Goal: Information Seeking & Learning: Check status

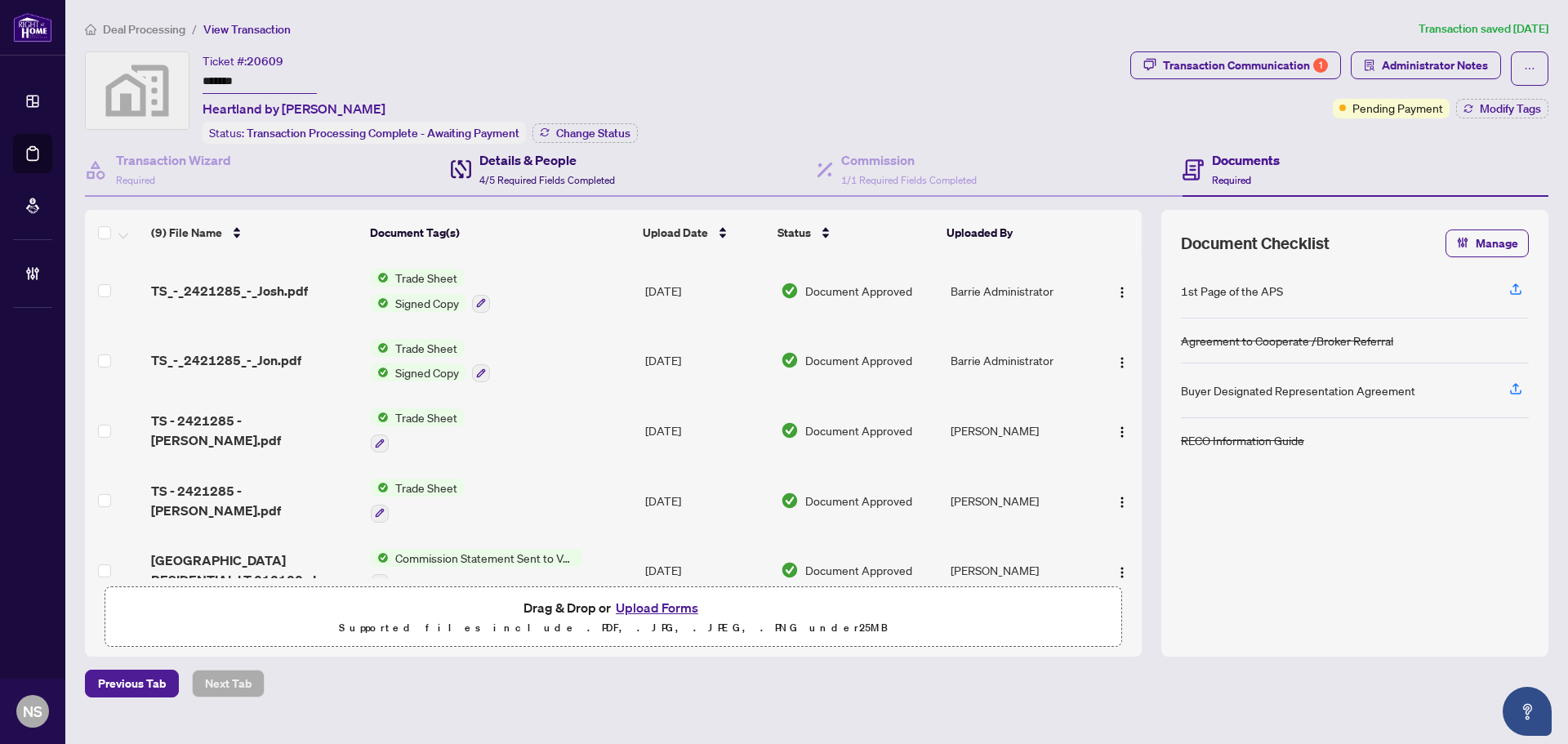
click at [510, 179] on span "4/5 Required Fields Completed" at bounding box center [547, 179] width 136 height 12
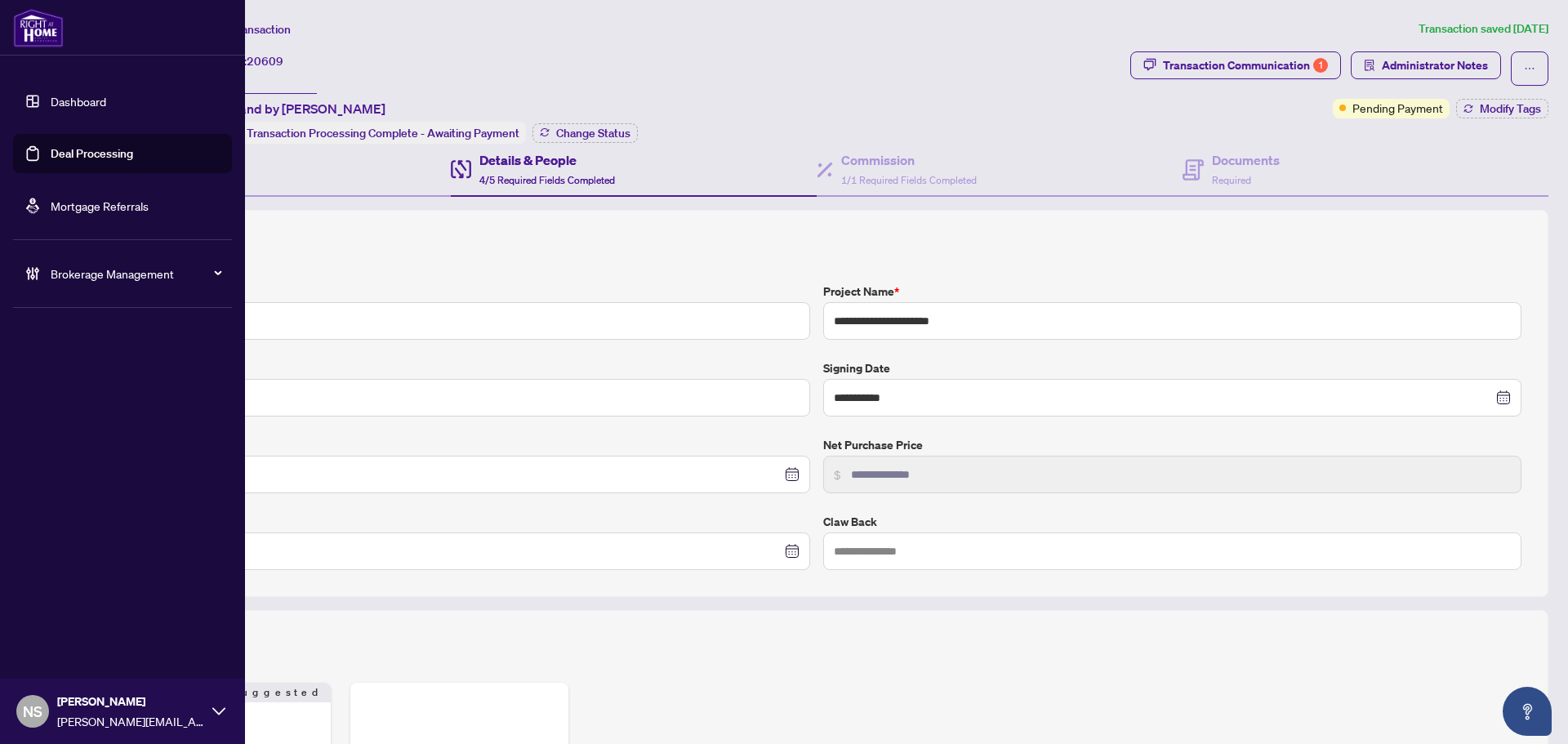
click at [98, 161] on link "Deal Processing" at bounding box center [92, 154] width 83 height 15
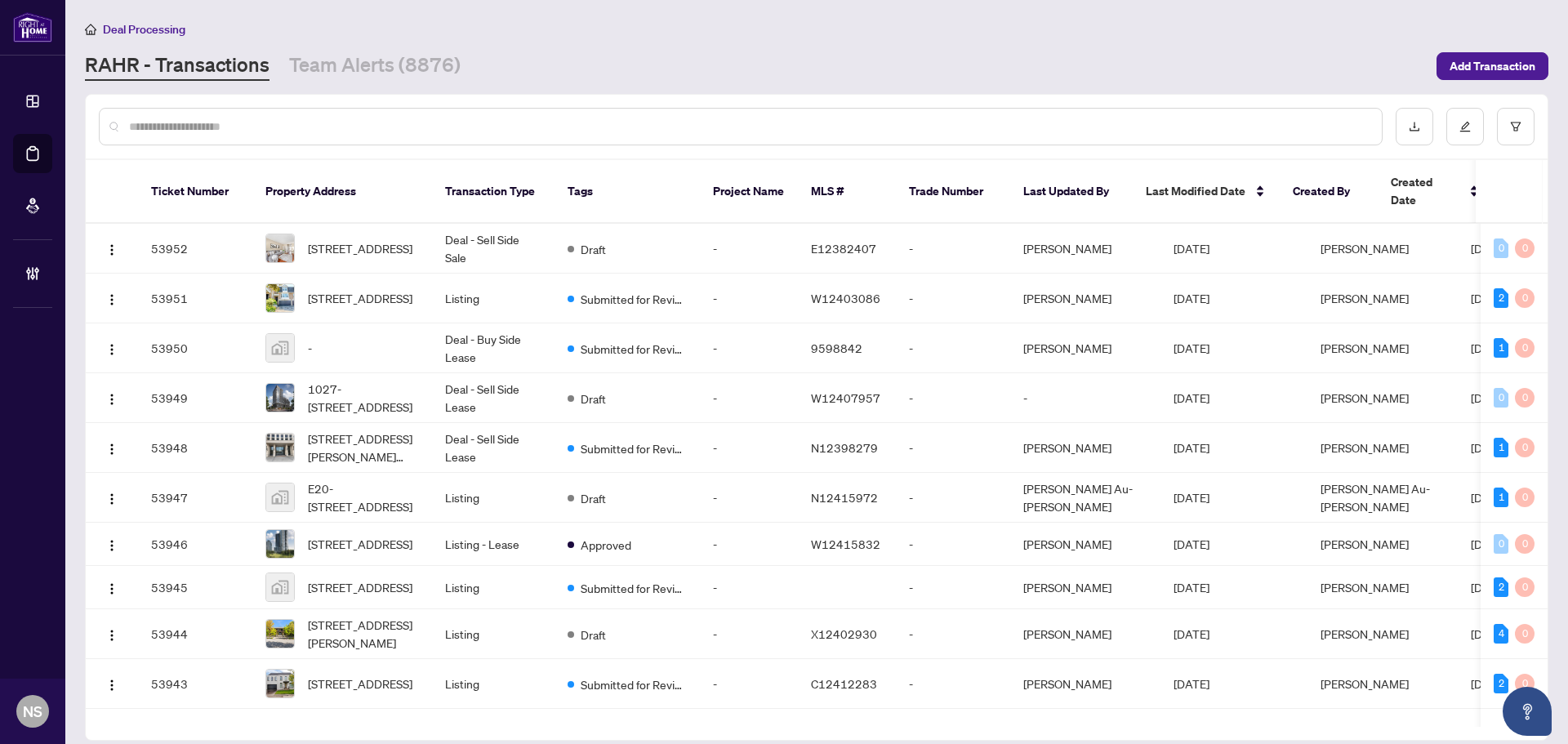
click at [369, 132] on input "text" at bounding box center [749, 127] width 1239 height 18
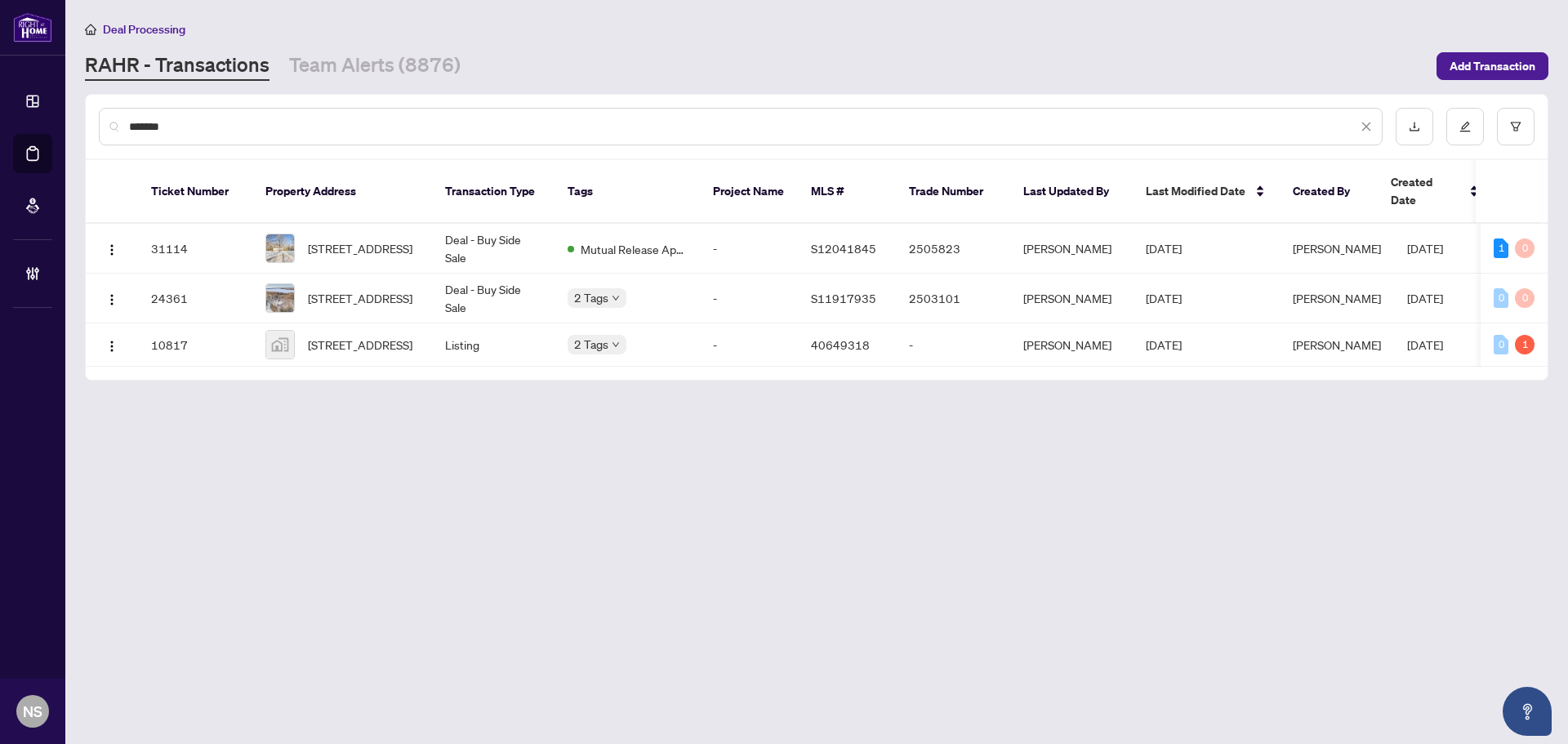
click at [226, 138] on div "*******" at bounding box center [741, 126] width 1284 height 37
click at [225, 138] on div "*******" at bounding box center [741, 126] width 1284 height 37
drag, startPoint x: 207, startPoint y: 126, endPoint x: 116, endPoint y: 112, distance: 92.1
click at [112, 123] on div "*******" at bounding box center [741, 126] width 1284 height 37
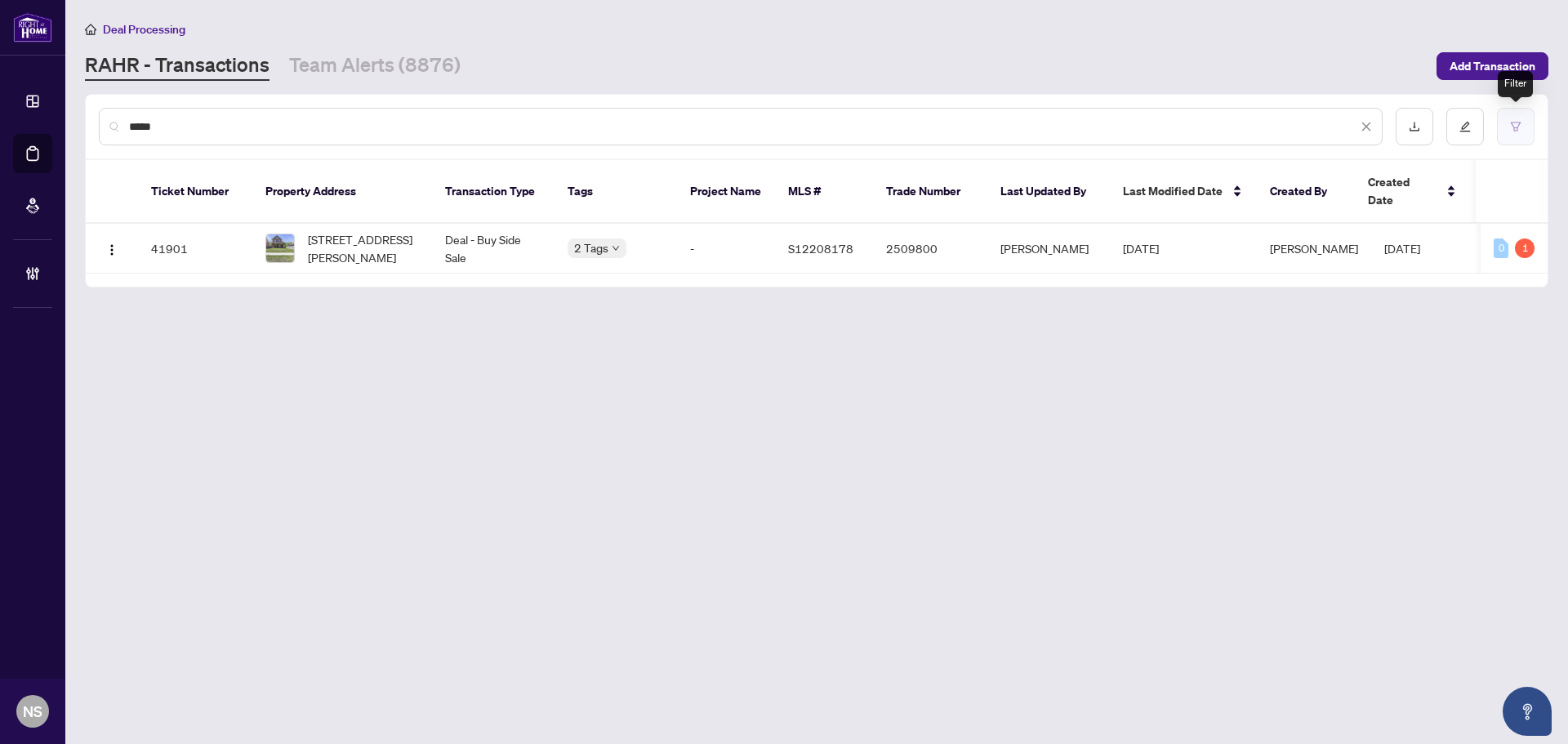
click at [1513, 127] on icon "filter" at bounding box center [1515, 127] width 12 height 12
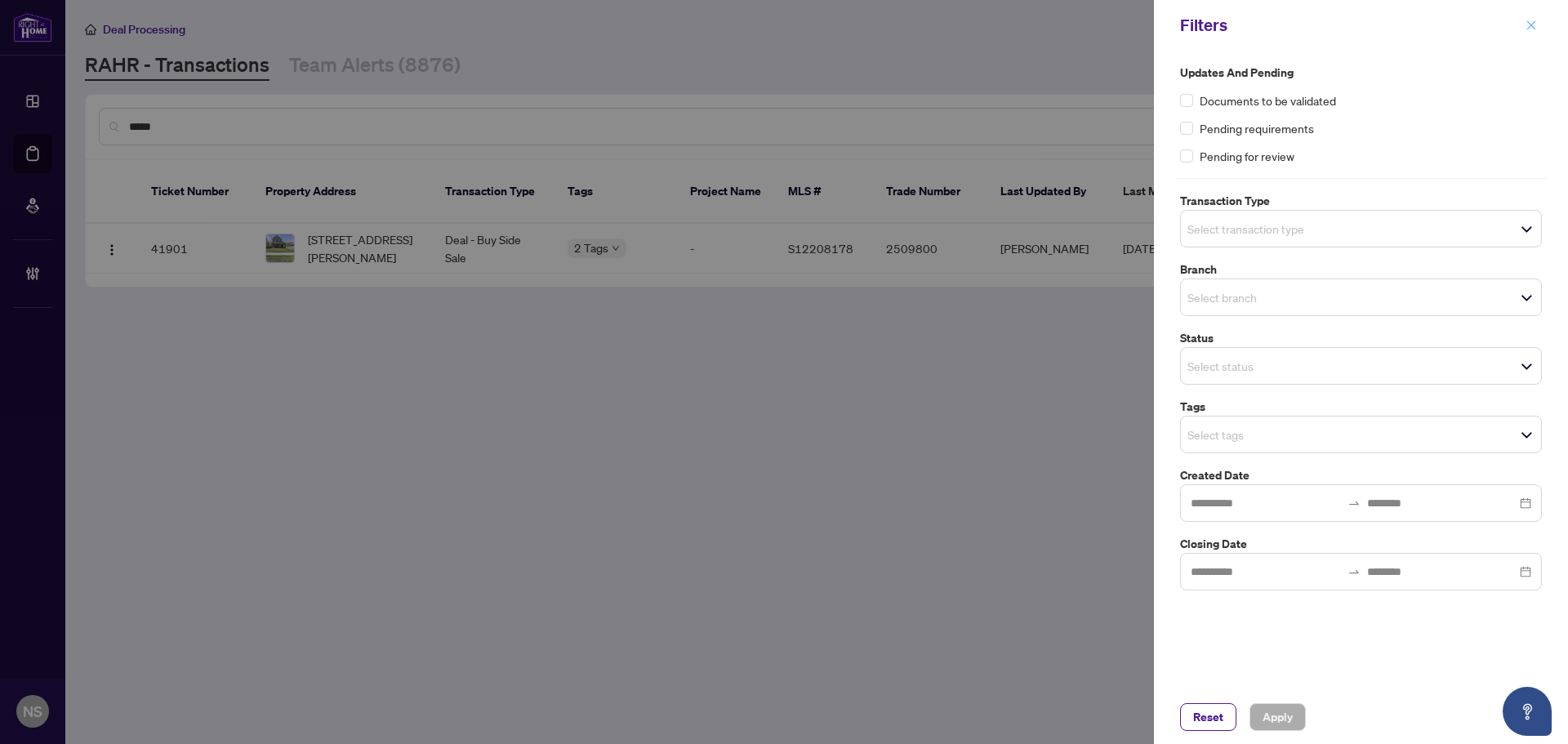
click at [1531, 24] on icon "close" at bounding box center [1531, 25] width 12 height 12
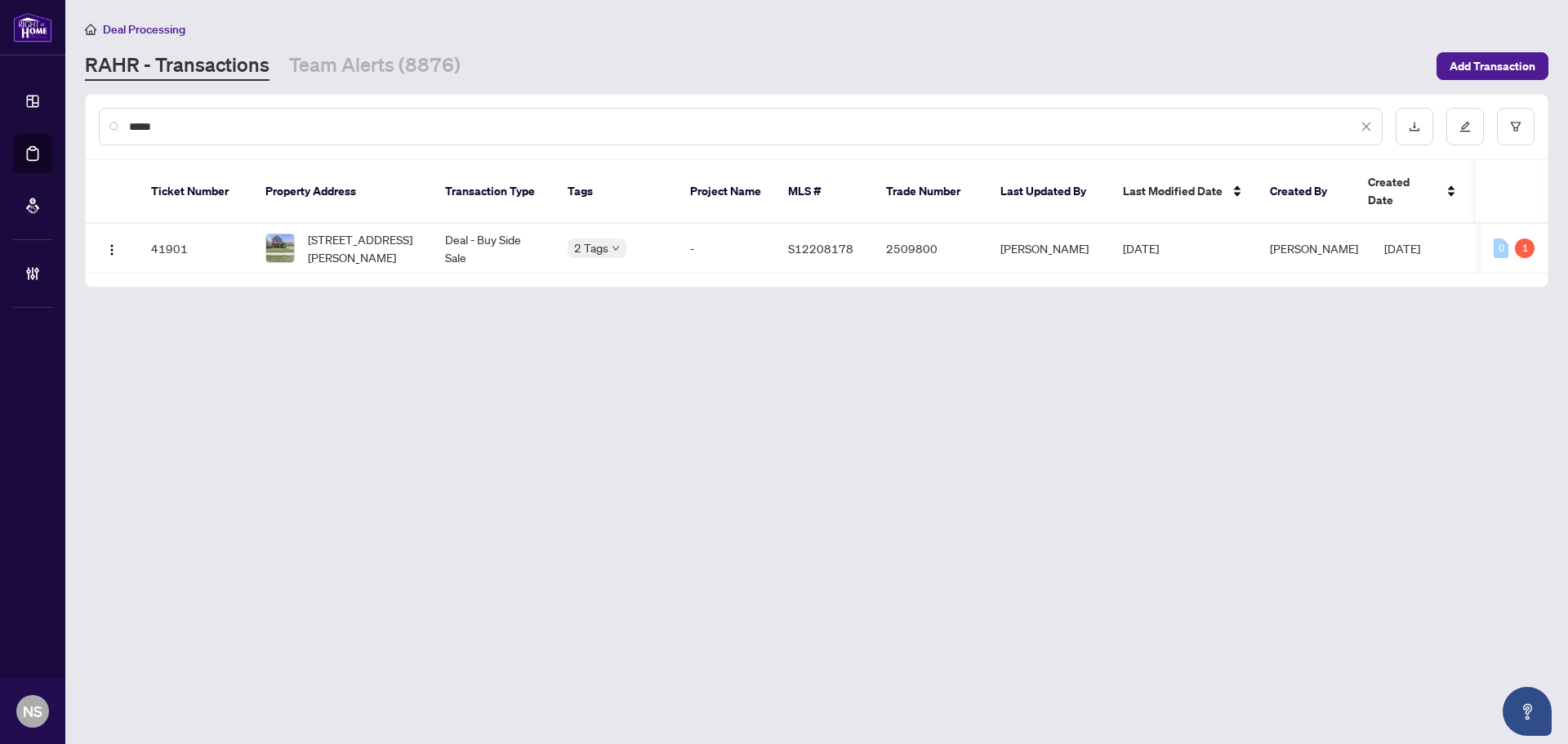
click at [163, 131] on input "*****" at bounding box center [744, 127] width 1229 height 18
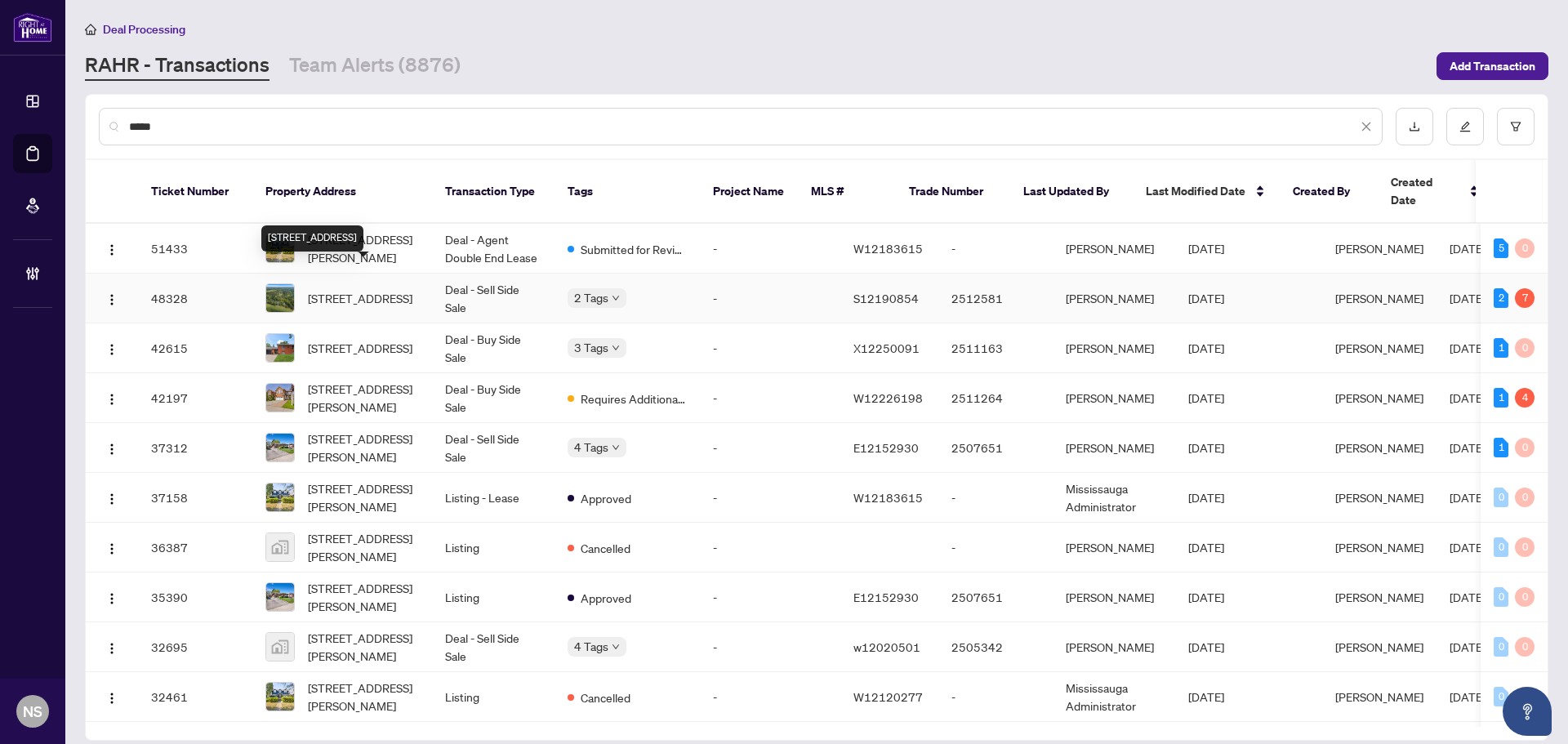
type input "****"
click at [326, 290] on span "[STREET_ADDRESS]" at bounding box center [359, 299] width 105 height 18
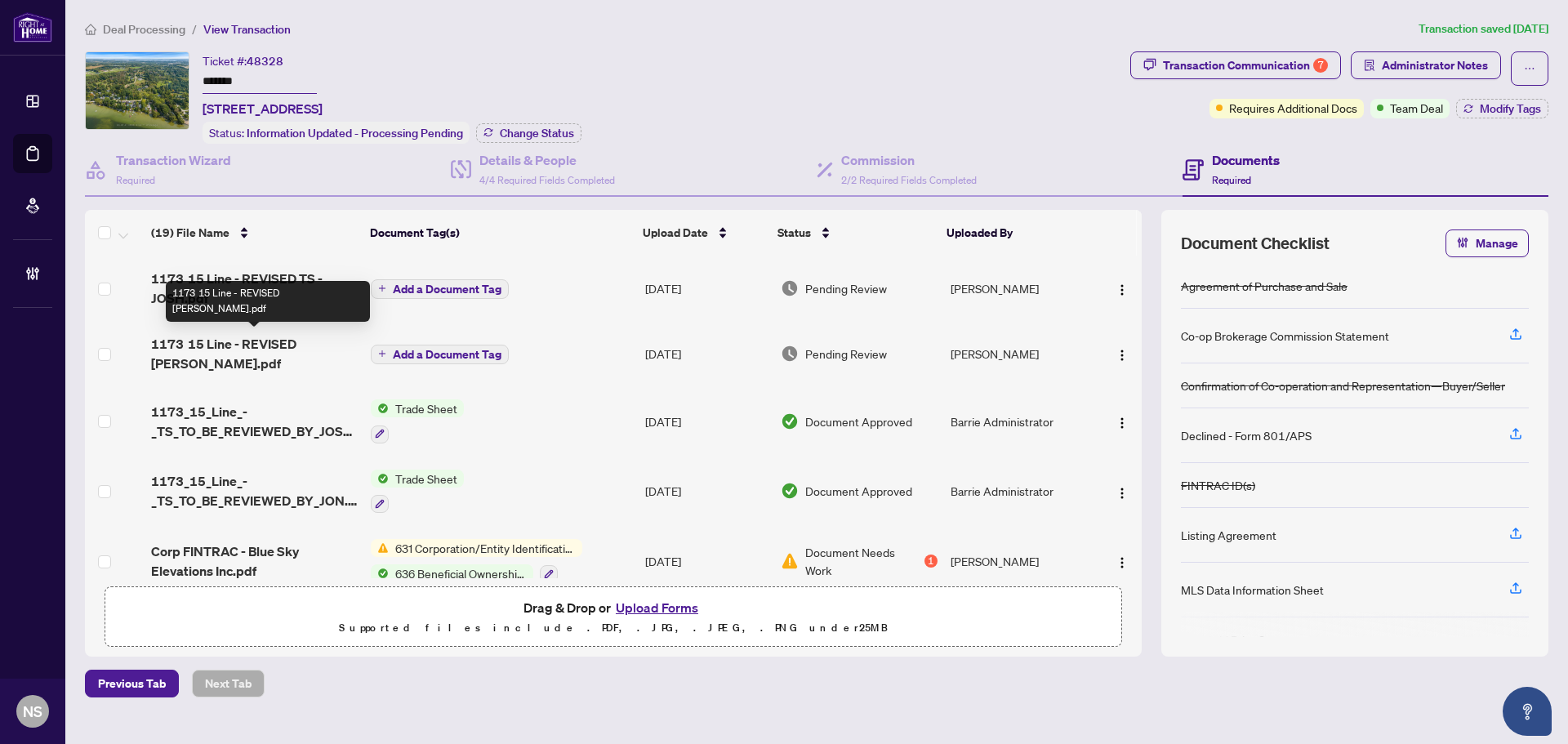
click at [248, 346] on span "1173 15 Line - REVISED [PERSON_NAME].pdf" at bounding box center [254, 353] width 207 height 39
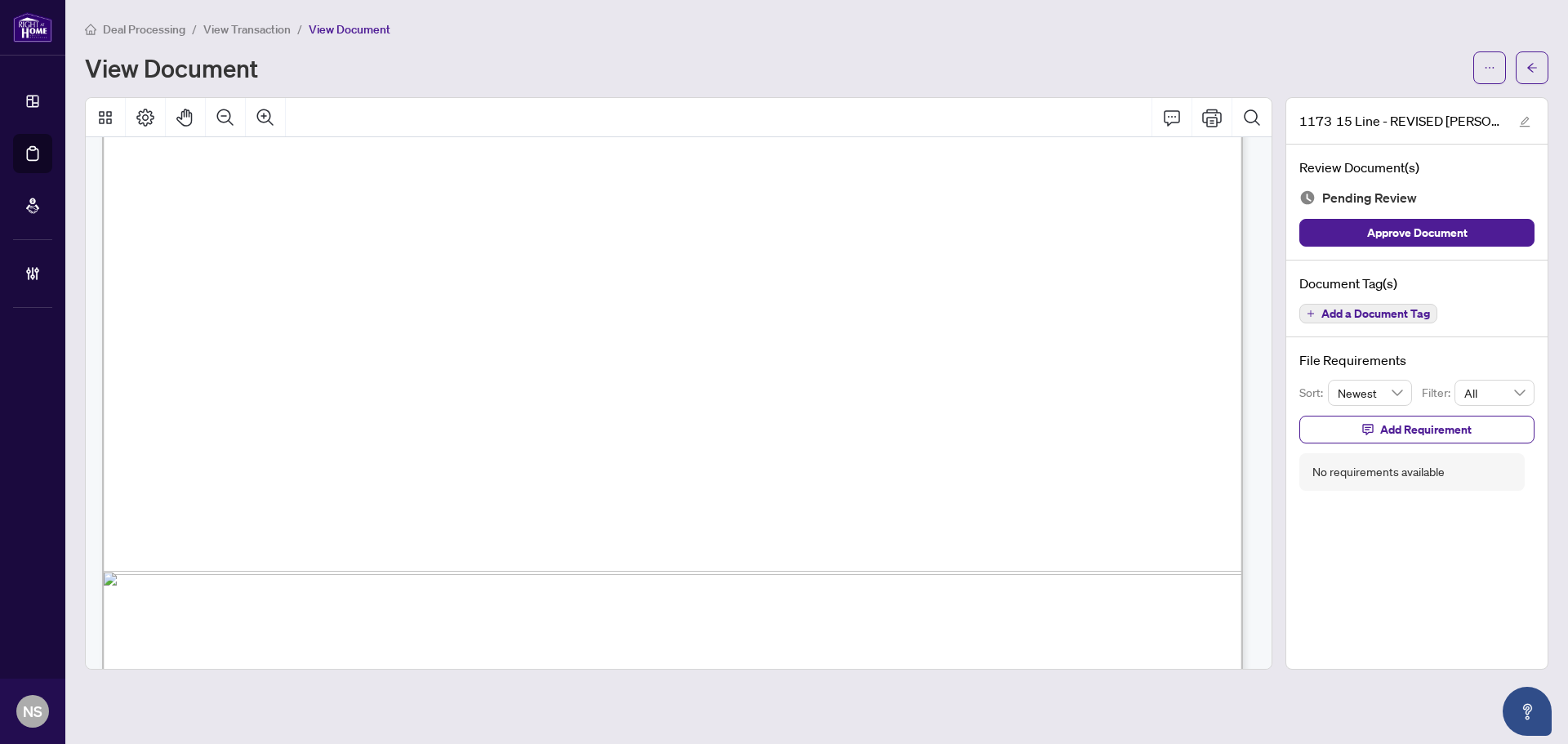
scroll to position [978, 0]
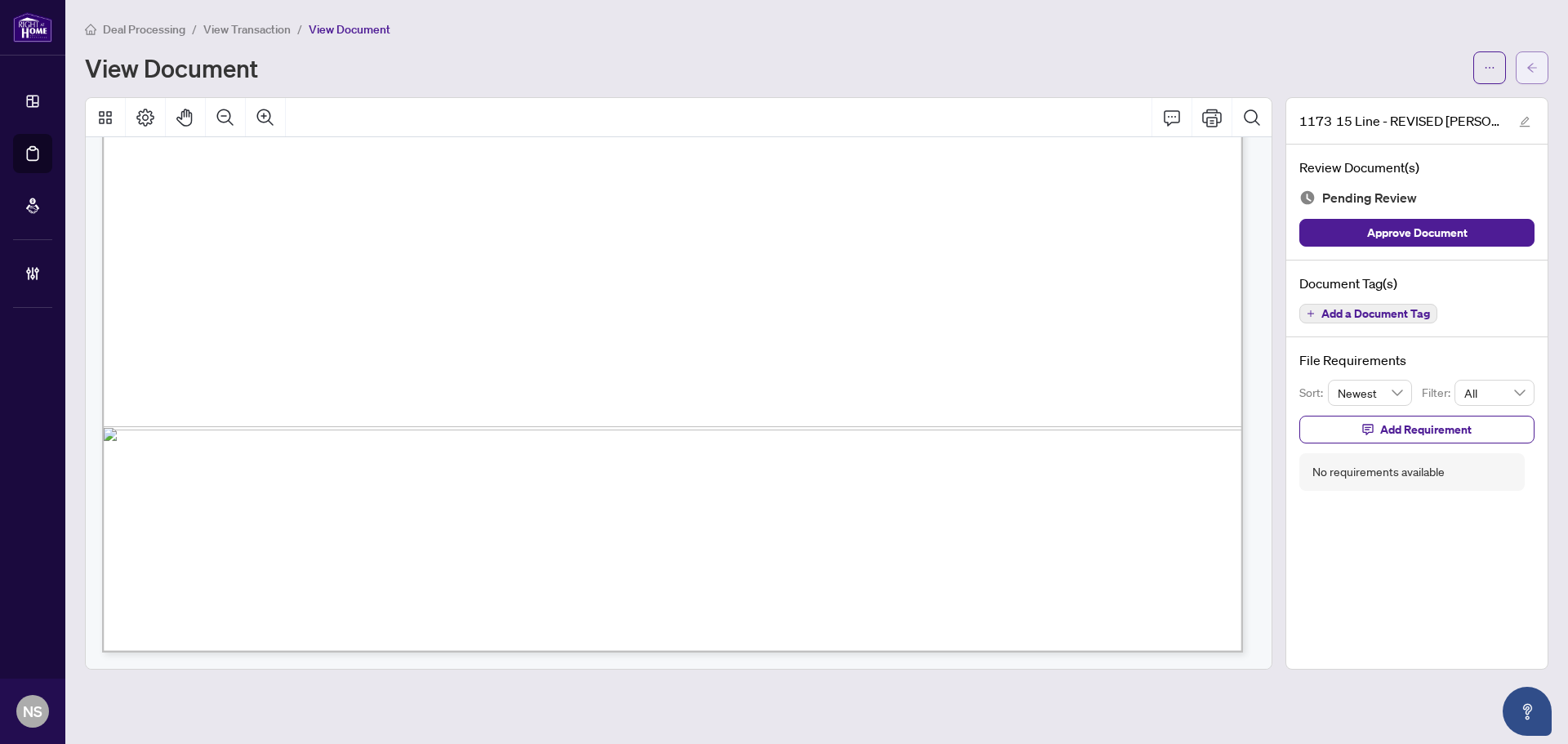
click at [1522, 73] on button "button" at bounding box center [1532, 68] width 33 height 33
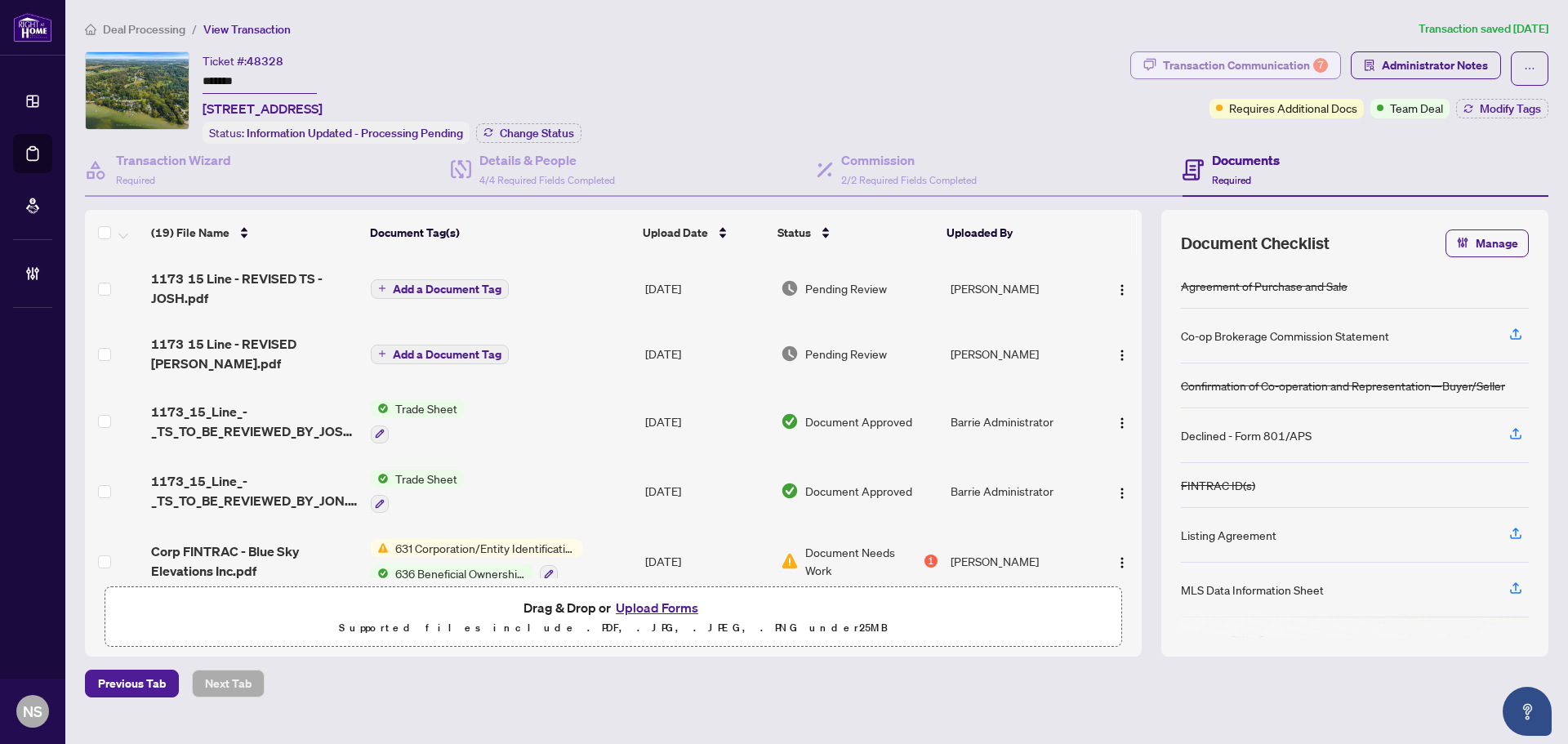
click at [1223, 62] on div "Transaction Communication 7" at bounding box center [1245, 65] width 165 height 26
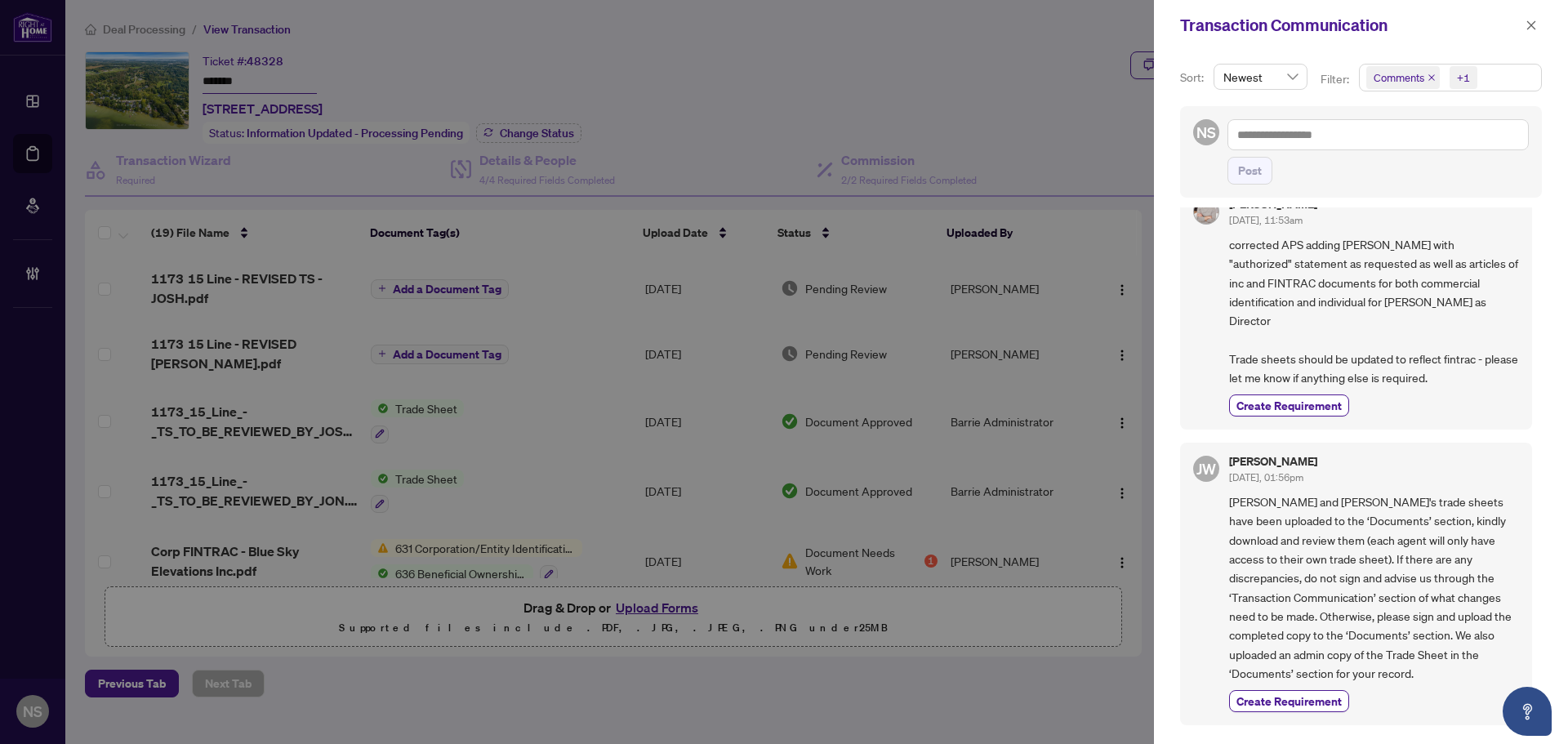
scroll to position [981, 0]
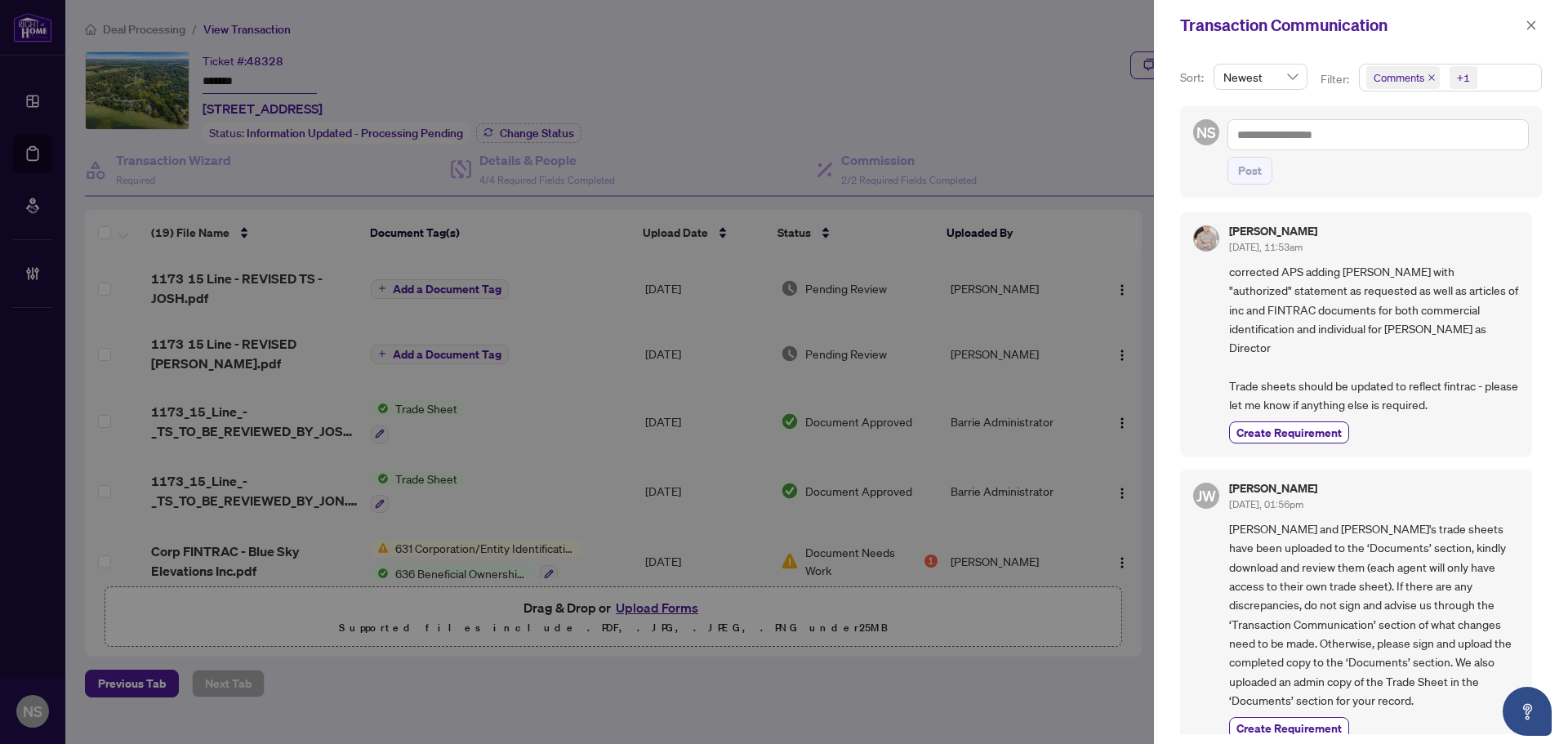
click at [1428, 76] on icon "close" at bounding box center [1431, 77] width 8 height 8
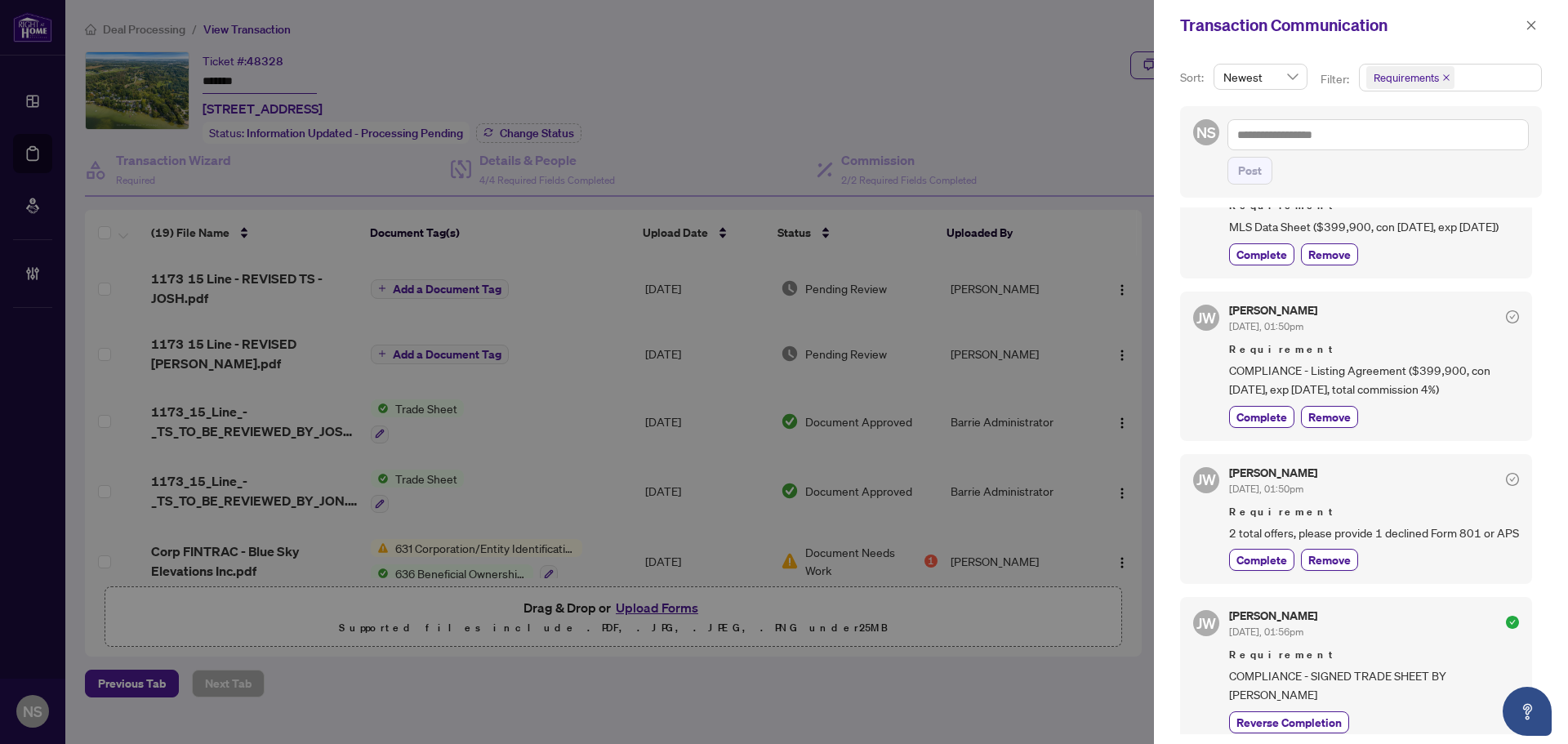
scroll to position [817, 0]
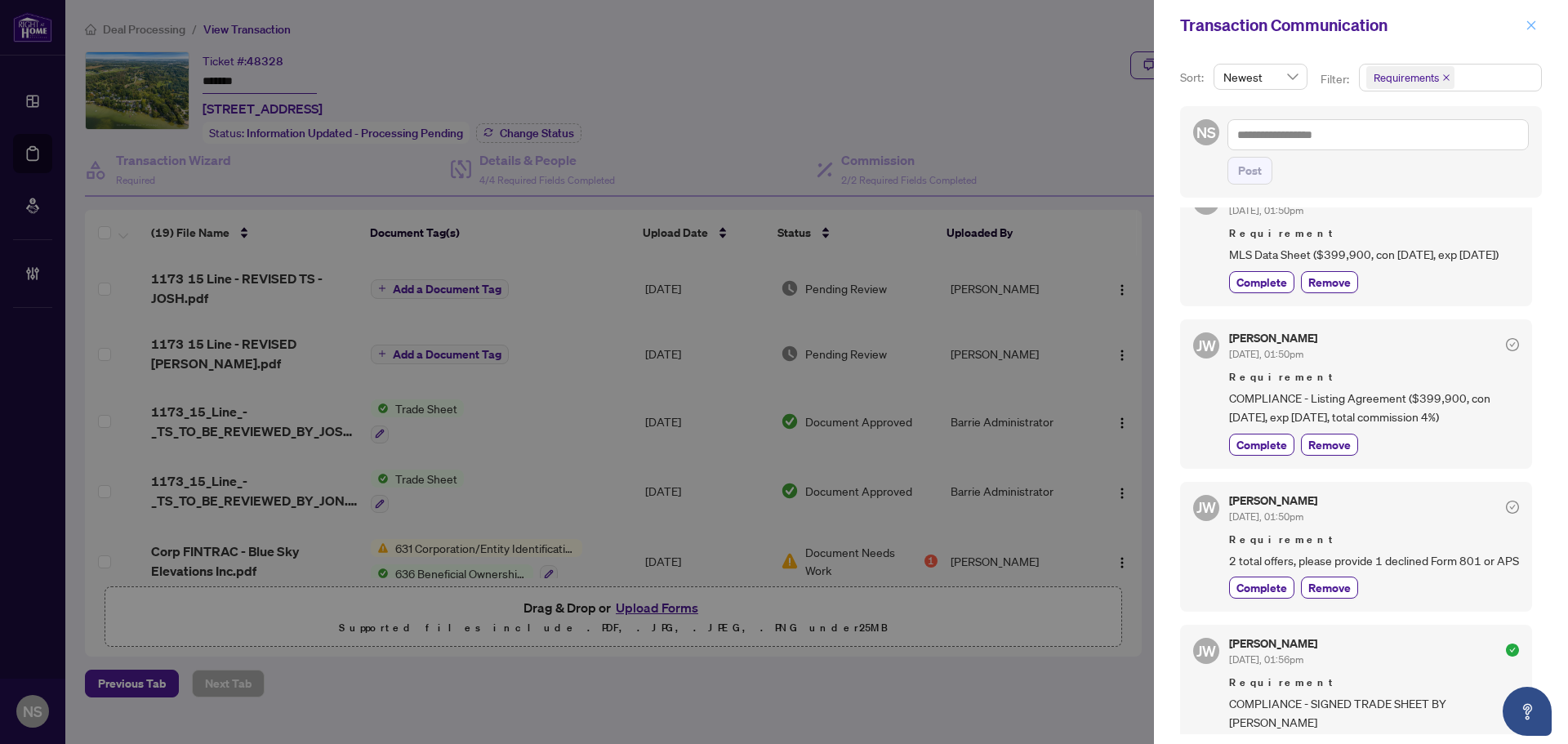
click at [1536, 31] on icon "close" at bounding box center [1531, 25] width 12 height 12
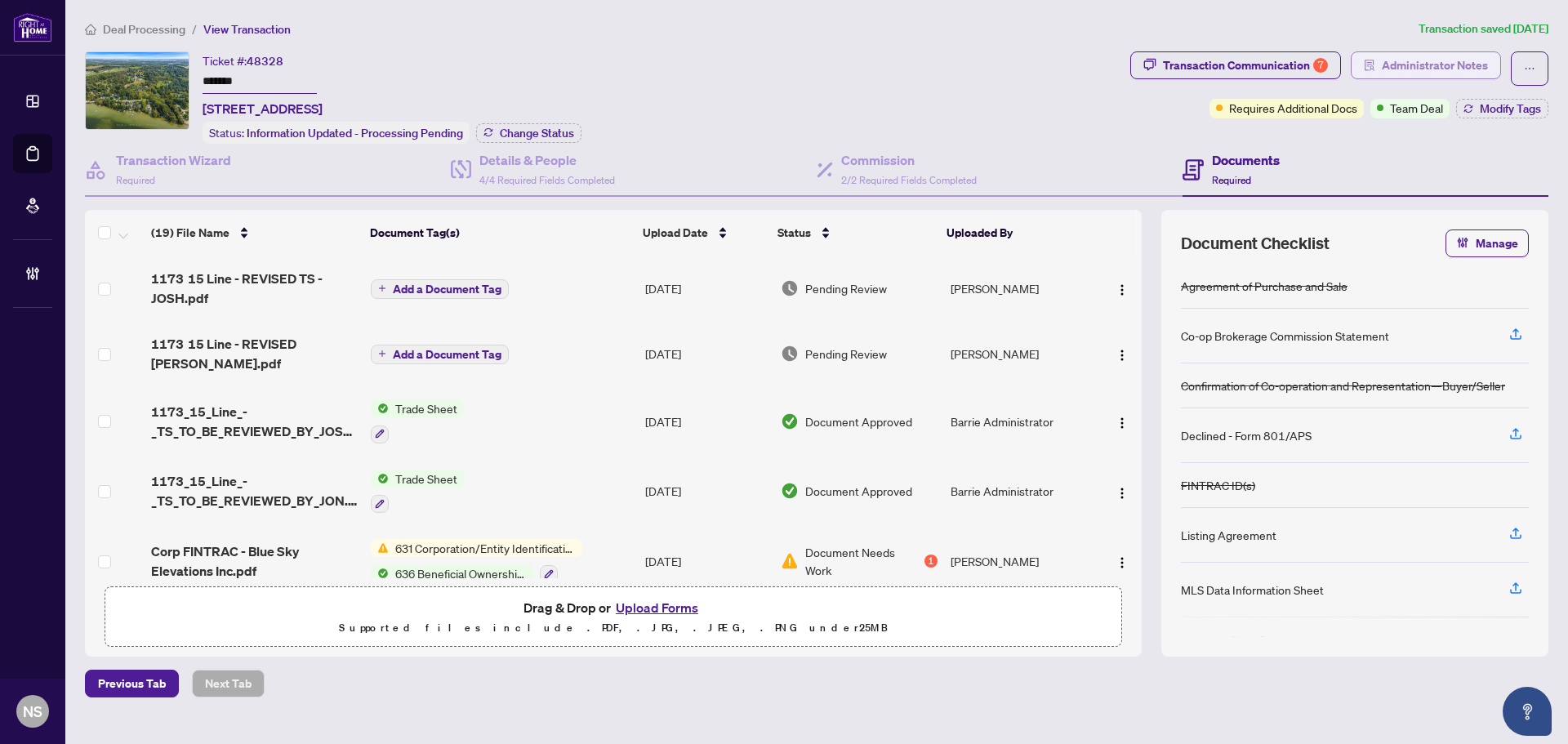
click at [1462, 66] on span "Administrator Notes" at bounding box center [1434, 65] width 106 height 26
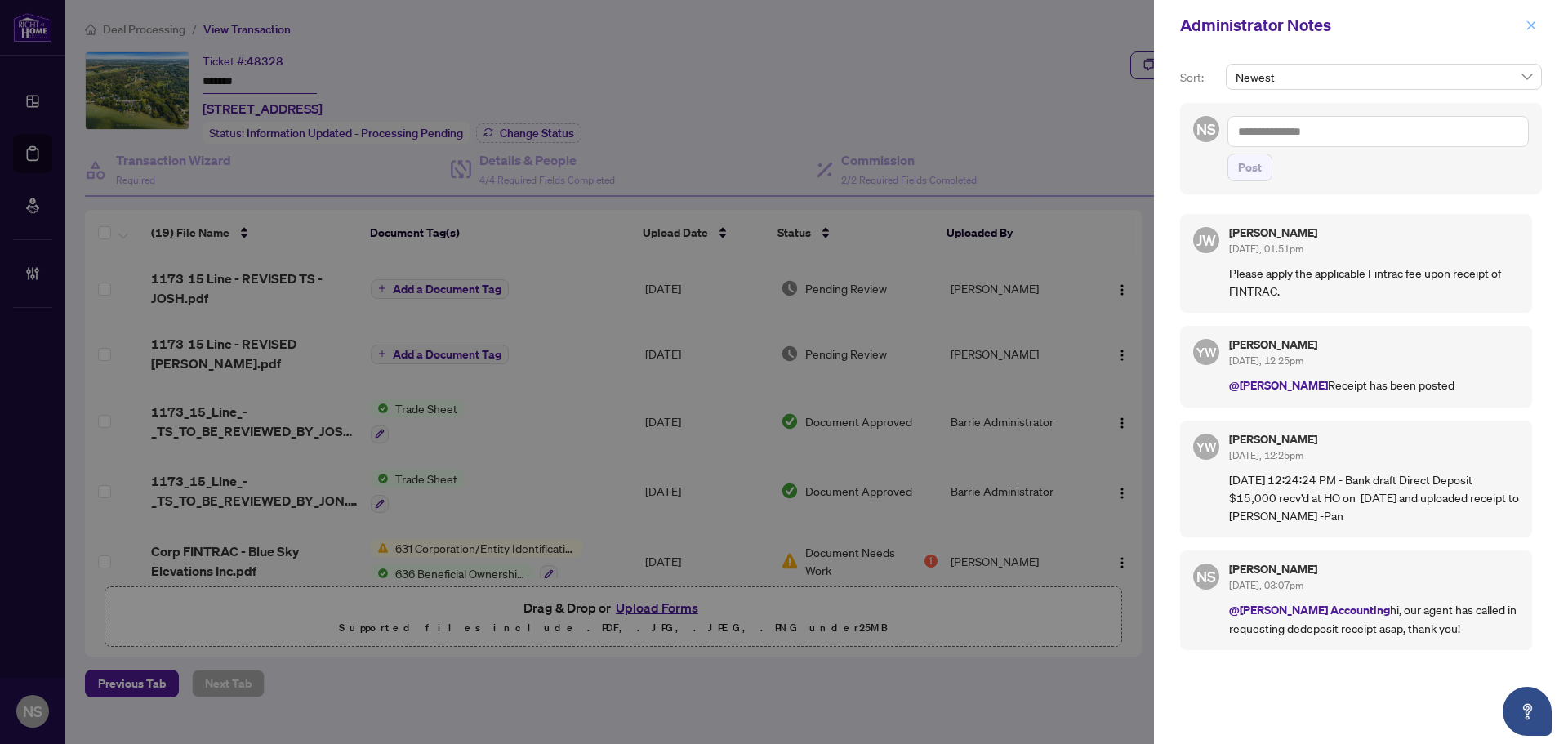
click at [1531, 24] on icon "close" at bounding box center [1531, 25] width 12 height 12
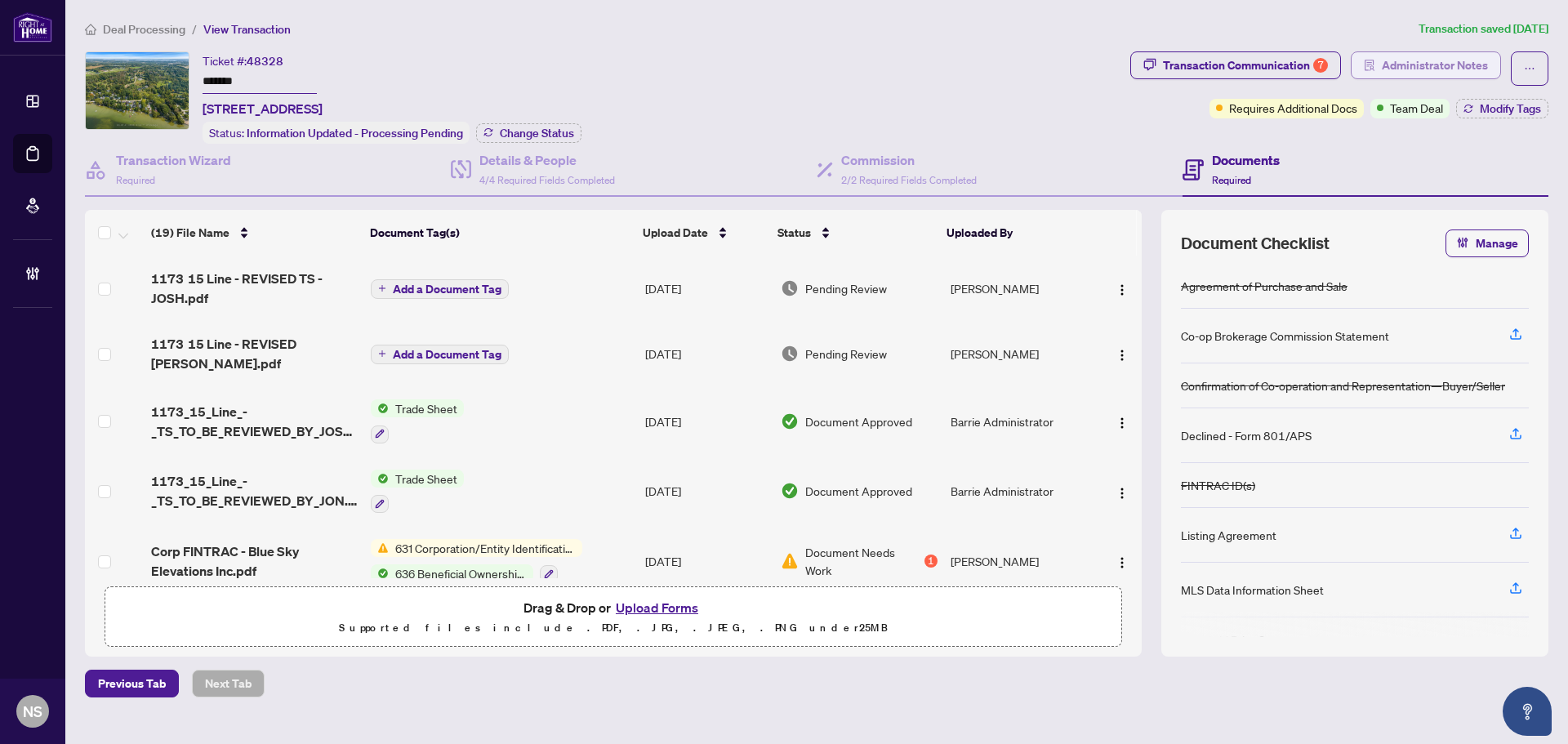
click at [1407, 62] on span "Administrator Notes" at bounding box center [1434, 65] width 106 height 26
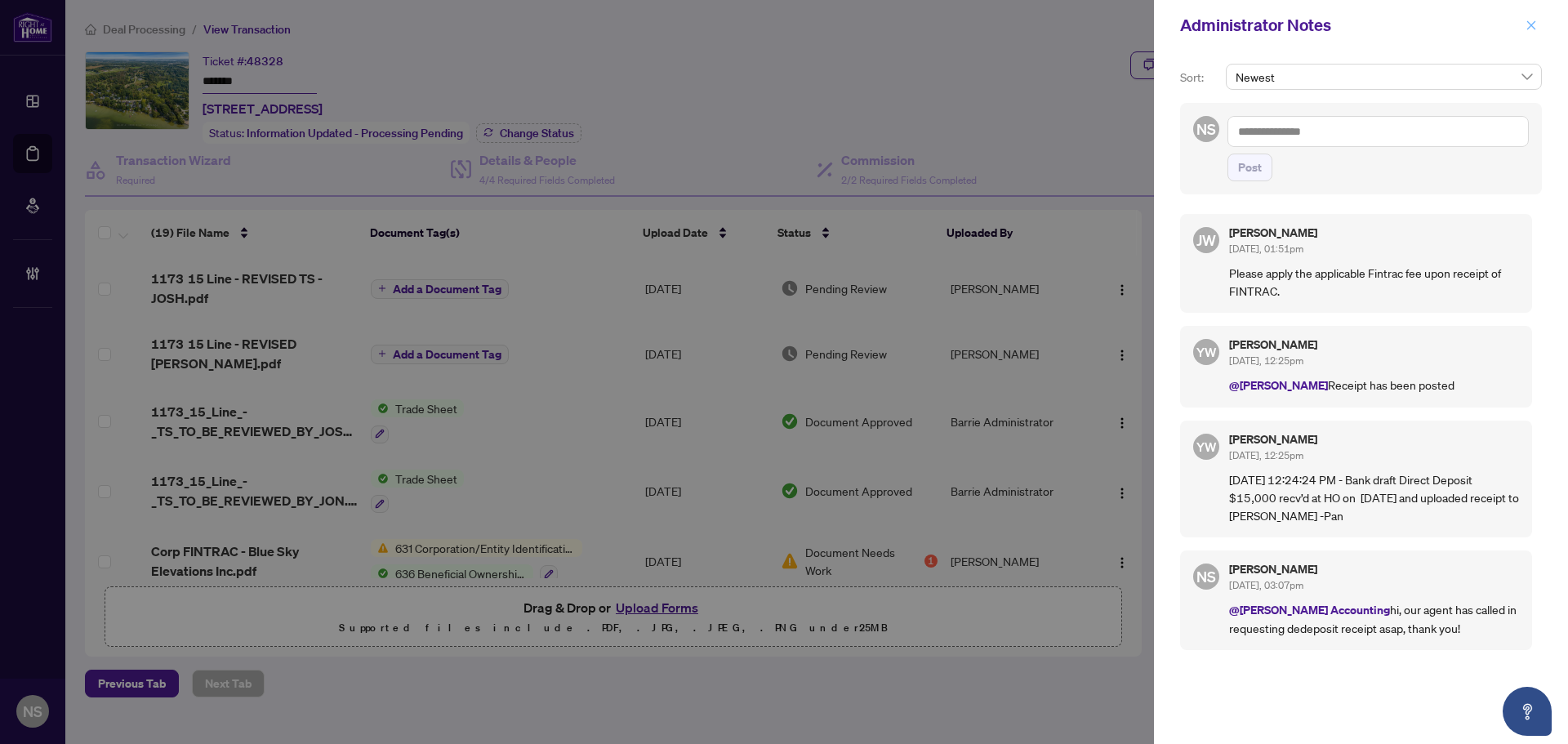
click at [1522, 25] on button "button" at bounding box center [1531, 25] width 21 height 20
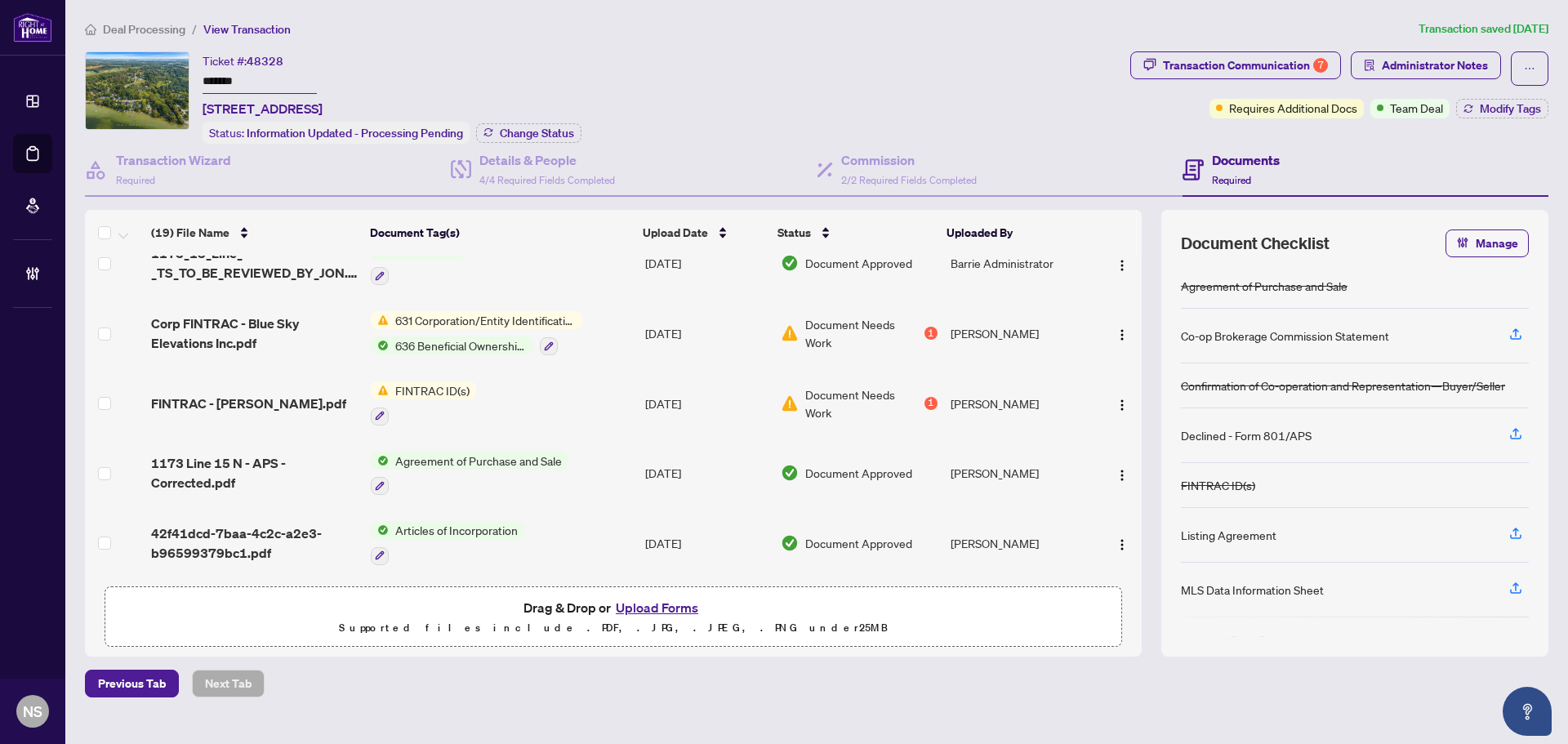
scroll to position [245, 0]
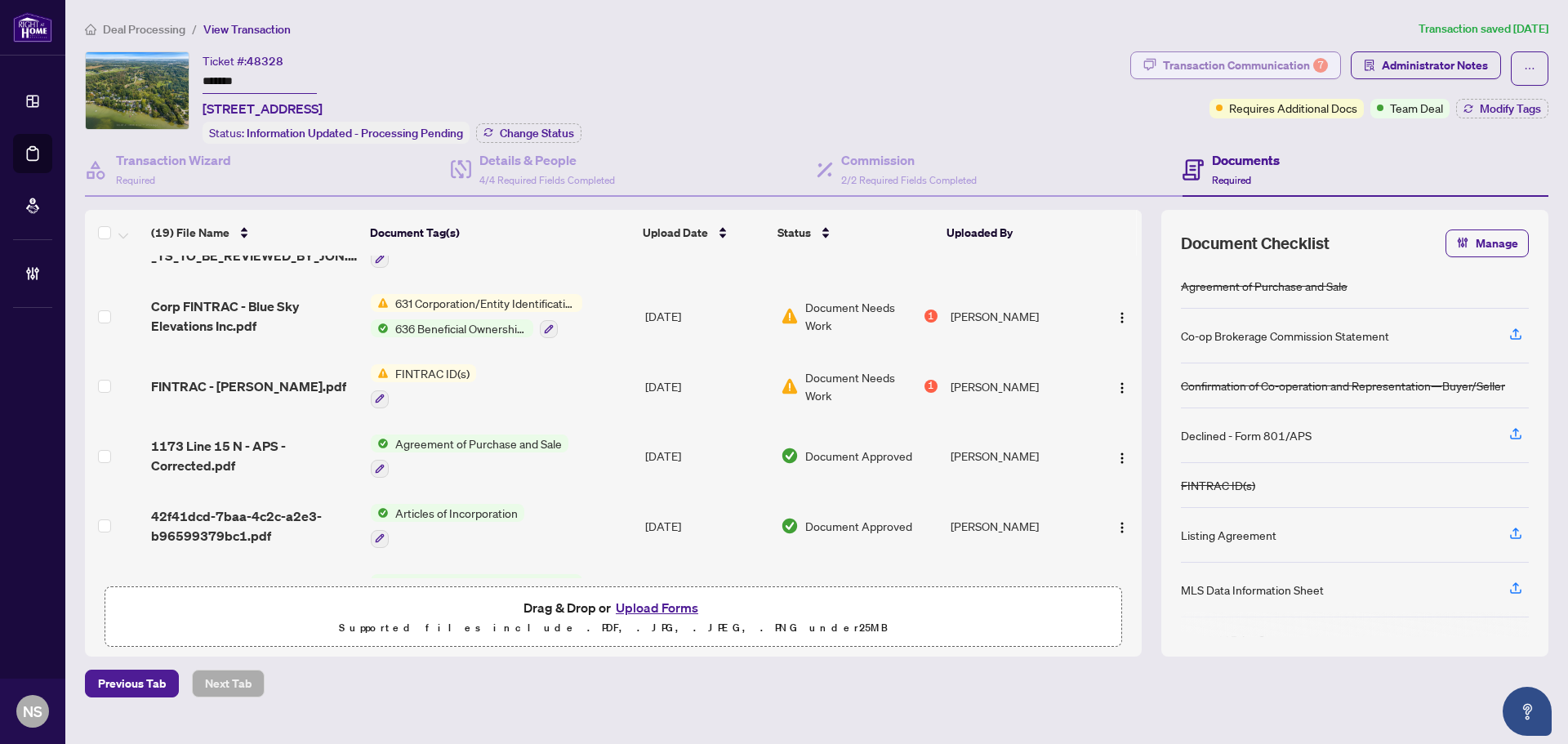
click at [1267, 69] on div "Transaction Communication 7" at bounding box center [1245, 65] width 165 height 26
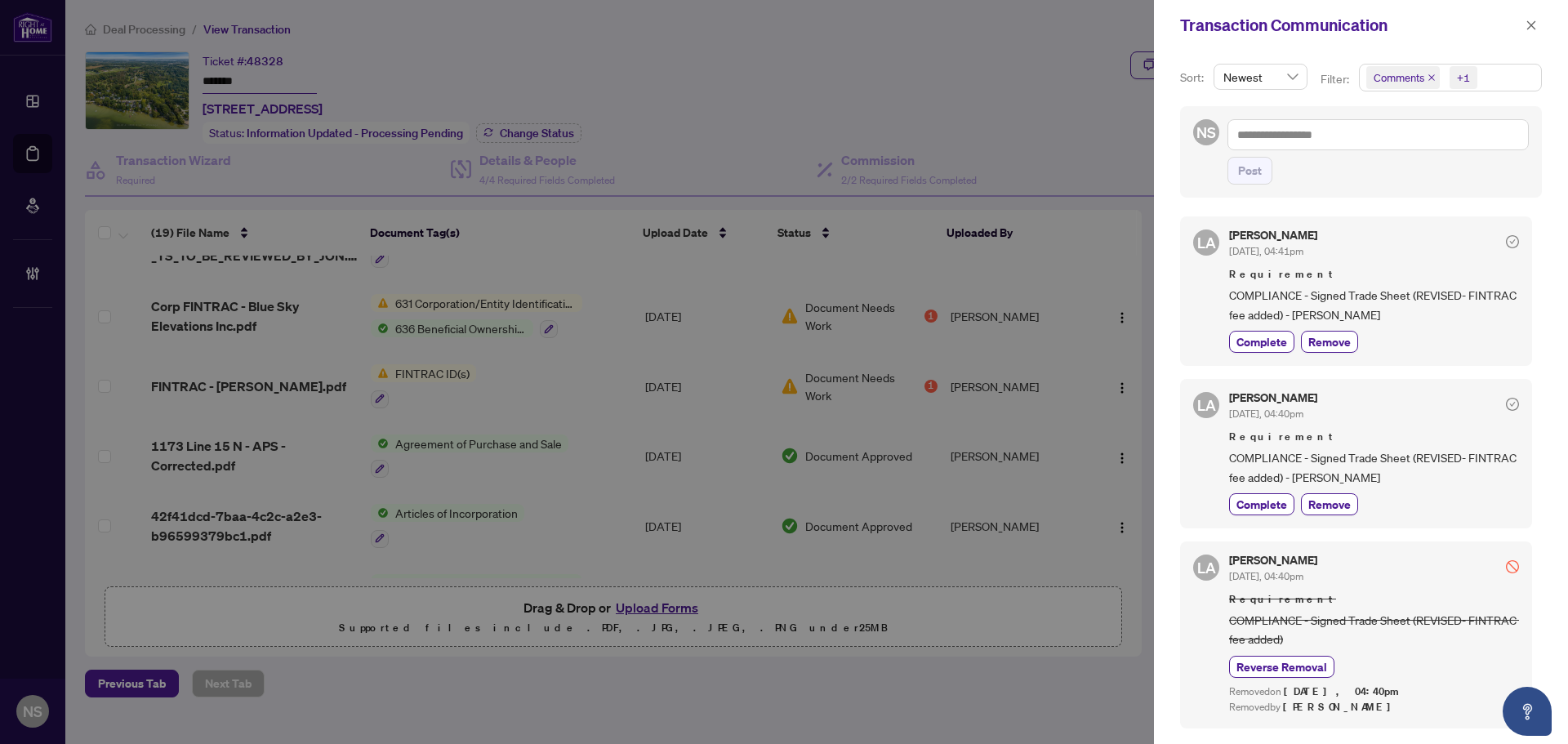
scroll to position [0, 0]
click at [1535, 19] on span "button" at bounding box center [1531, 25] width 12 height 26
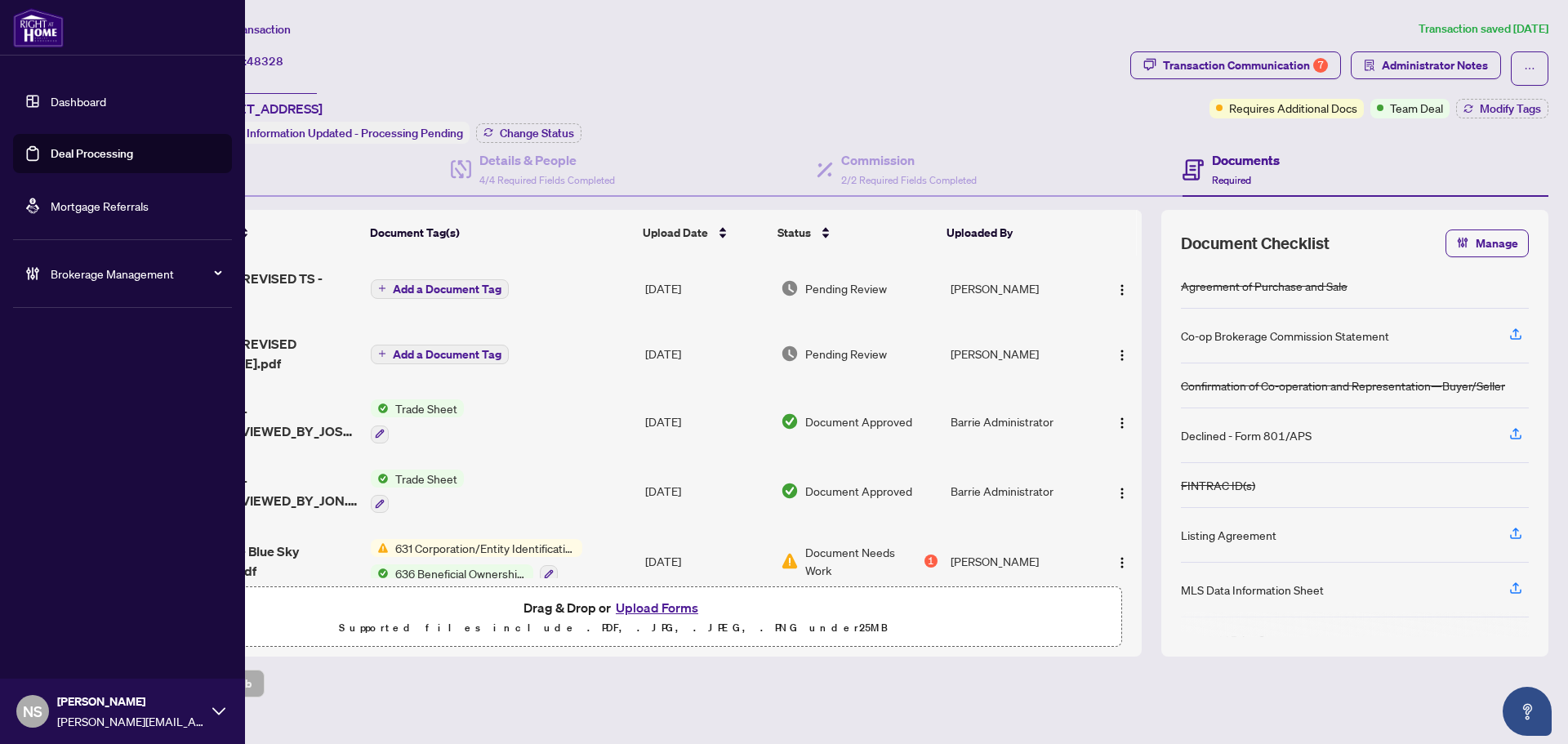
click at [53, 148] on link "Deal Processing" at bounding box center [92, 154] width 83 height 15
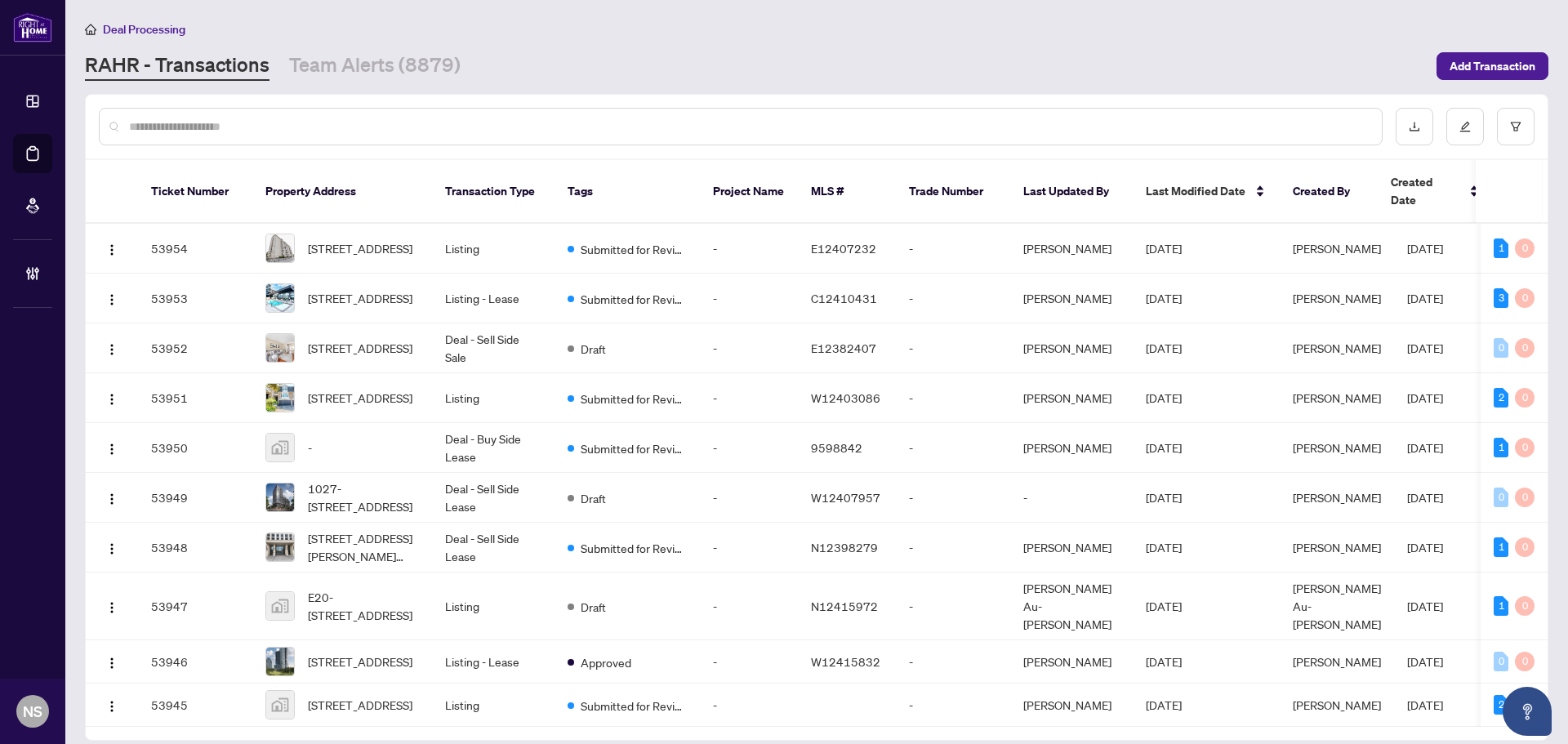
click at [276, 133] on input "text" at bounding box center [749, 127] width 1239 height 18
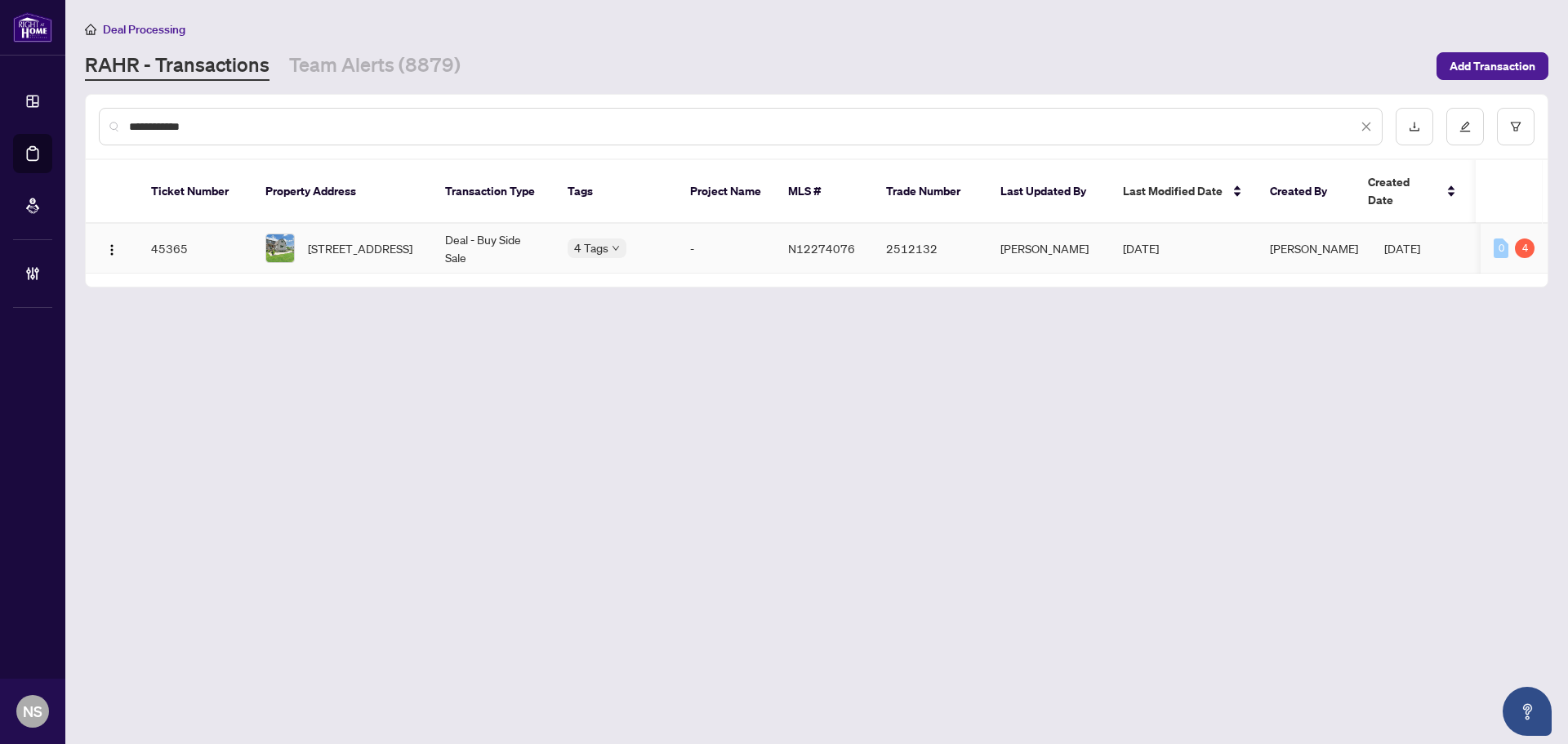
type input "**********"
click at [323, 240] on span "[STREET_ADDRESS]" at bounding box center [359, 249] width 105 height 18
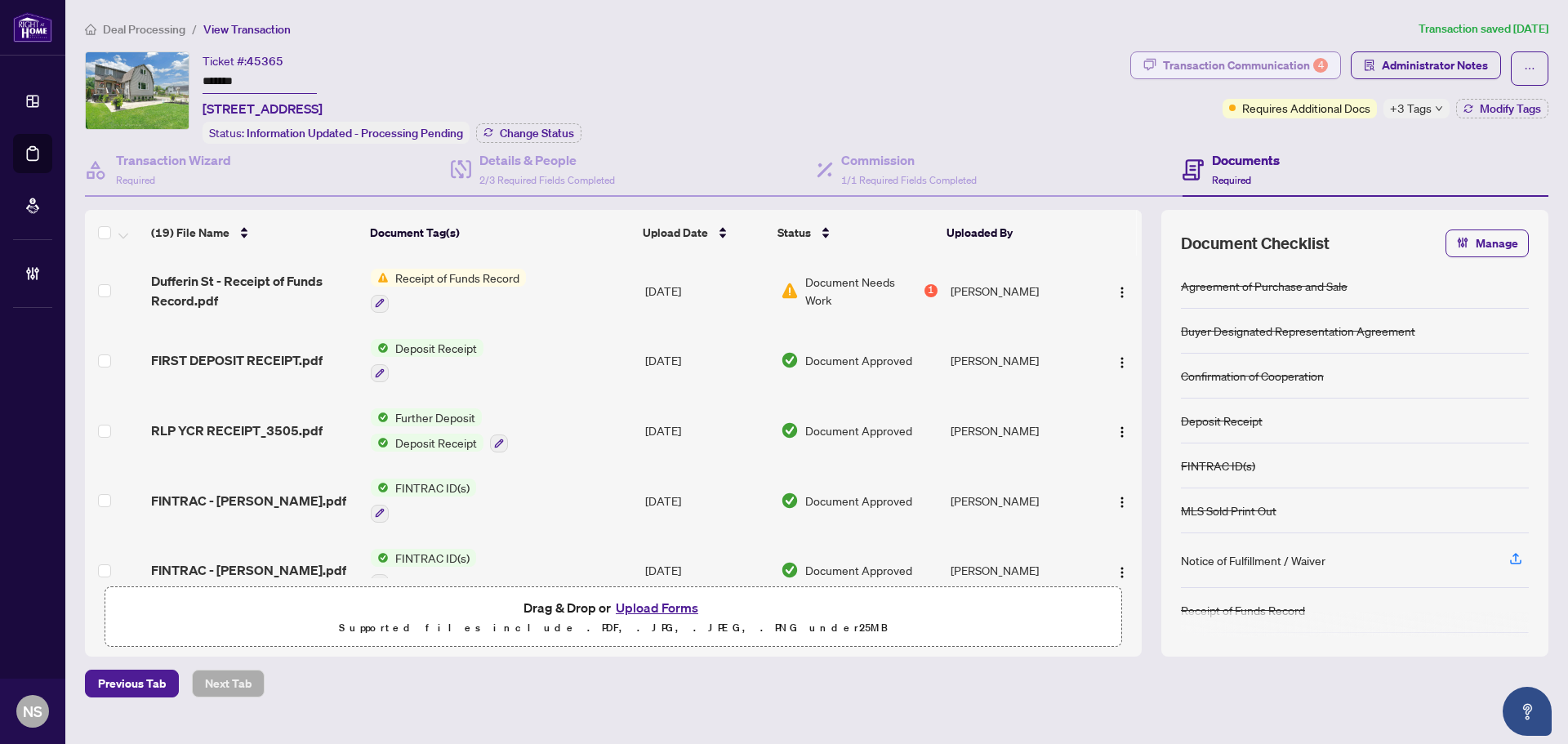
click at [1236, 66] on div "Transaction Communication 4" at bounding box center [1245, 65] width 165 height 26
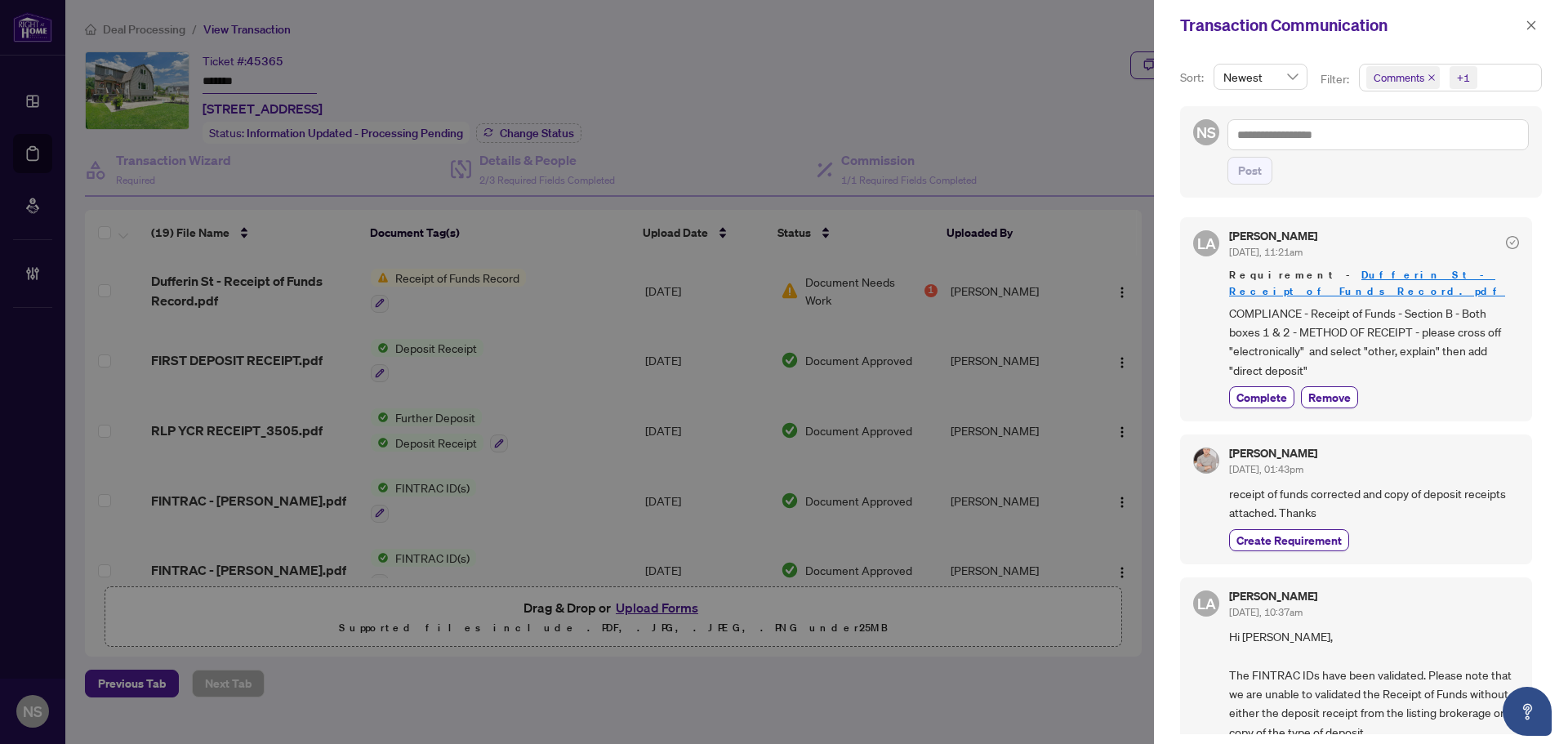
click at [1429, 78] on icon "close" at bounding box center [1431, 77] width 6 height 6
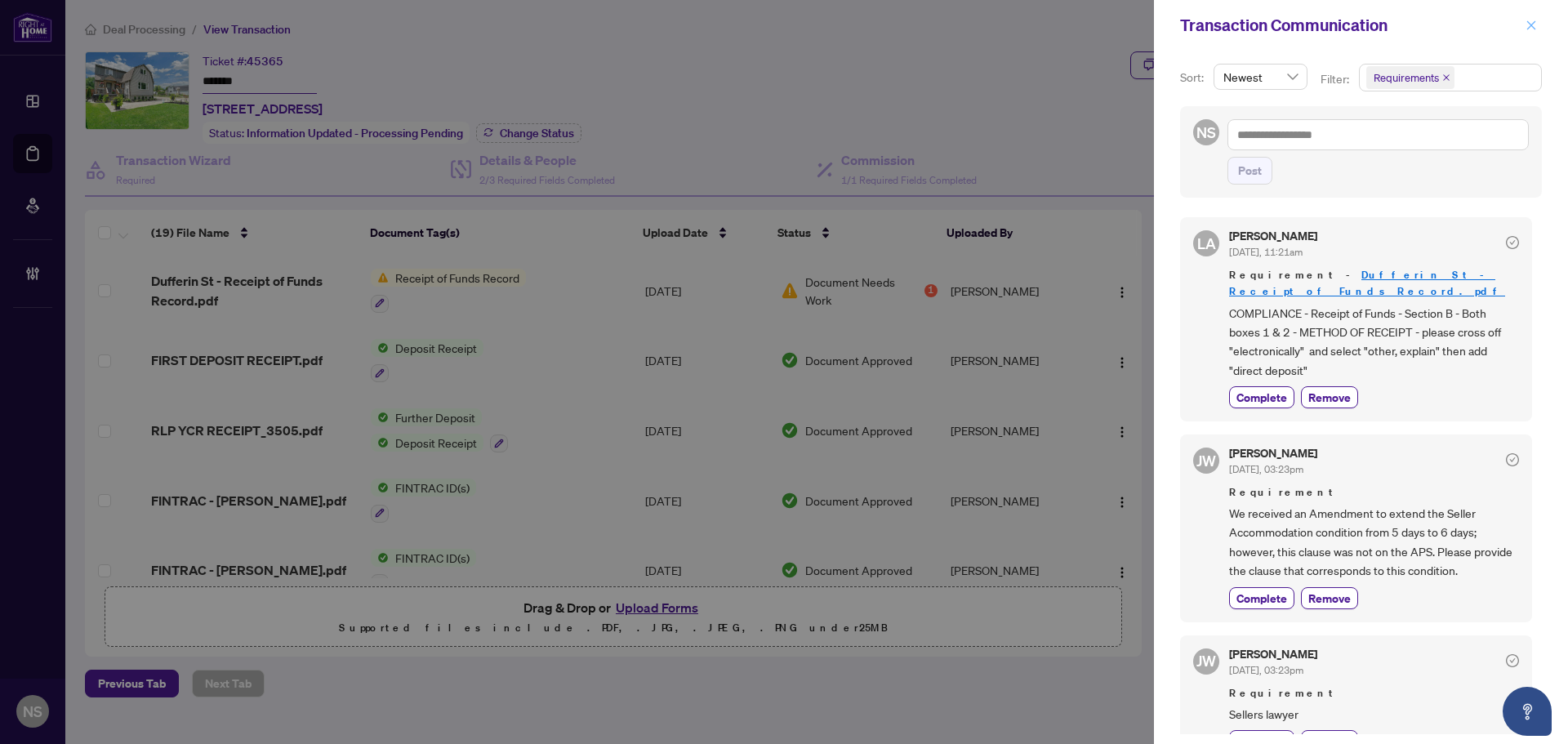
click at [1531, 20] on icon "close" at bounding box center [1531, 25] width 12 height 12
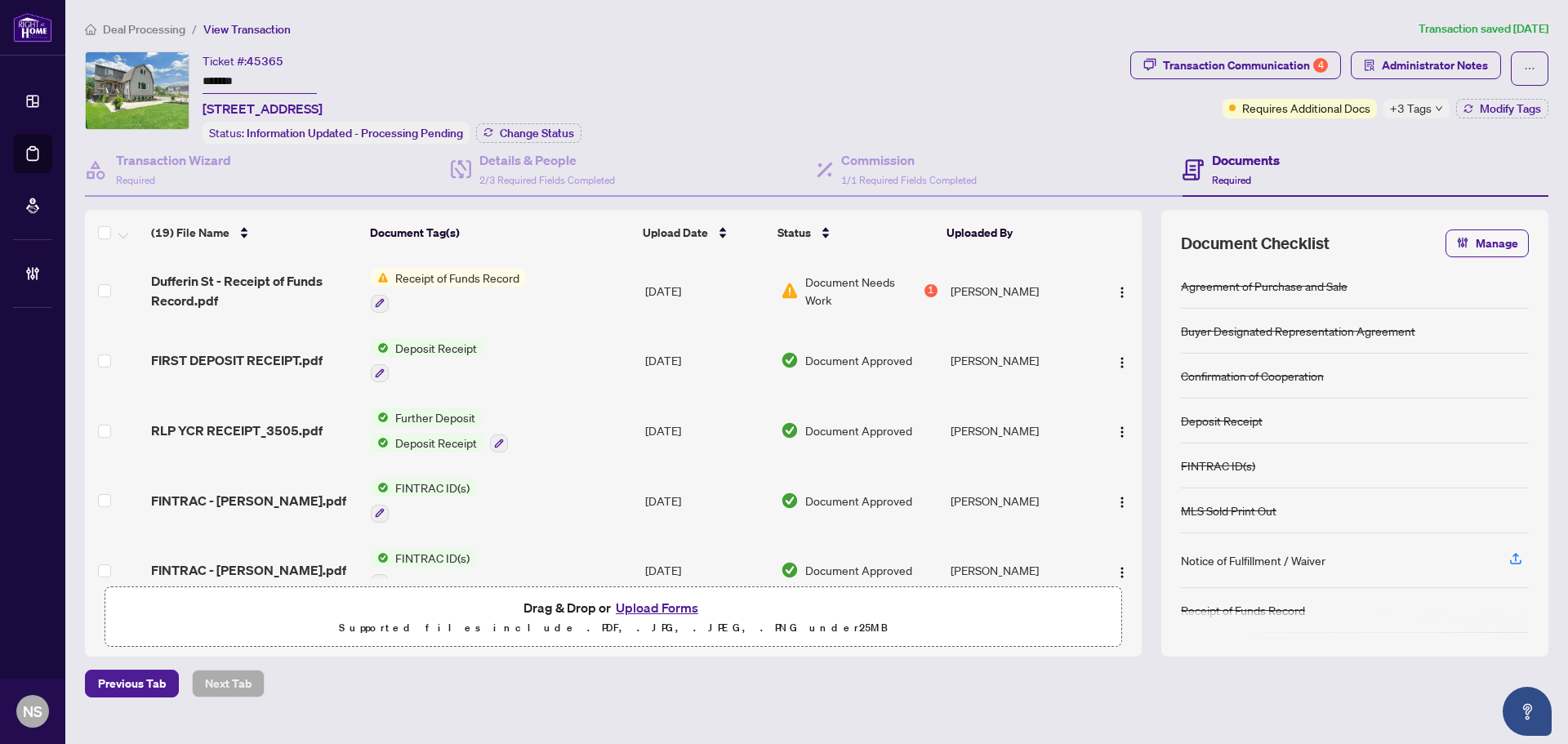
click at [1432, 78] on span "Administrator Notes" at bounding box center [1425, 69] width 150 height 35
click at [1432, 67] on span "Administrator Notes" at bounding box center [1434, 65] width 106 height 26
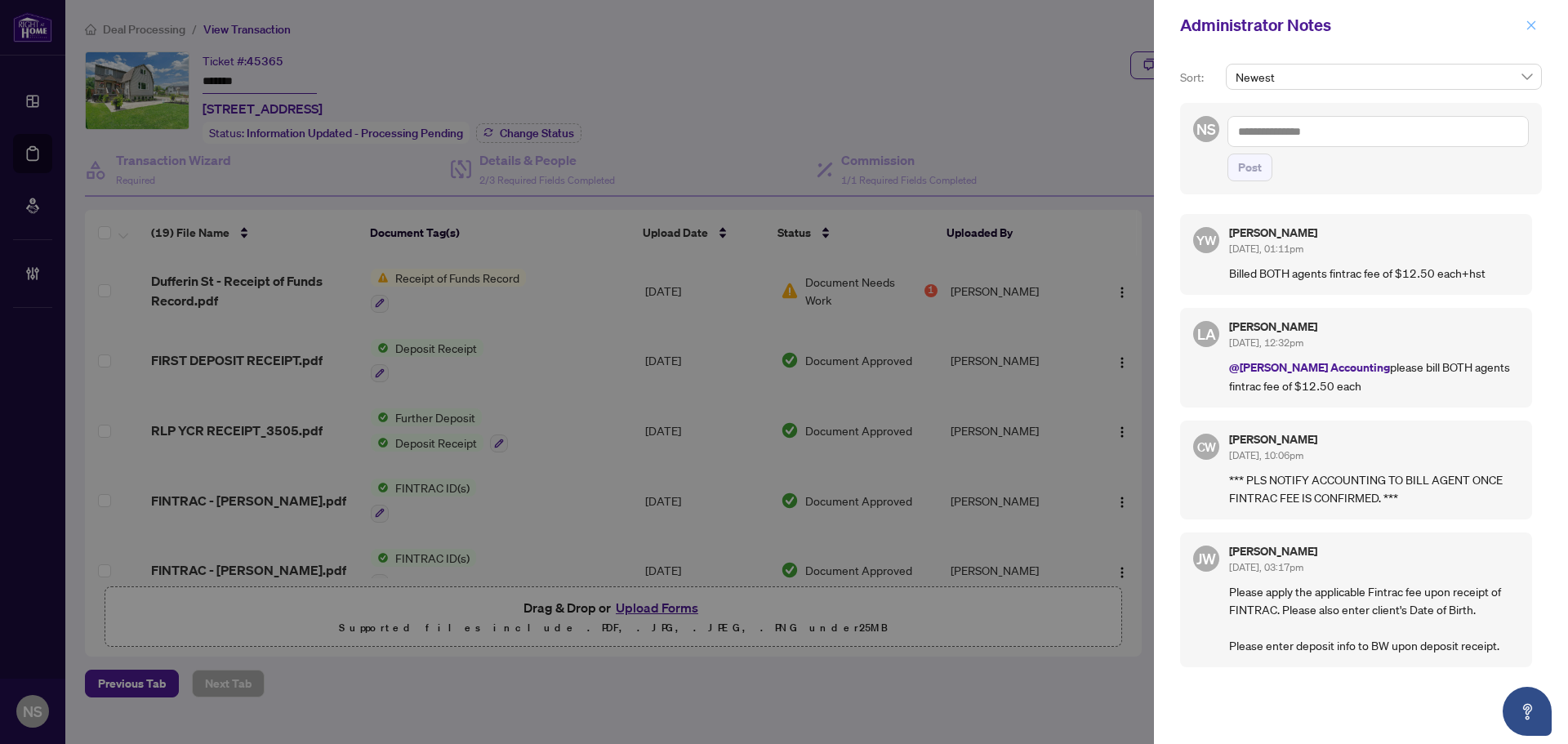
click at [1536, 25] on icon "close" at bounding box center [1531, 25] width 12 height 12
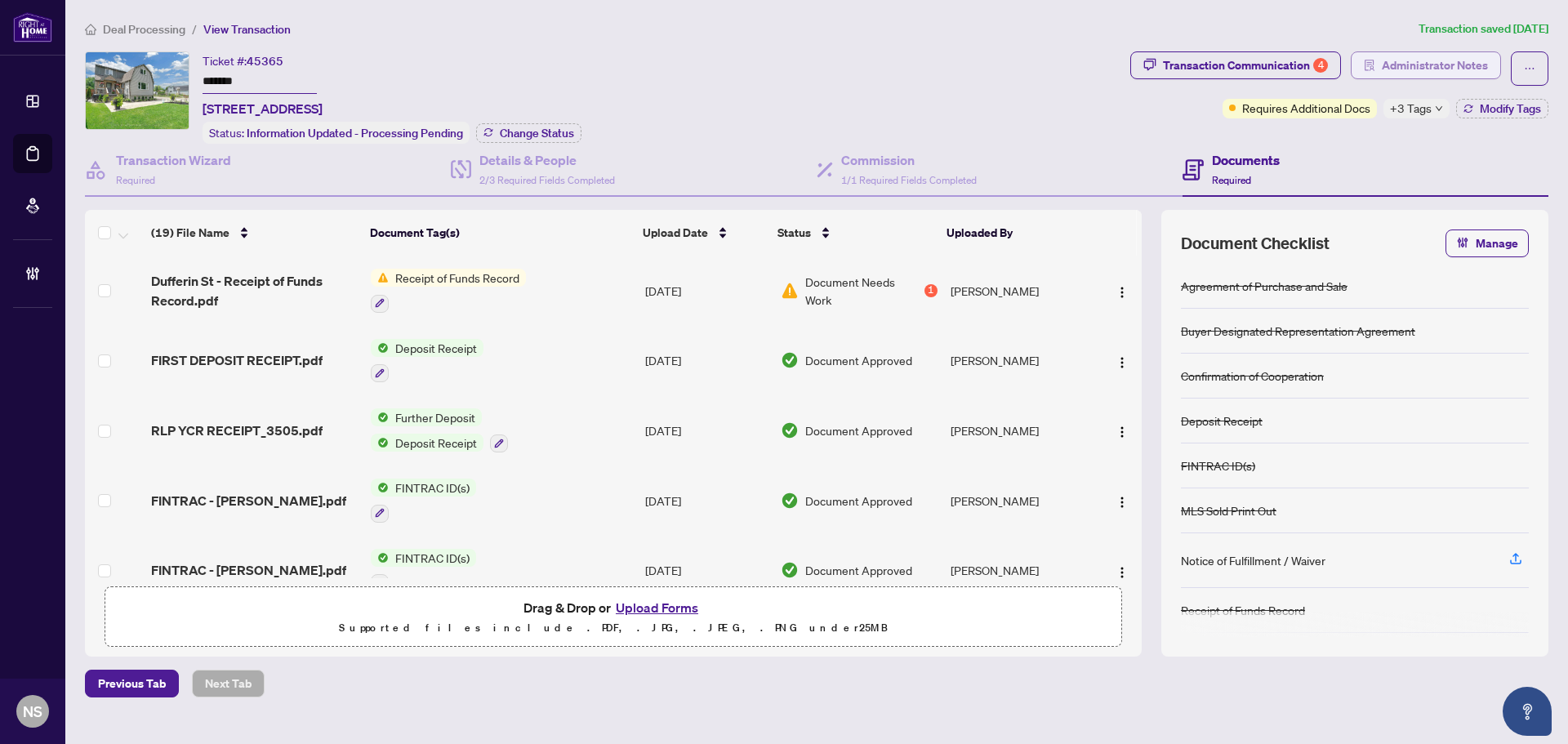
click at [1371, 71] on span "button" at bounding box center [1370, 65] width 12 height 26
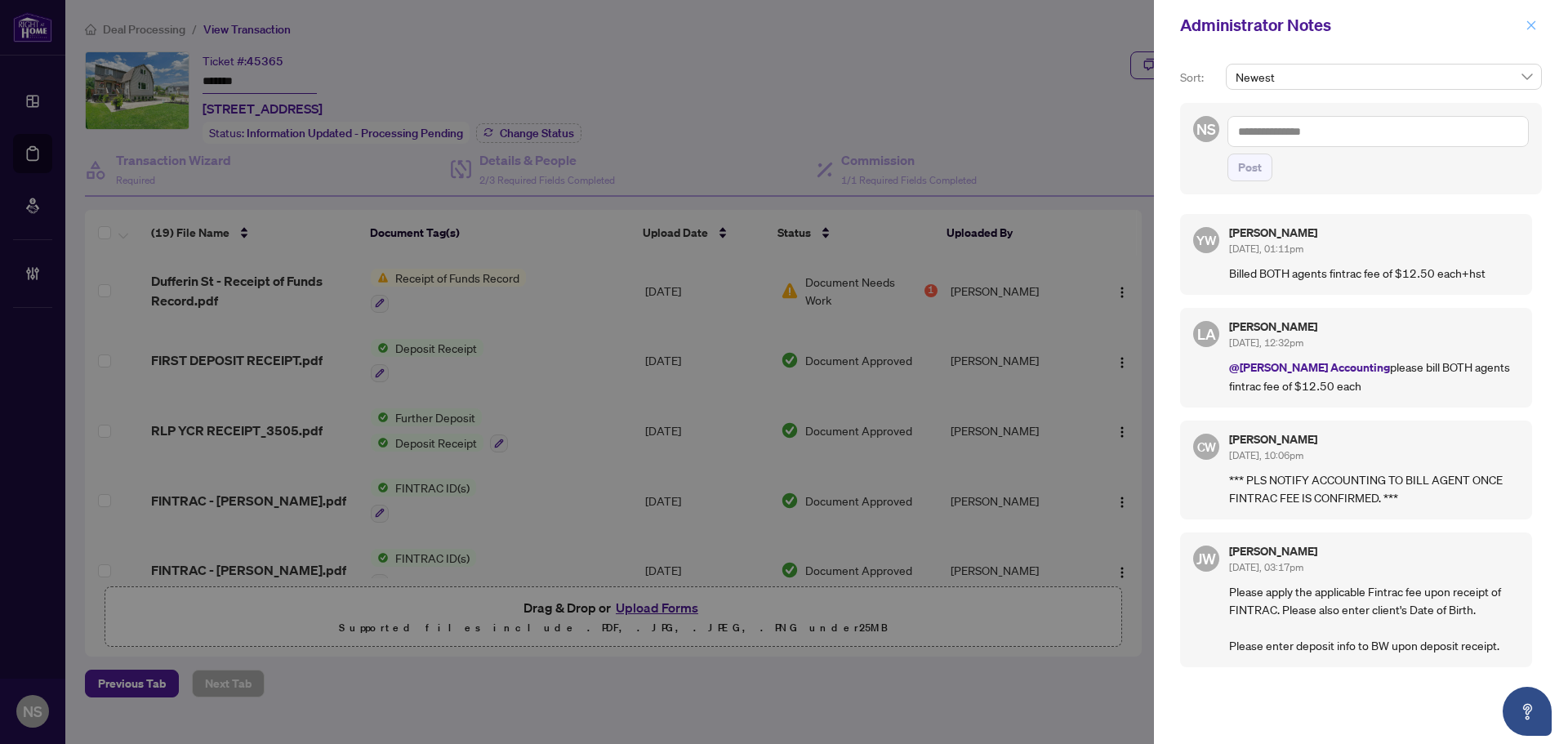
click at [1533, 21] on icon "close" at bounding box center [1531, 25] width 12 height 12
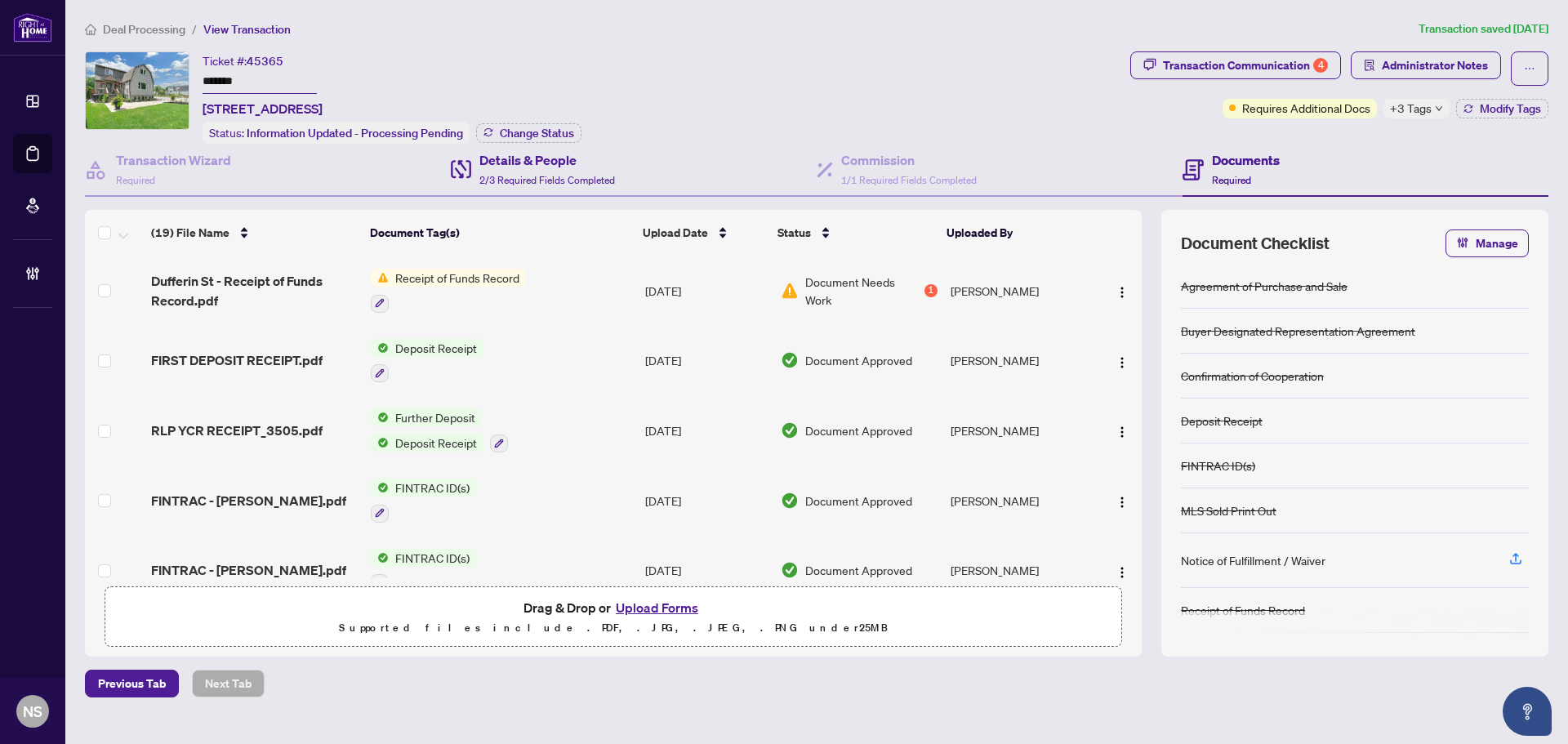
click at [632, 186] on div "Details & People 2/3 Required Fields Completed" at bounding box center [633, 170] width 366 height 53
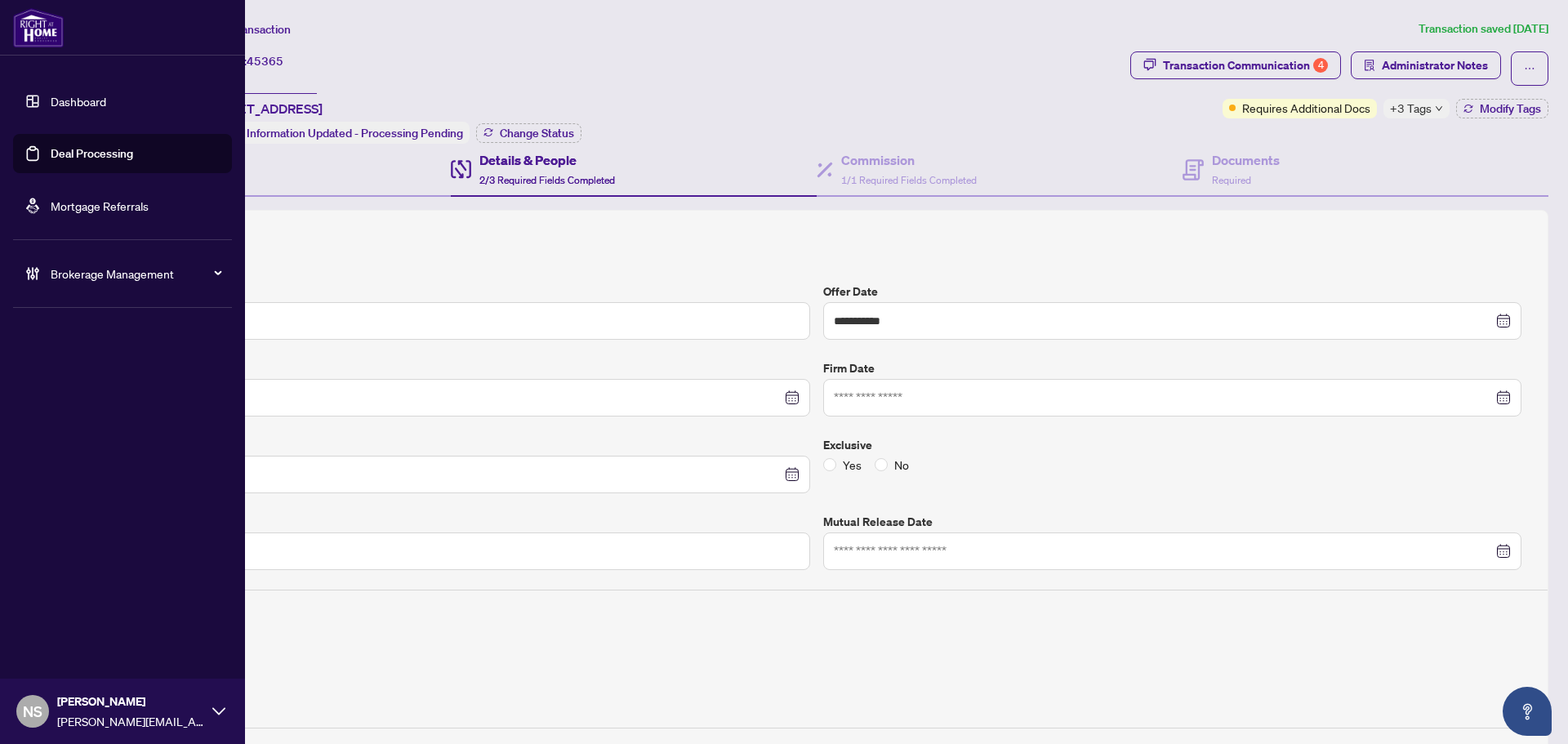
click at [98, 148] on link "Deal Processing" at bounding box center [92, 154] width 83 height 15
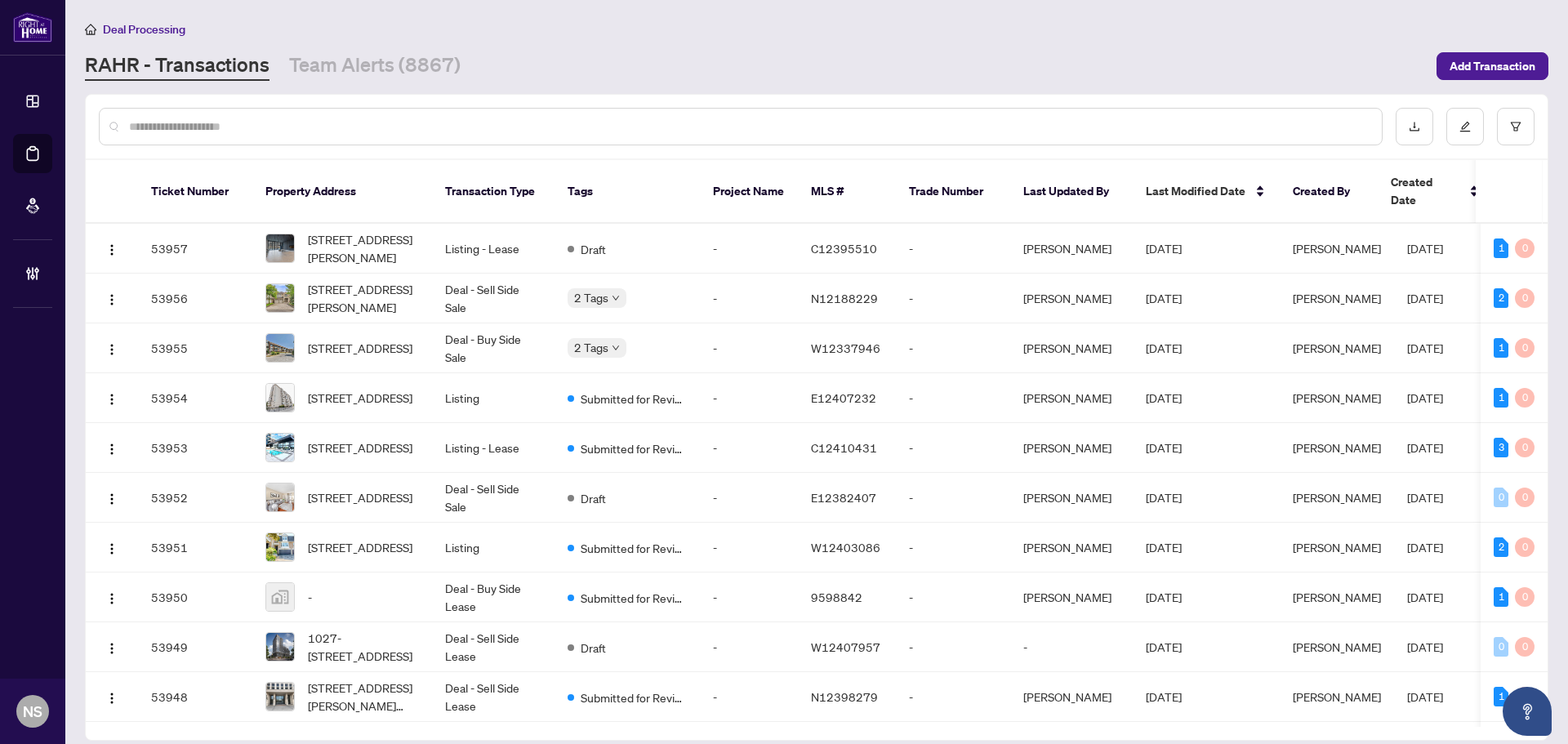
click at [411, 95] on div at bounding box center [816, 127] width 1462 height 64
click at [403, 110] on div at bounding box center [741, 126] width 1284 height 37
click at [400, 117] on input "text" at bounding box center [749, 127] width 1239 height 18
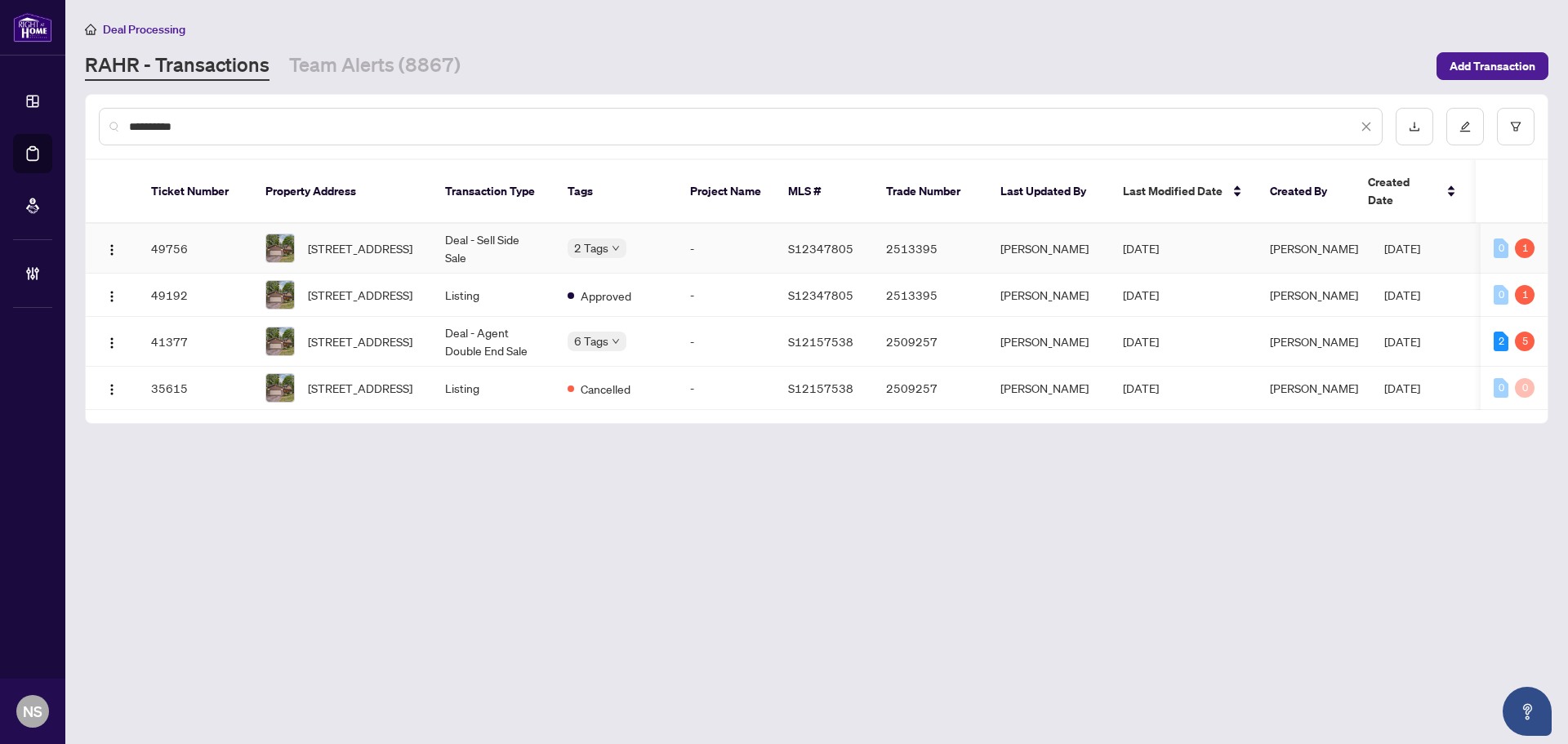
type input "**********"
click at [400, 240] on span "[STREET_ADDRESS]" at bounding box center [359, 249] width 105 height 18
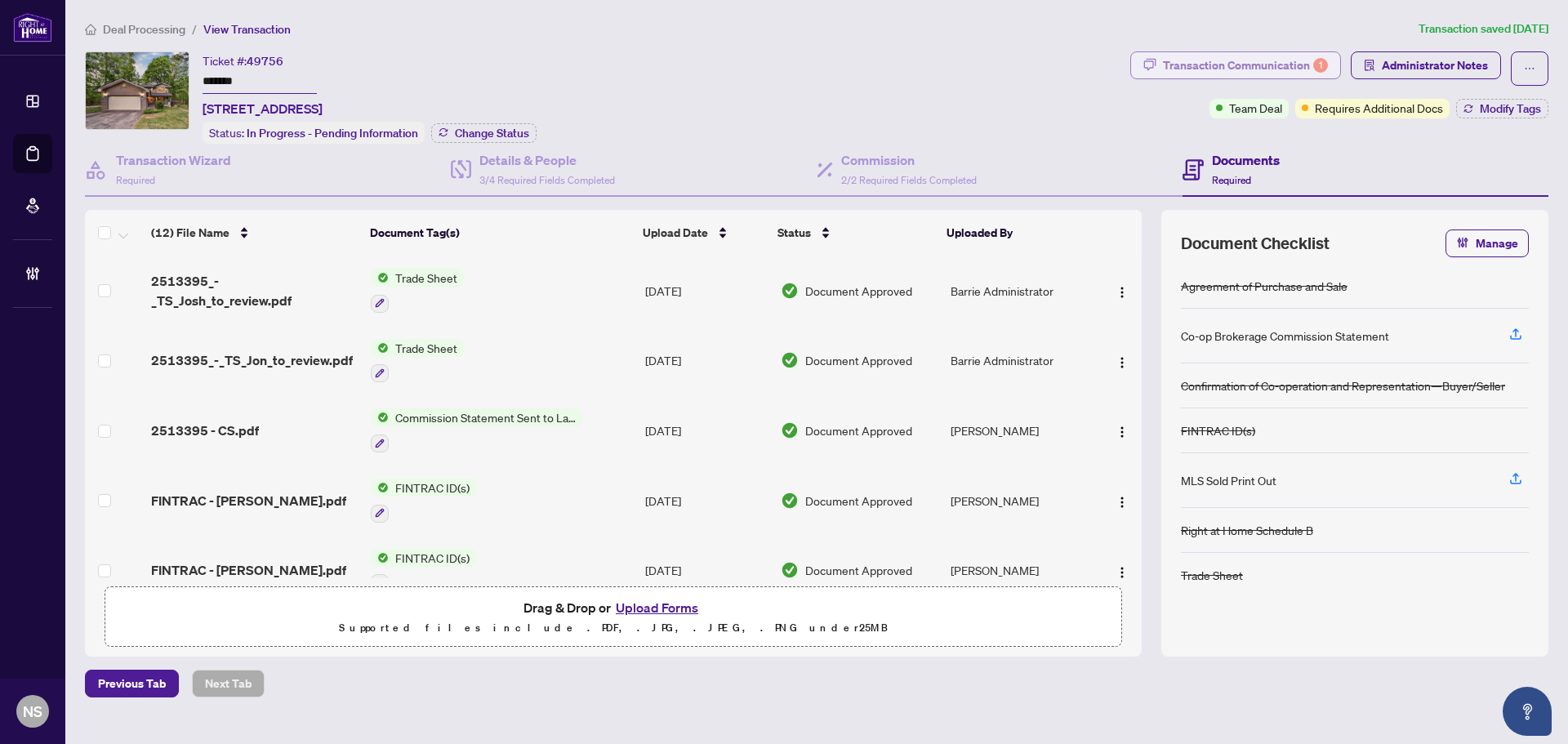
click at [1237, 71] on div "Transaction Communication 1" at bounding box center [1245, 65] width 165 height 26
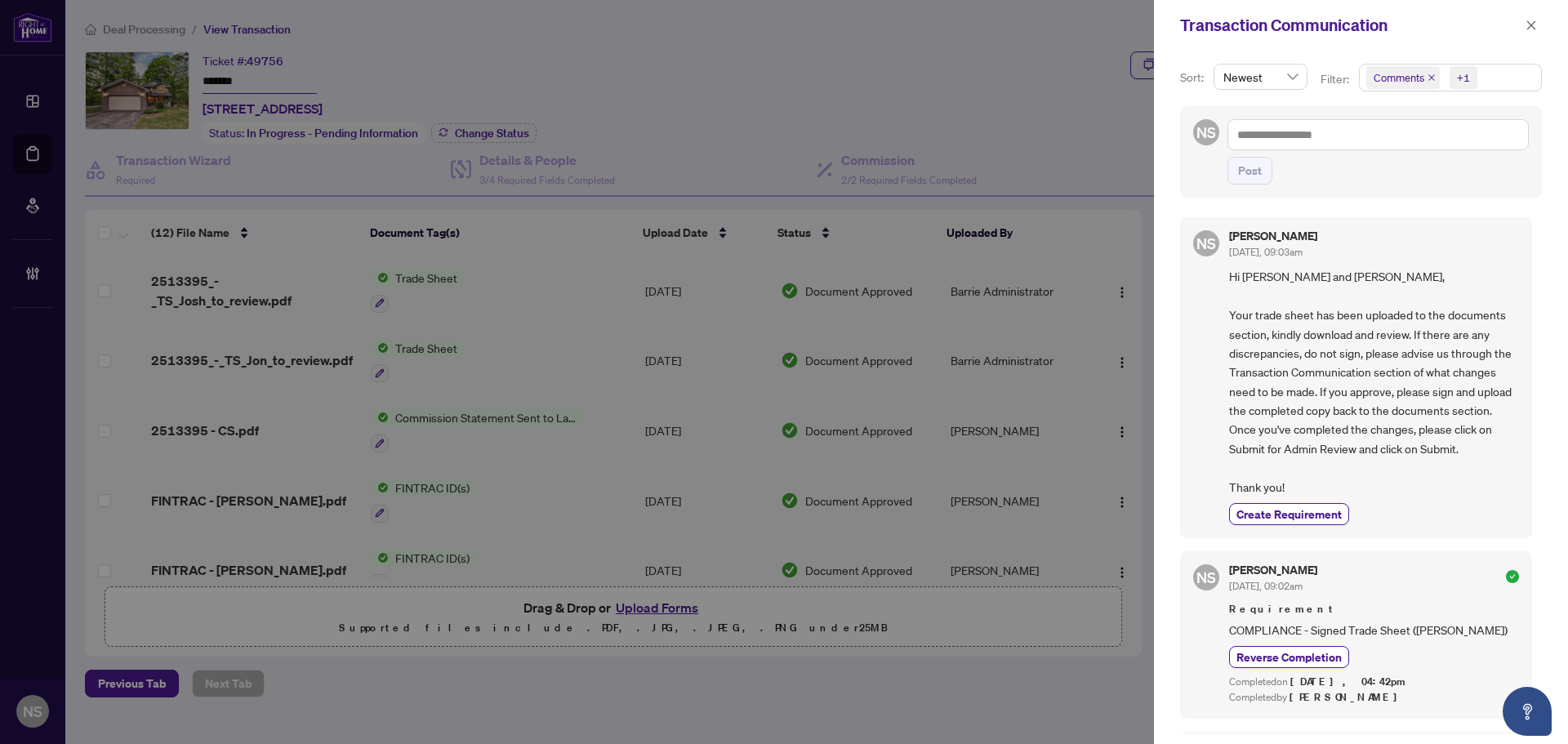
click at [1428, 79] on icon "close" at bounding box center [1431, 77] width 6 height 6
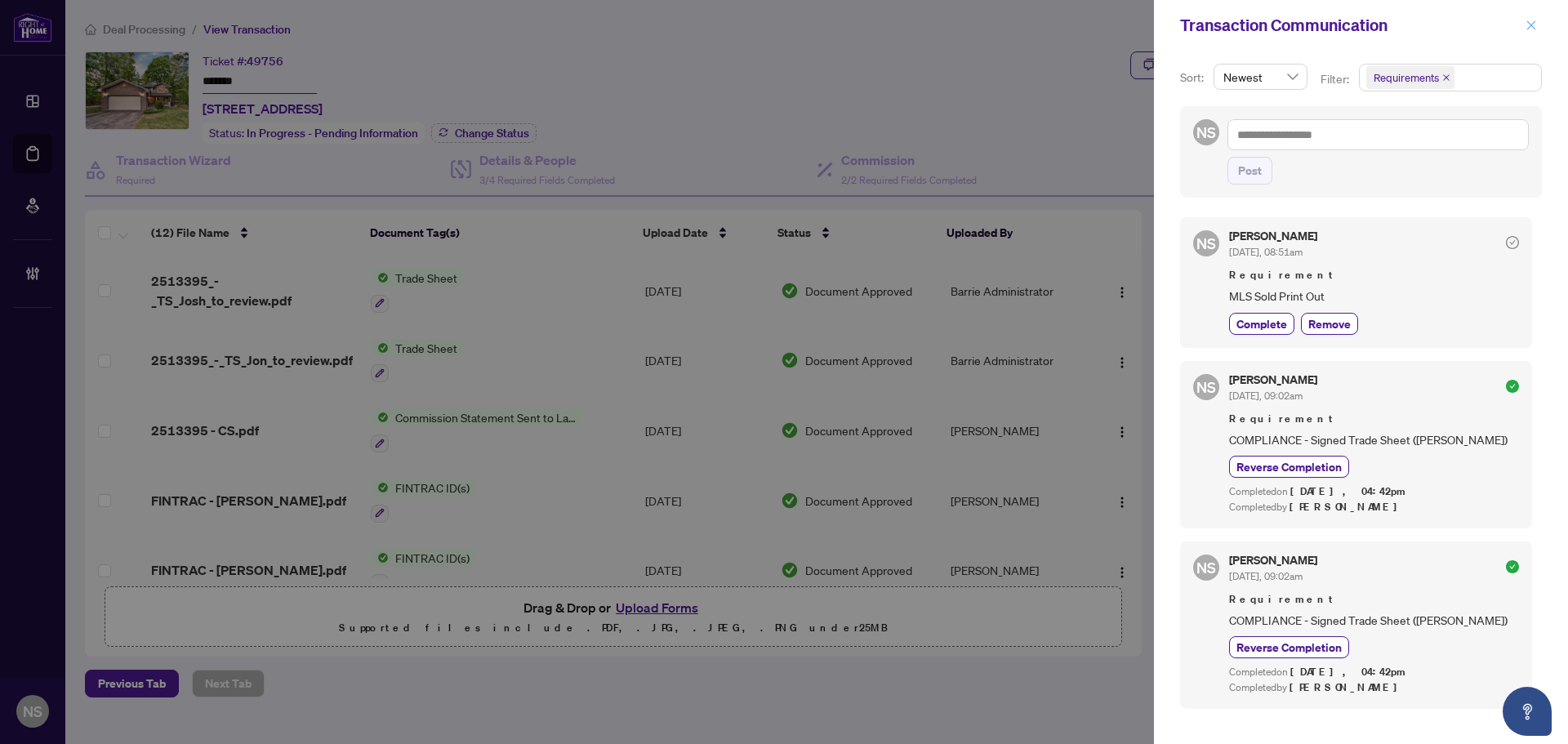
click at [1532, 26] on icon "close" at bounding box center [1532, 25] width 9 height 9
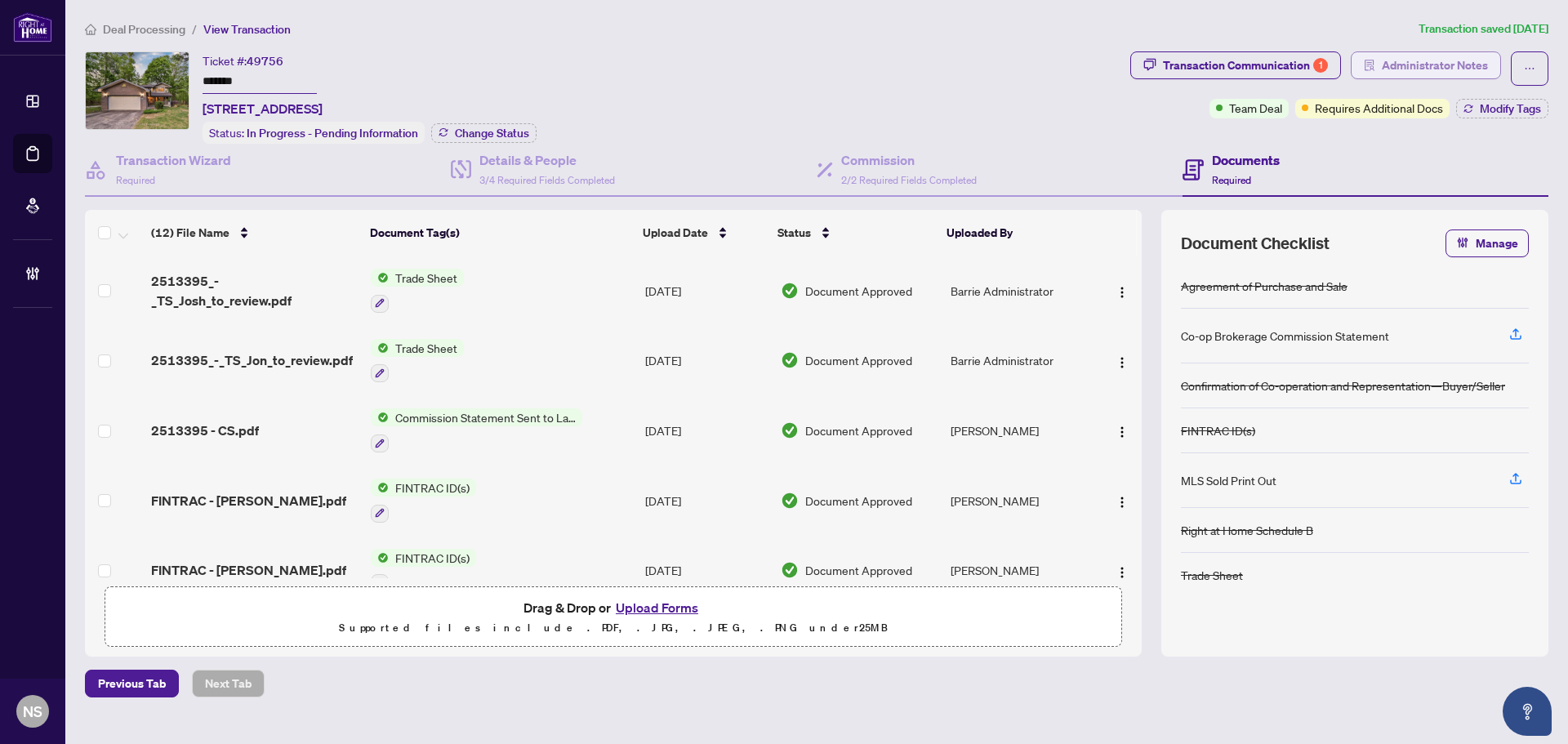
click at [1450, 60] on span "Administrator Notes" at bounding box center [1434, 65] width 106 height 26
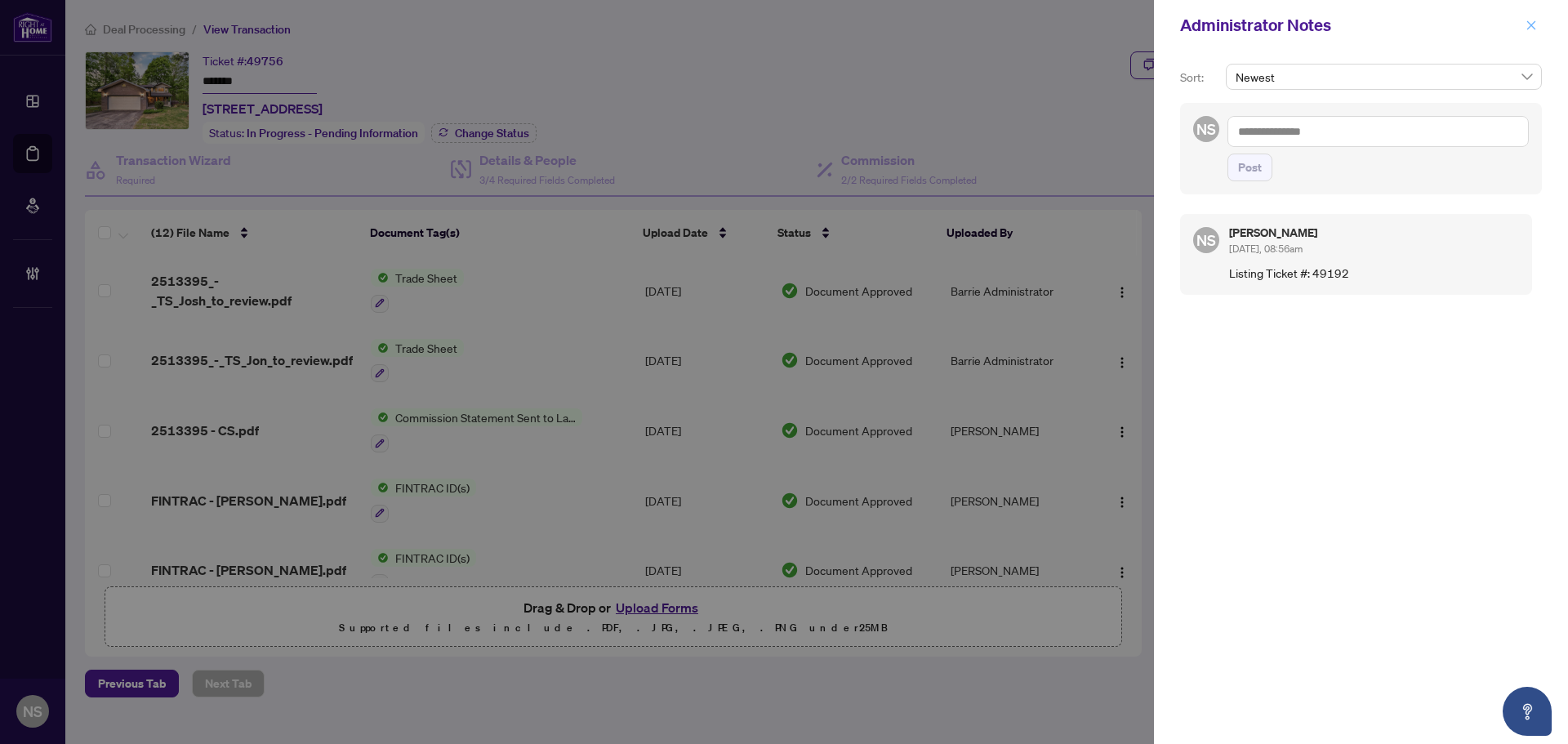
click at [1526, 27] on icon "close" at bounding box center [1531, 25] width 12 height 12
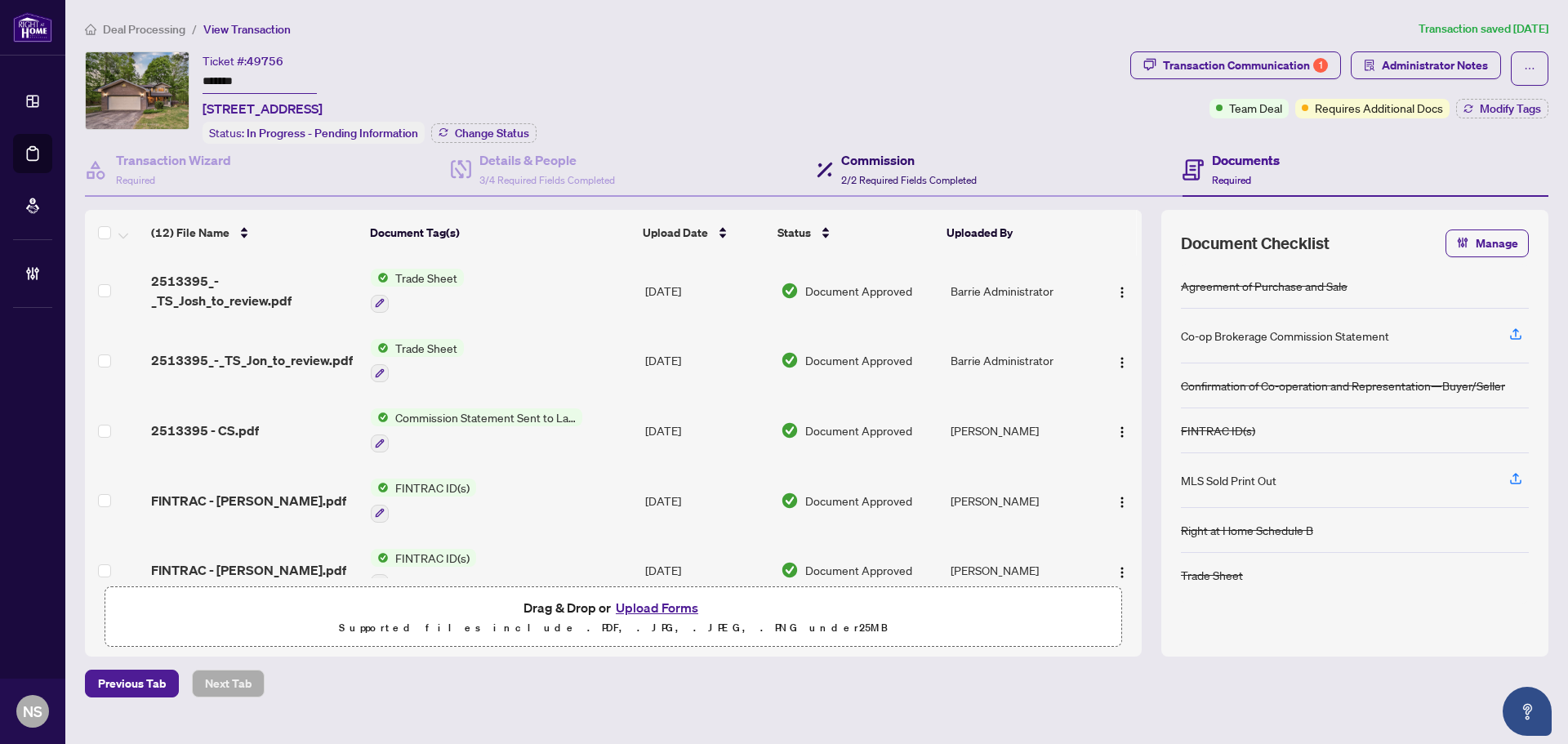
click at [942, 164] on h4 "Commission" at bounding box center [908, 160] width 136 height 20
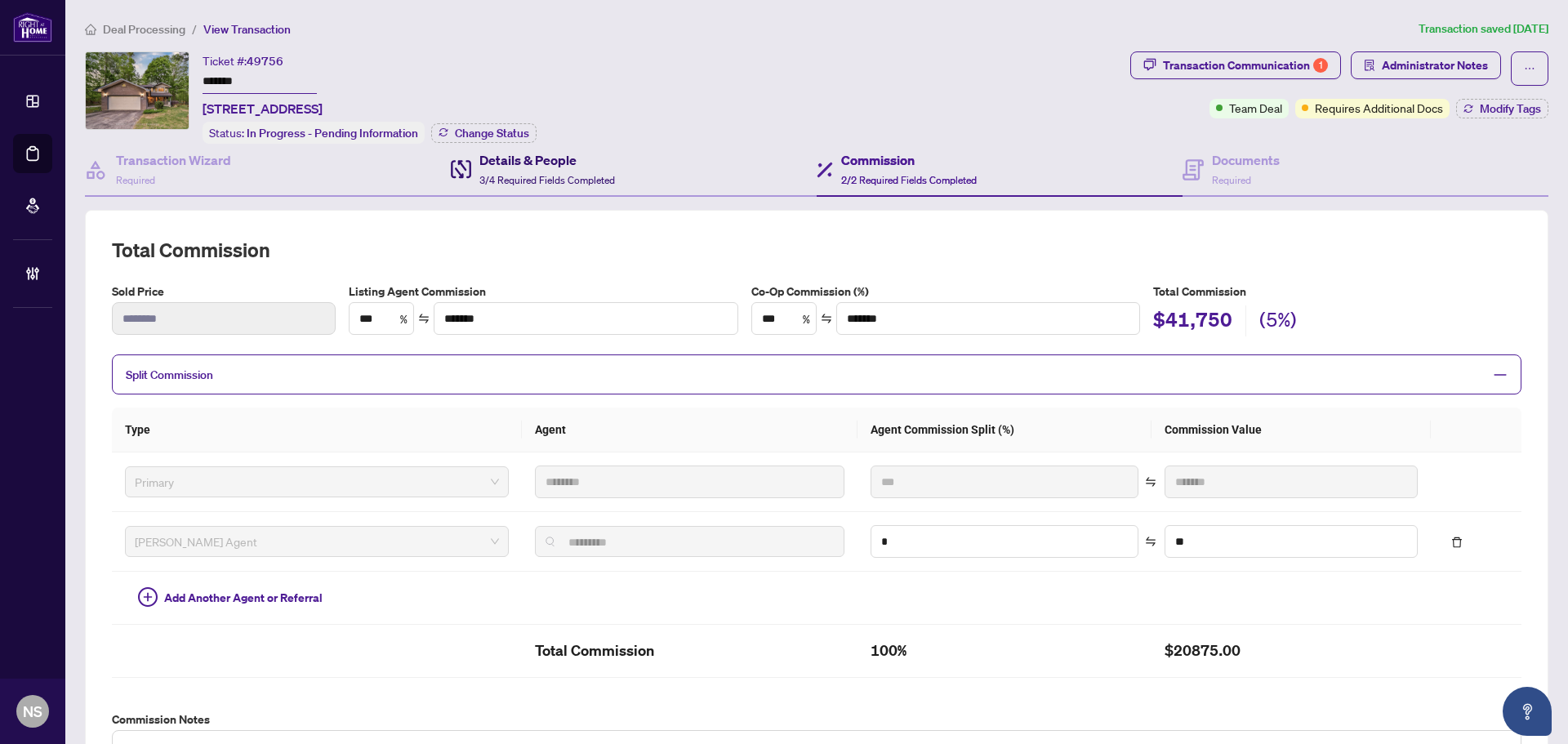
click at [590, 175] on span "3/4 Required Fields Completed" at bounding box center [547, 179] width 136 height 12
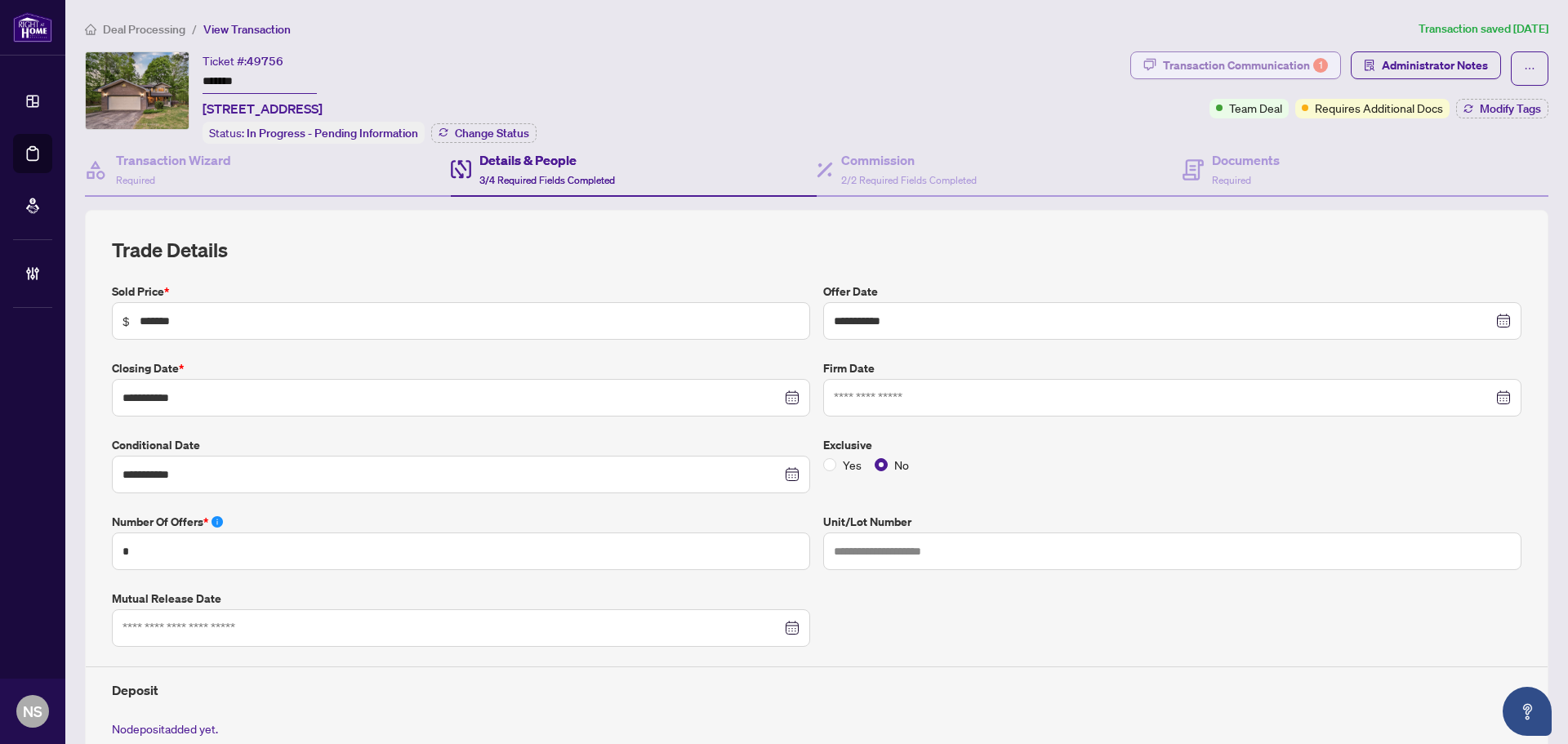
click at [1242, 76] on div "Transaction Communication 1" at bounding box center [1245, 65] width 165 height 26
type textarea "**********"
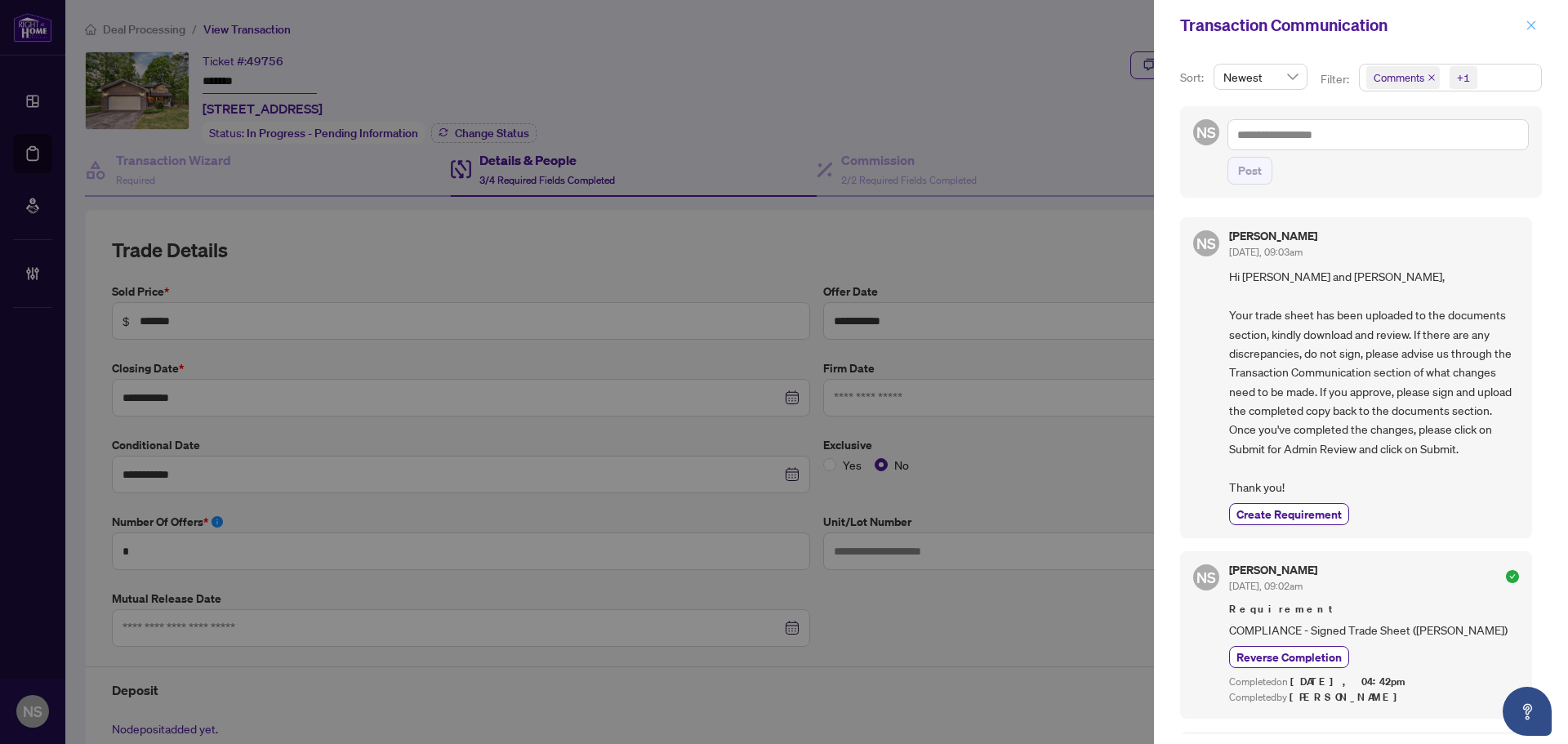
click at [1525, 17] on span "button" at bounding box center [1531, 25] width 12 height 26
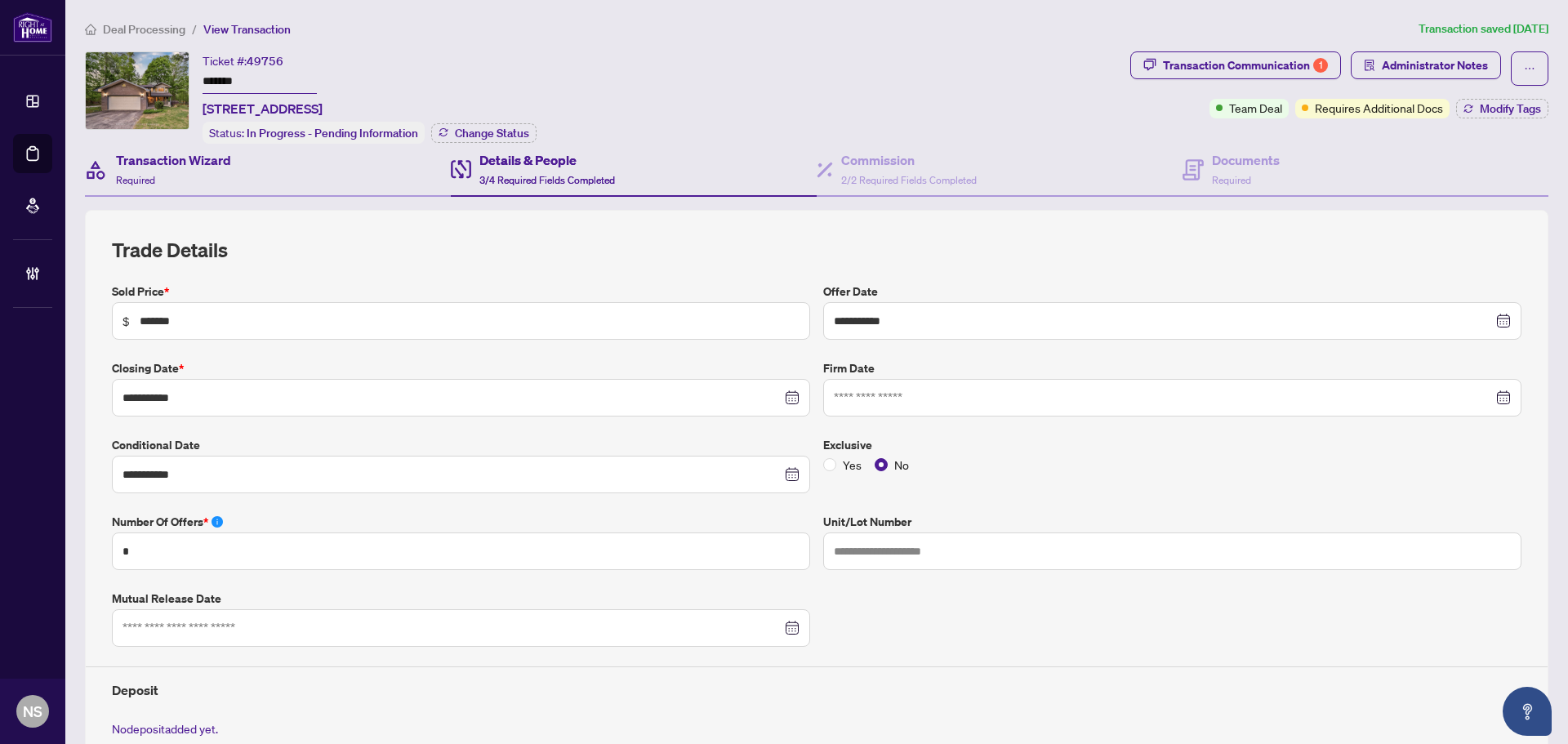
click at [329, 179] on div "Transaction Wizard Required" at bounding box center [268, 170] width 366 height 53
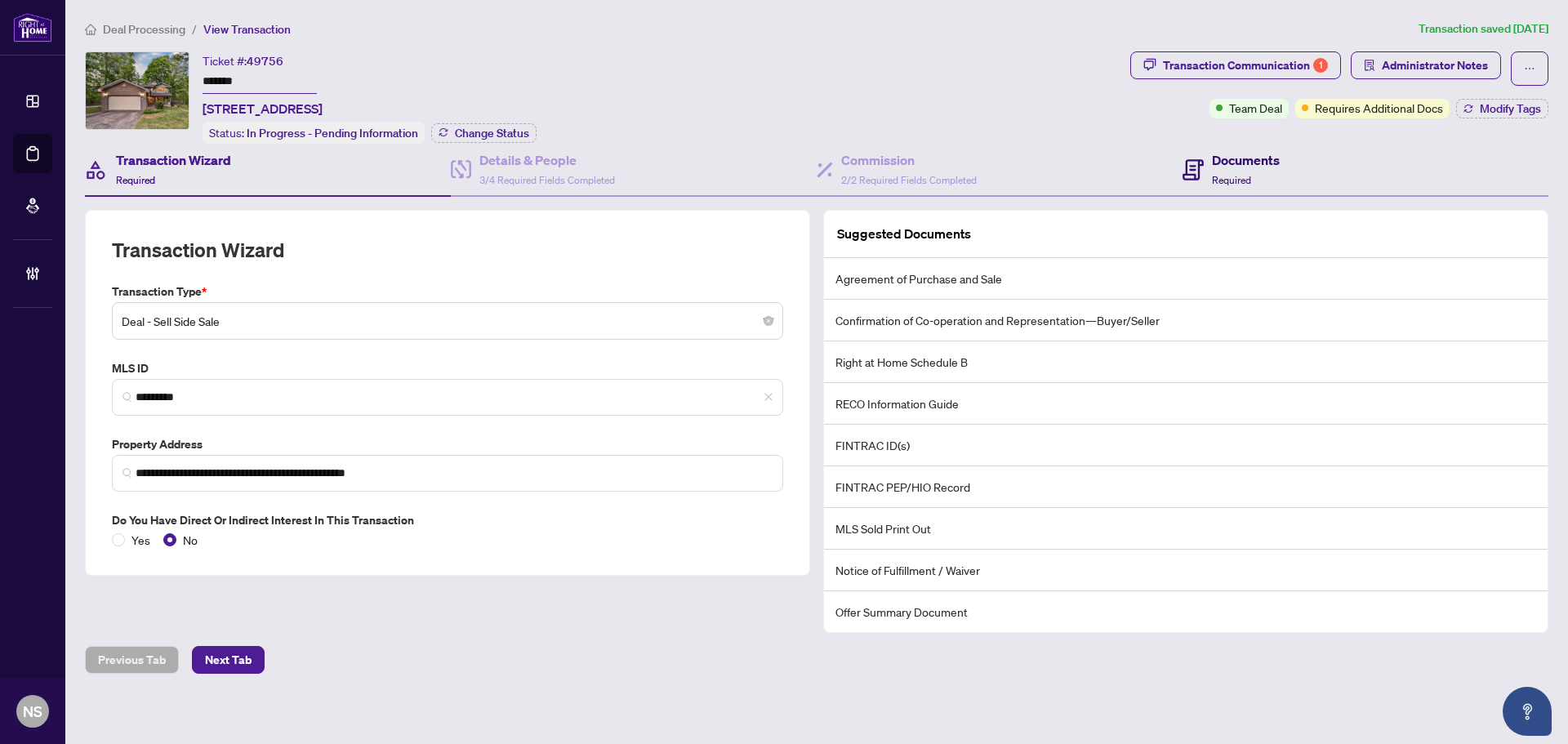
click at [1249, 158] on h4 "Documents" at bounding box center [1246, 160] width 67 height 20
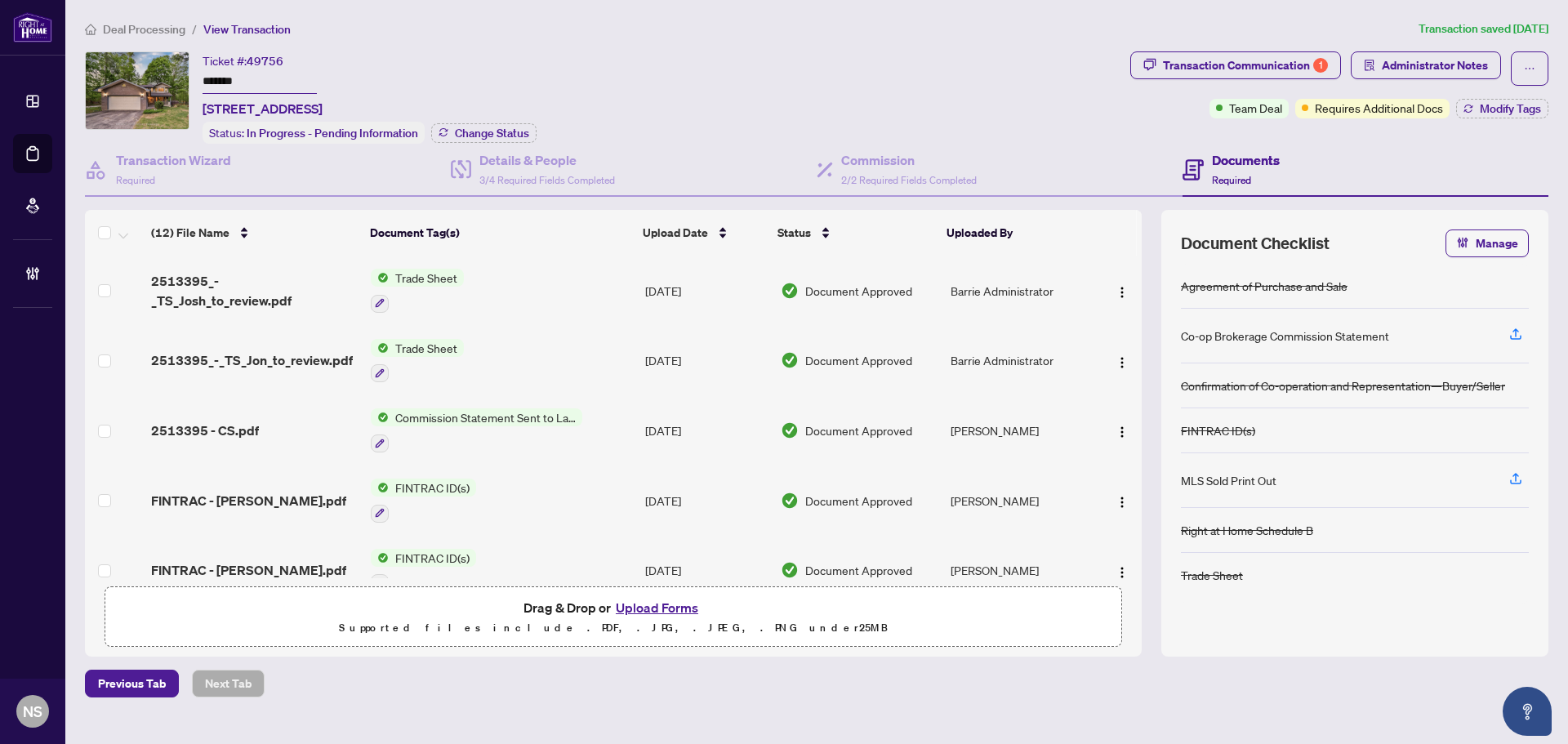
click at [250, 286] on span "2513395_-_TS_Josh_to_review.pdf" at bounding box center [254, 290] width 207 height 39
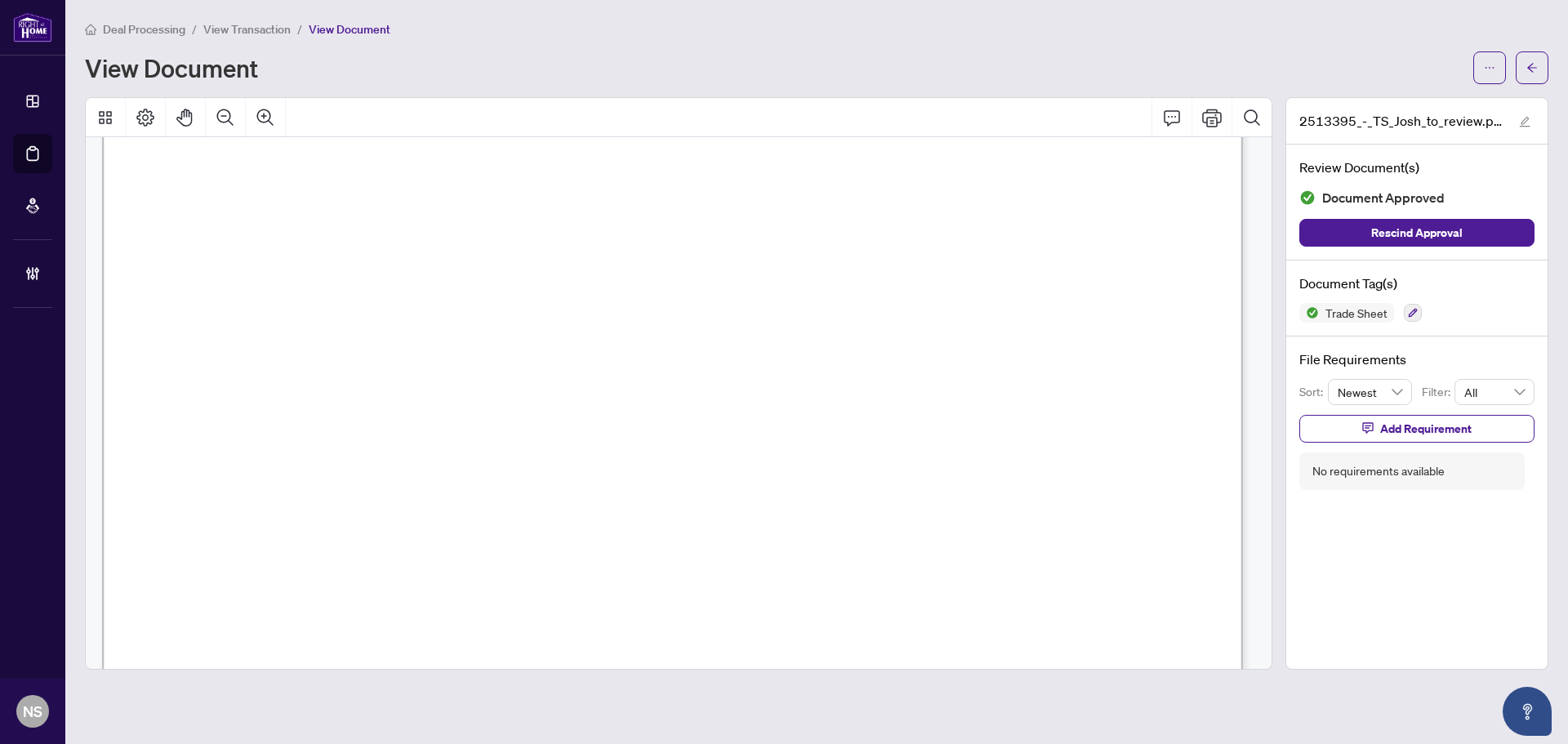
scroll to position [899, 0]
click at [1535, 66] on icon "arrow-left" at bounding box center [1532, 67] width 12 height 12
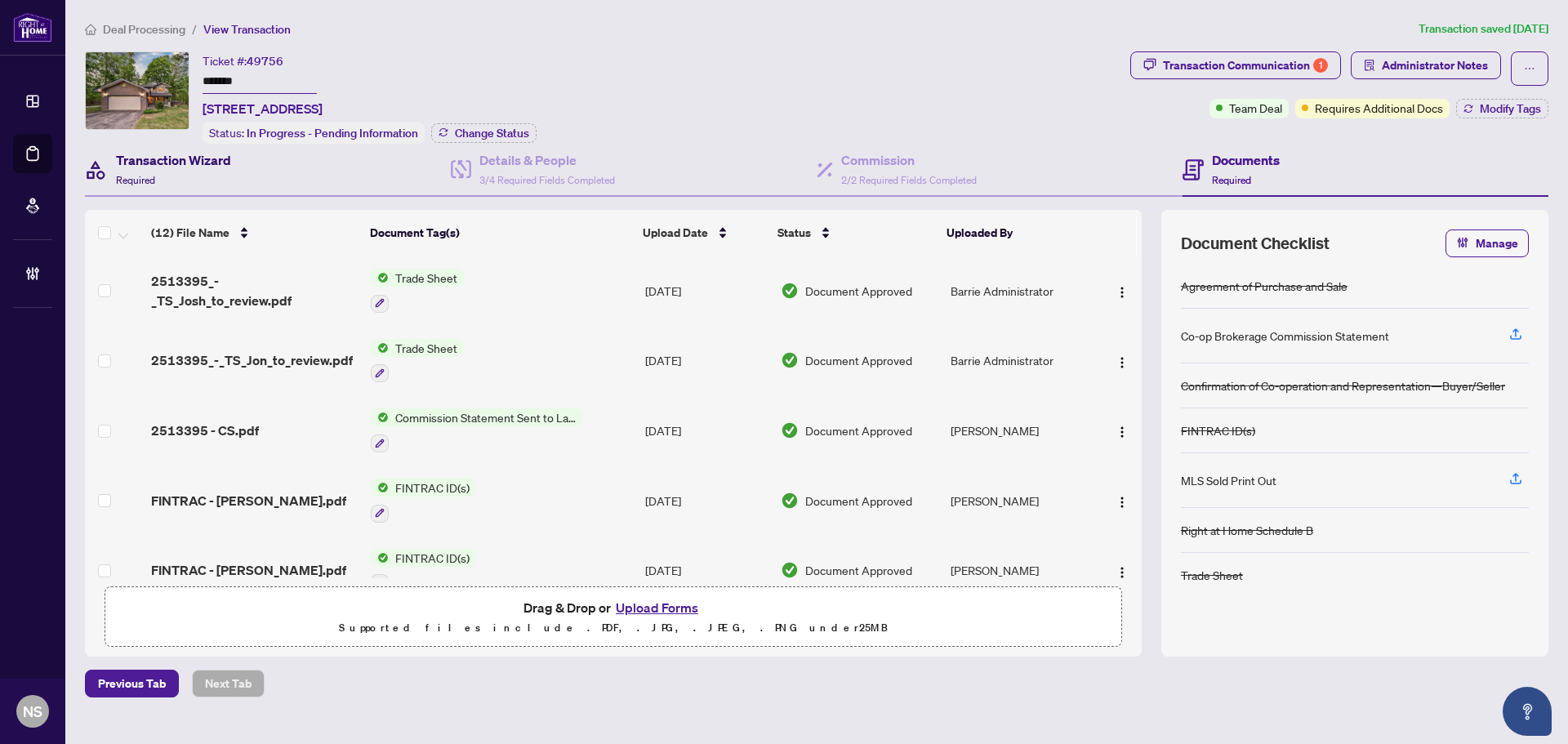
click at [190, 183] on div "Transaction Wizard Required" at bounding box center [173, 169] width 116 height 38
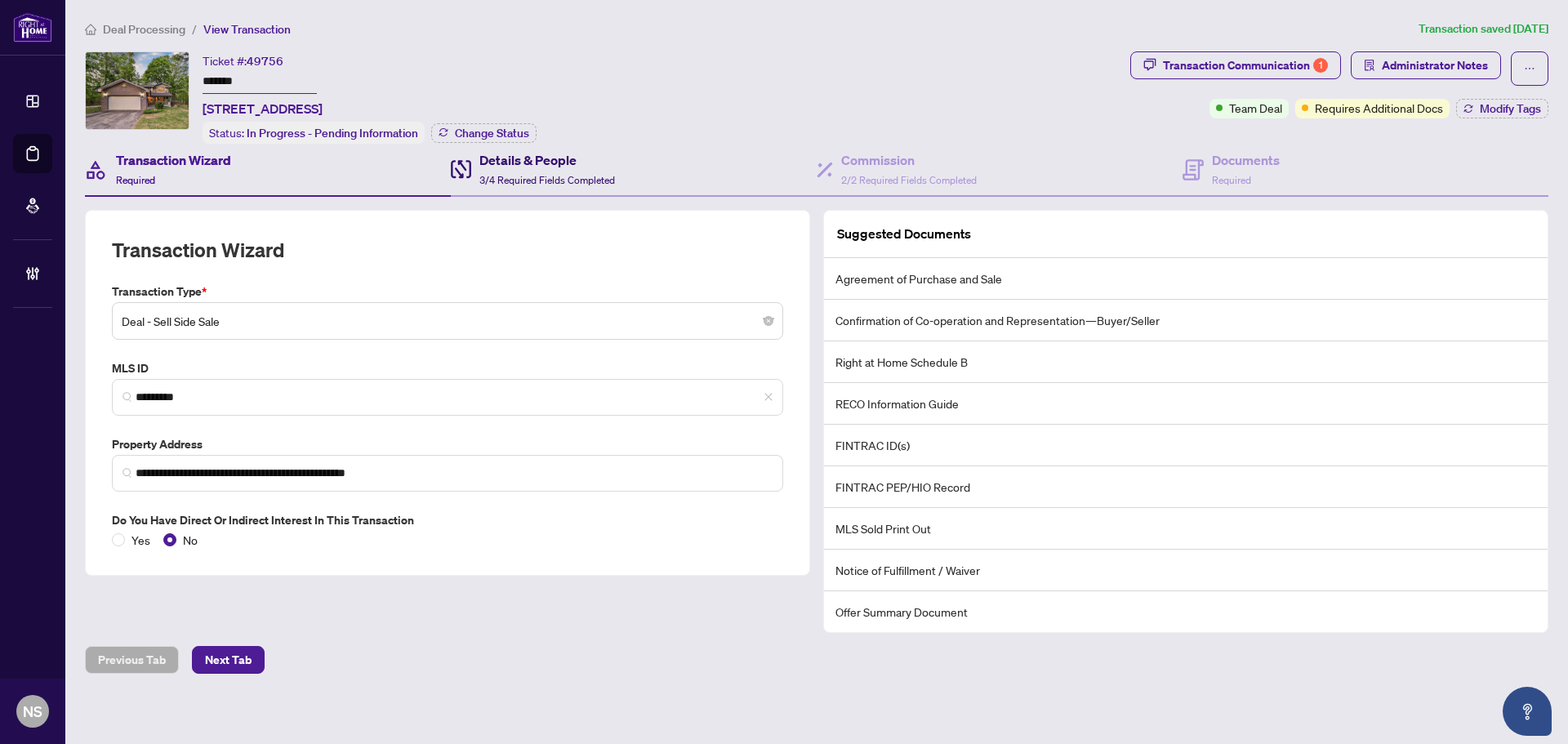
click at [592, 174] on span "3/4 Required Fields Completed" at bounding box center [547, 179] width 136 height 12
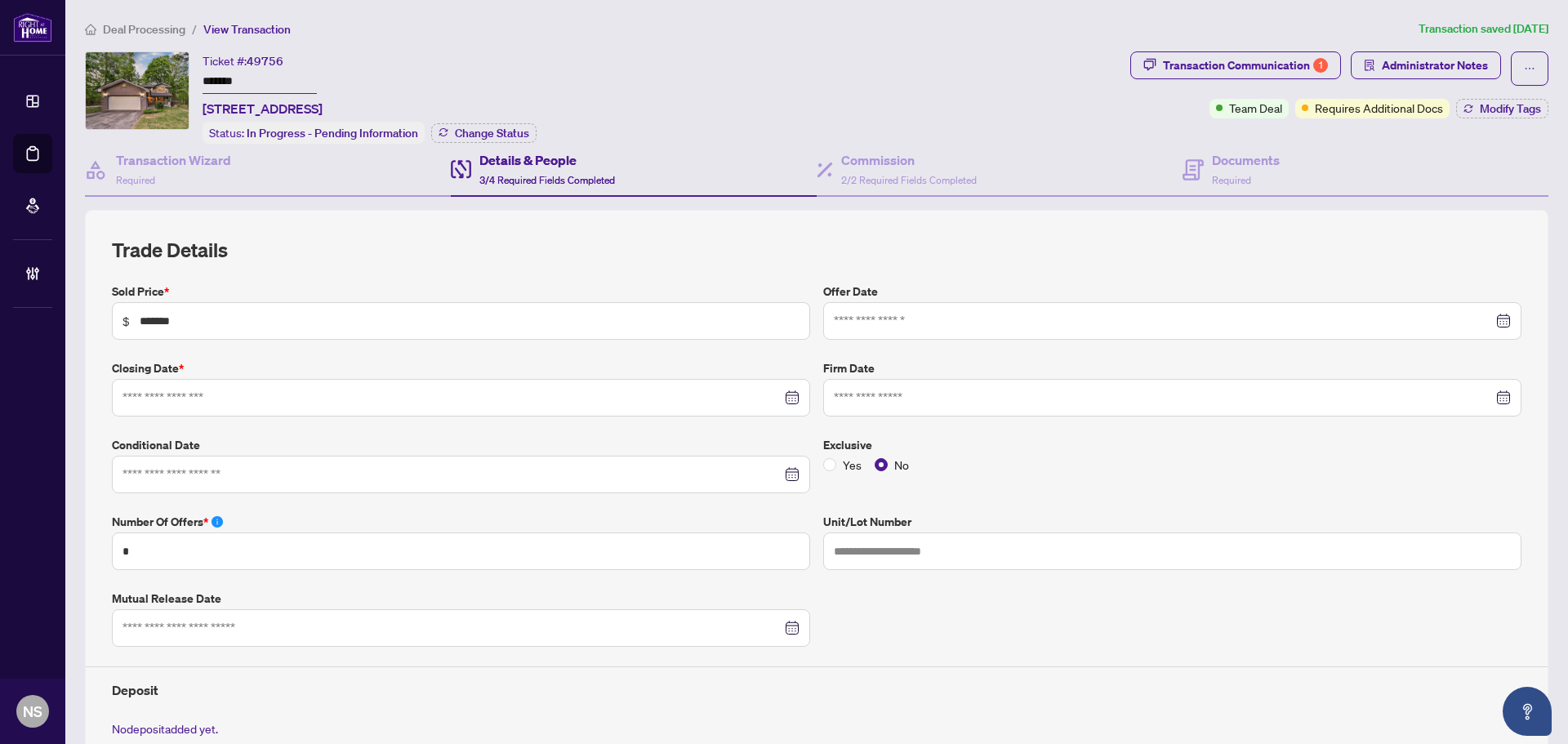
type input "**********"
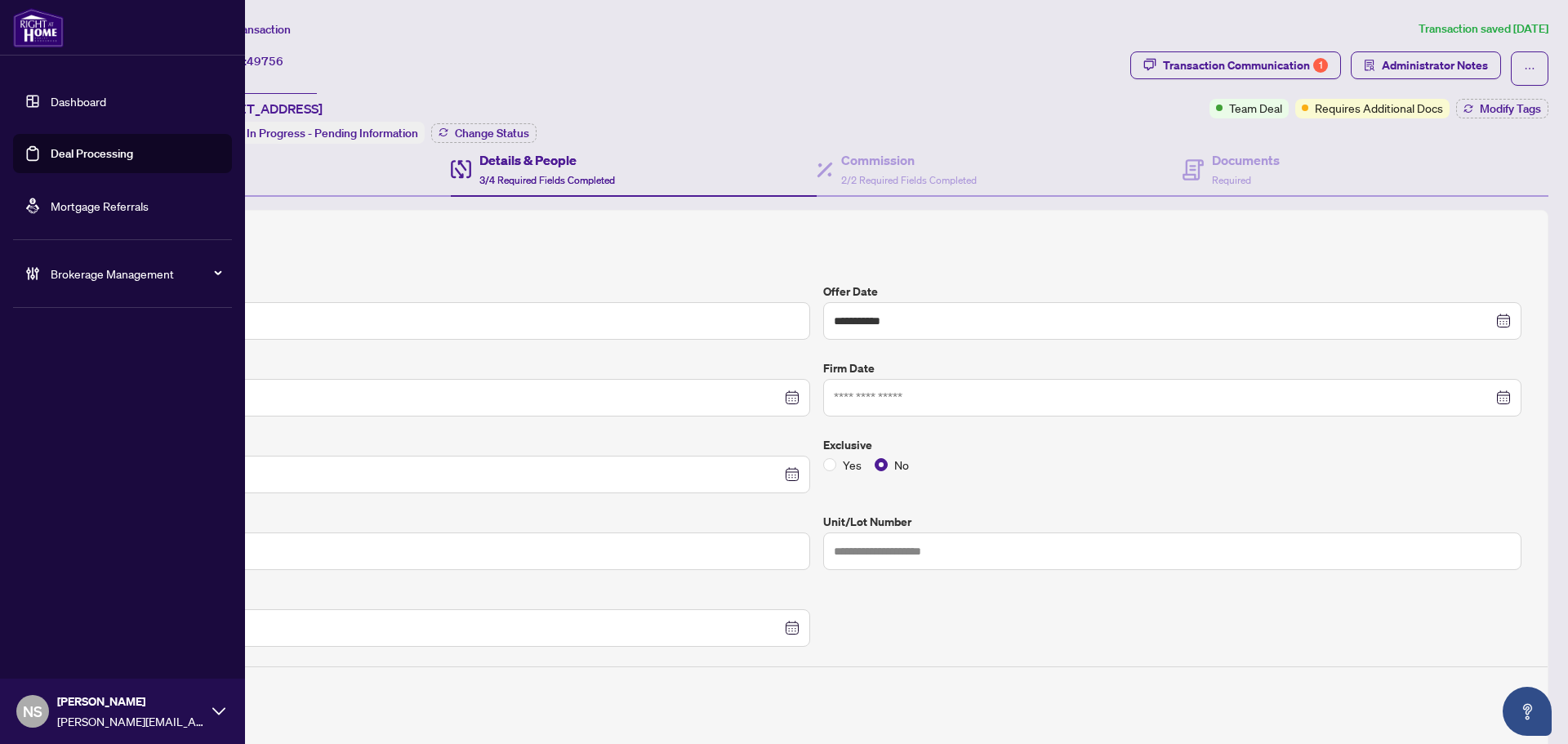
click at [121, 148] on link "Deal Processing" at bounding box center [92, 154] width 83 height 15
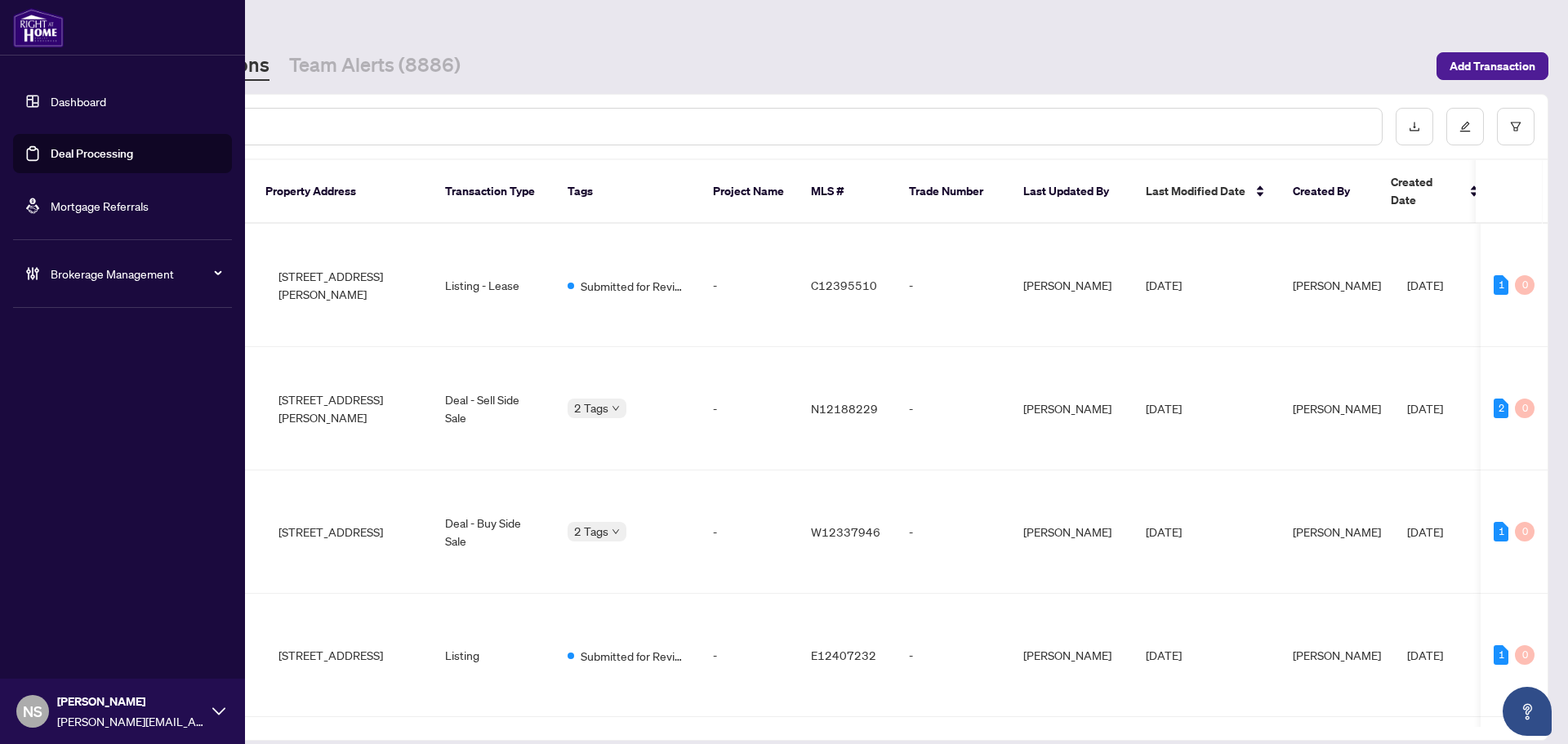
click at [319, 129] on input "text" at bounding box center [749, 127] width 1239 height 18
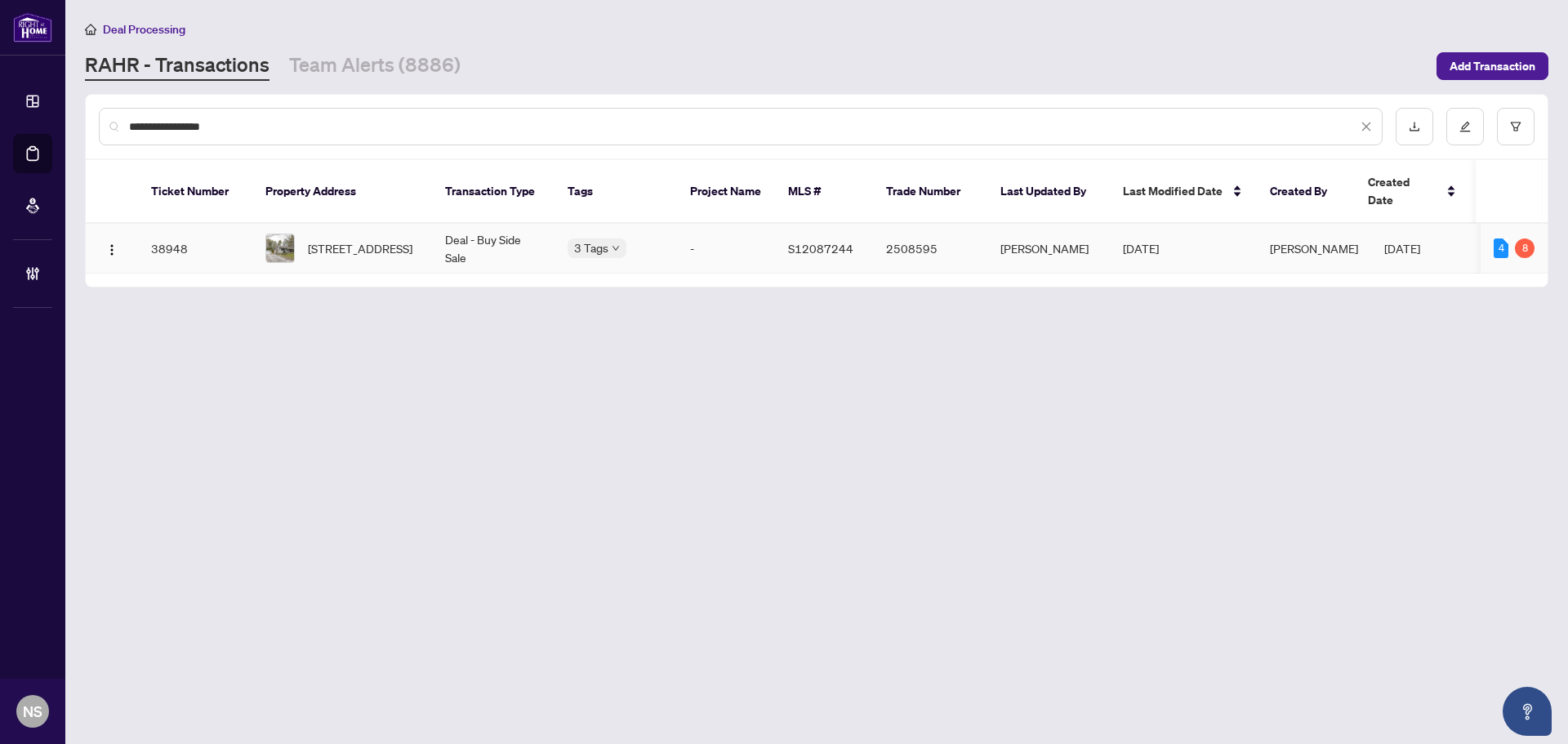
type input "**********"
click at [463, 239] on td "Deal - Buy Side Sale" at bounding box center [493, 249] width 123 height 50
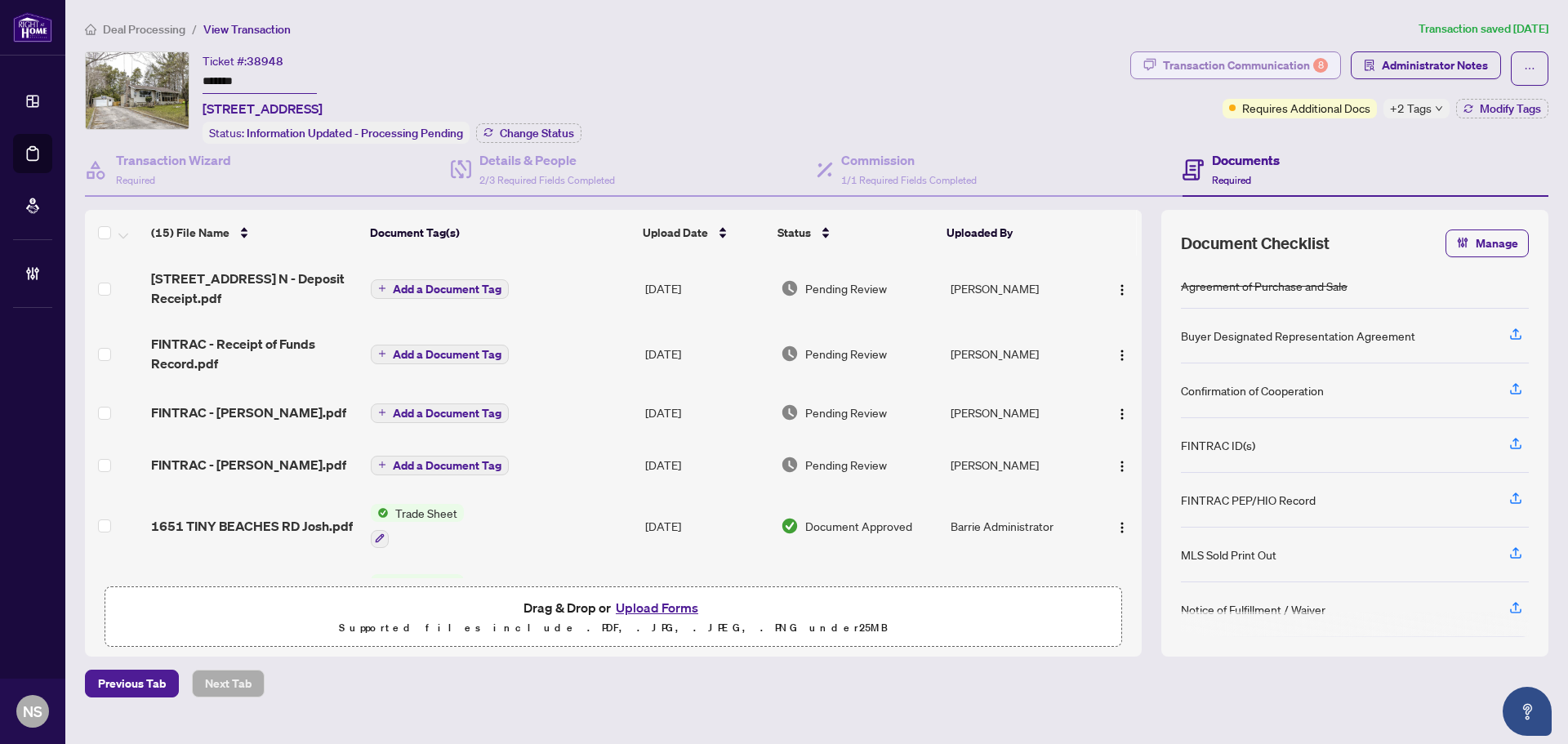
click at [1297, 62] on div "Transaction Communication 8" at bounding box center [1245, 65] width 165 height 26
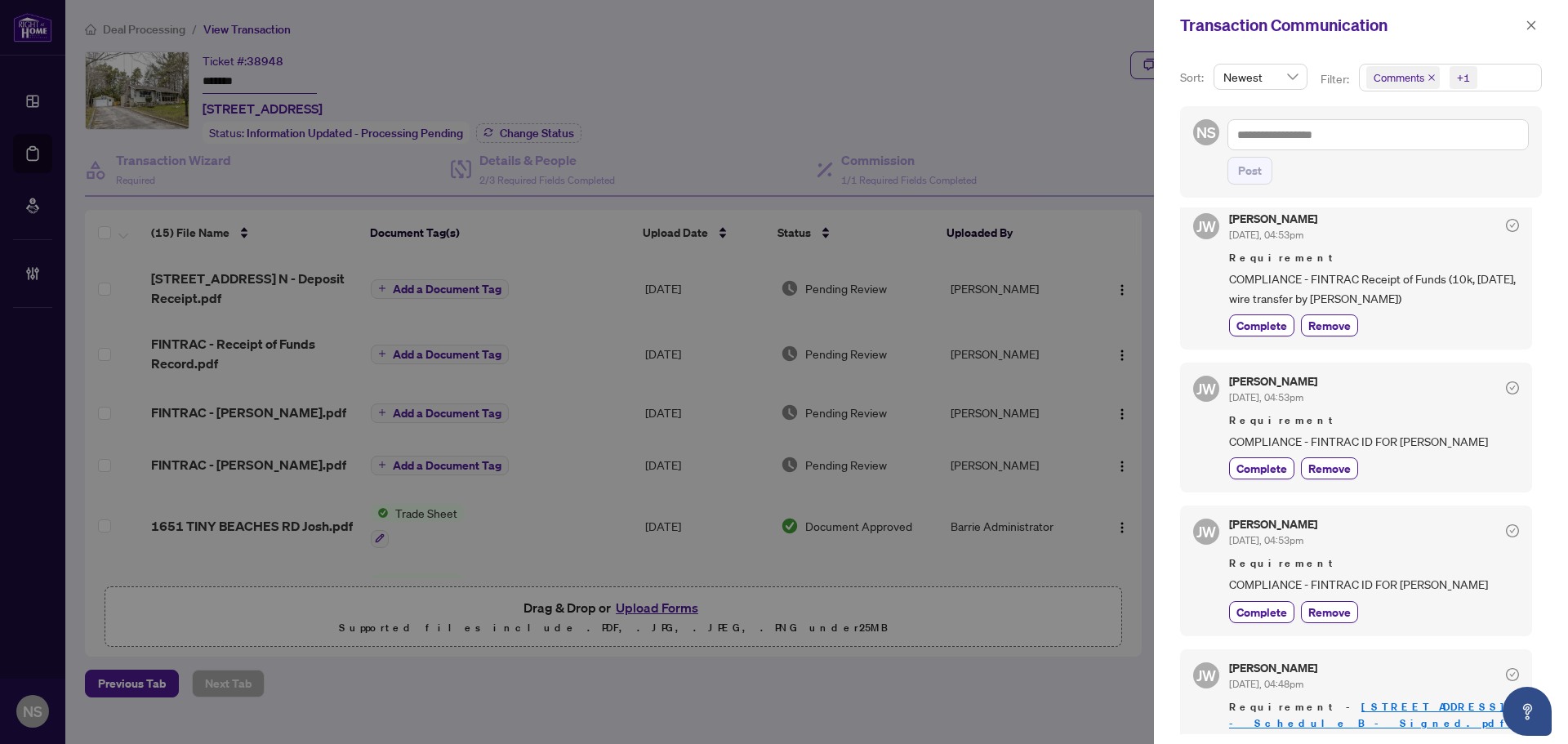
scroll to position [1553, 0]
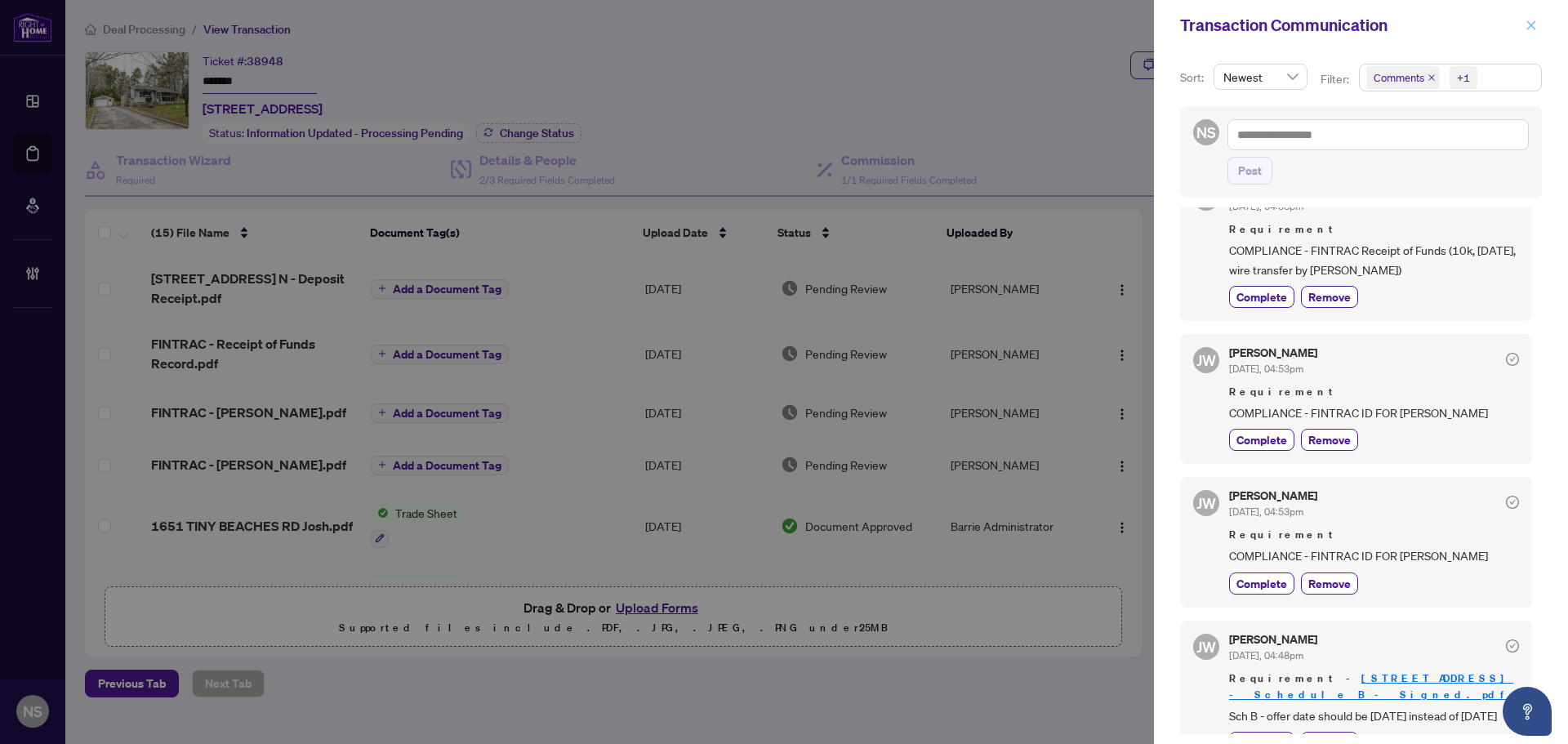
click at [1524, 26] on button "button" at bounding box center [1531, 25] width 21 height 20
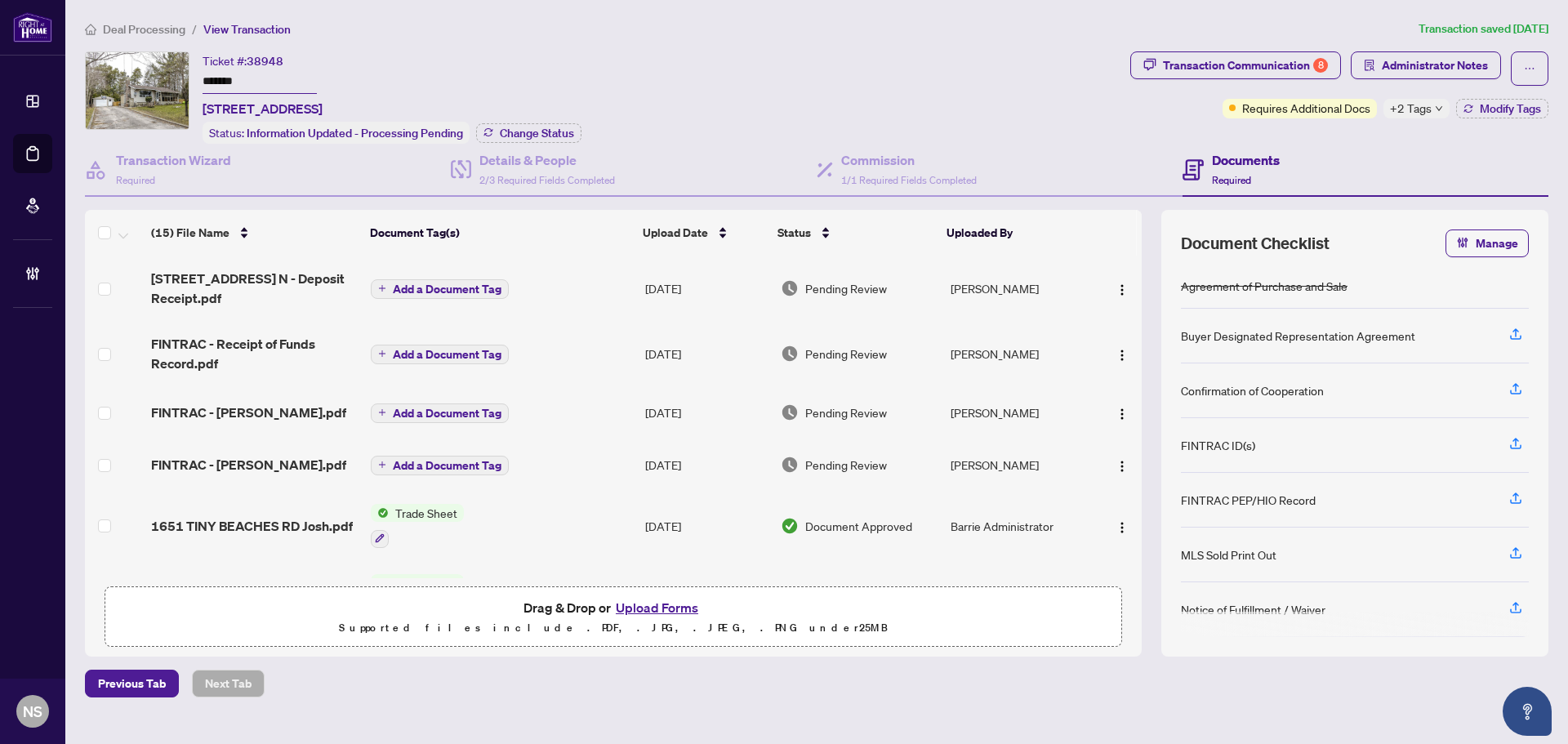
click at [265, 471] on span "FINTRAC - [PERSON_NAME].pdf" at bounding box center [248, 465] width 195 height 20
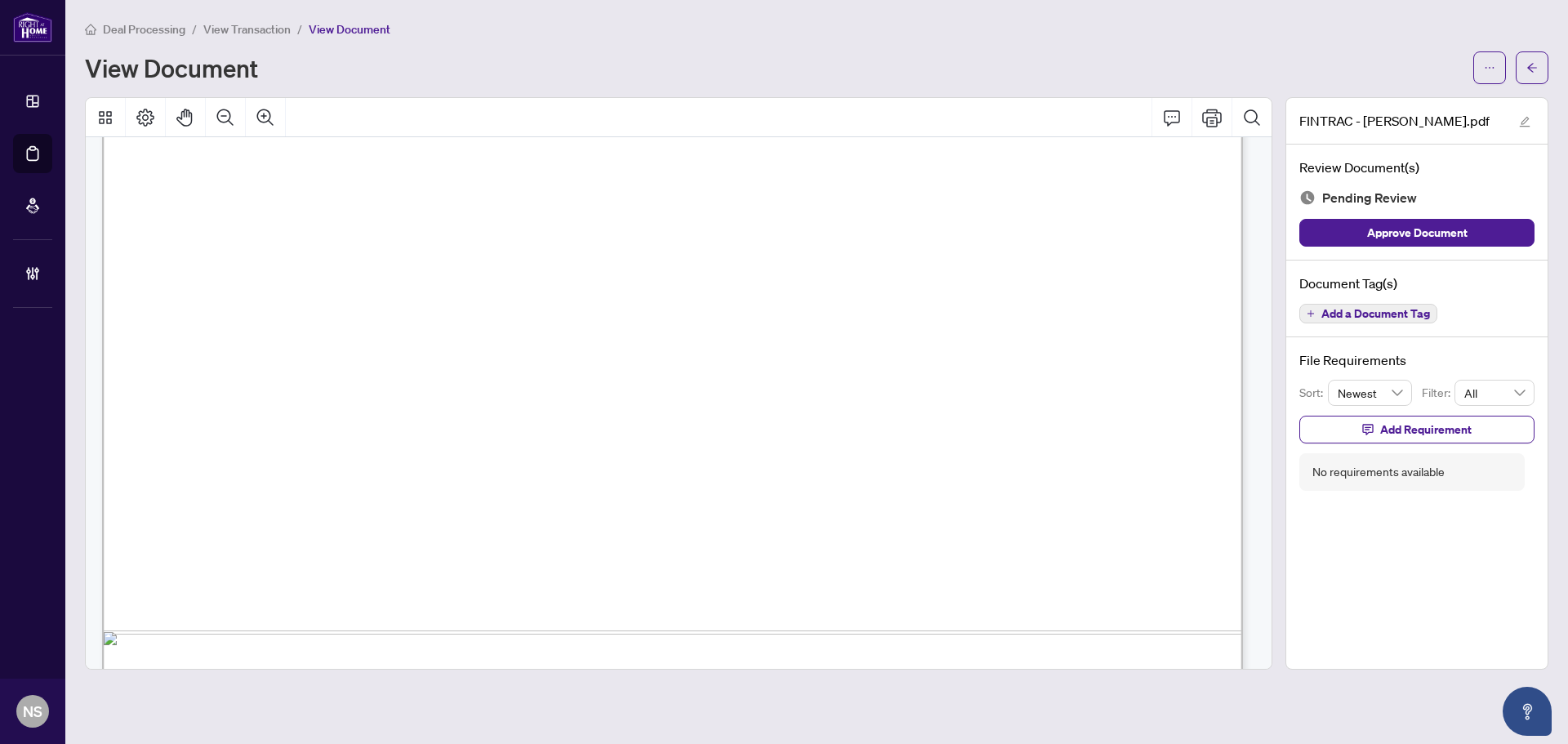
scroll to position [7109, 0]
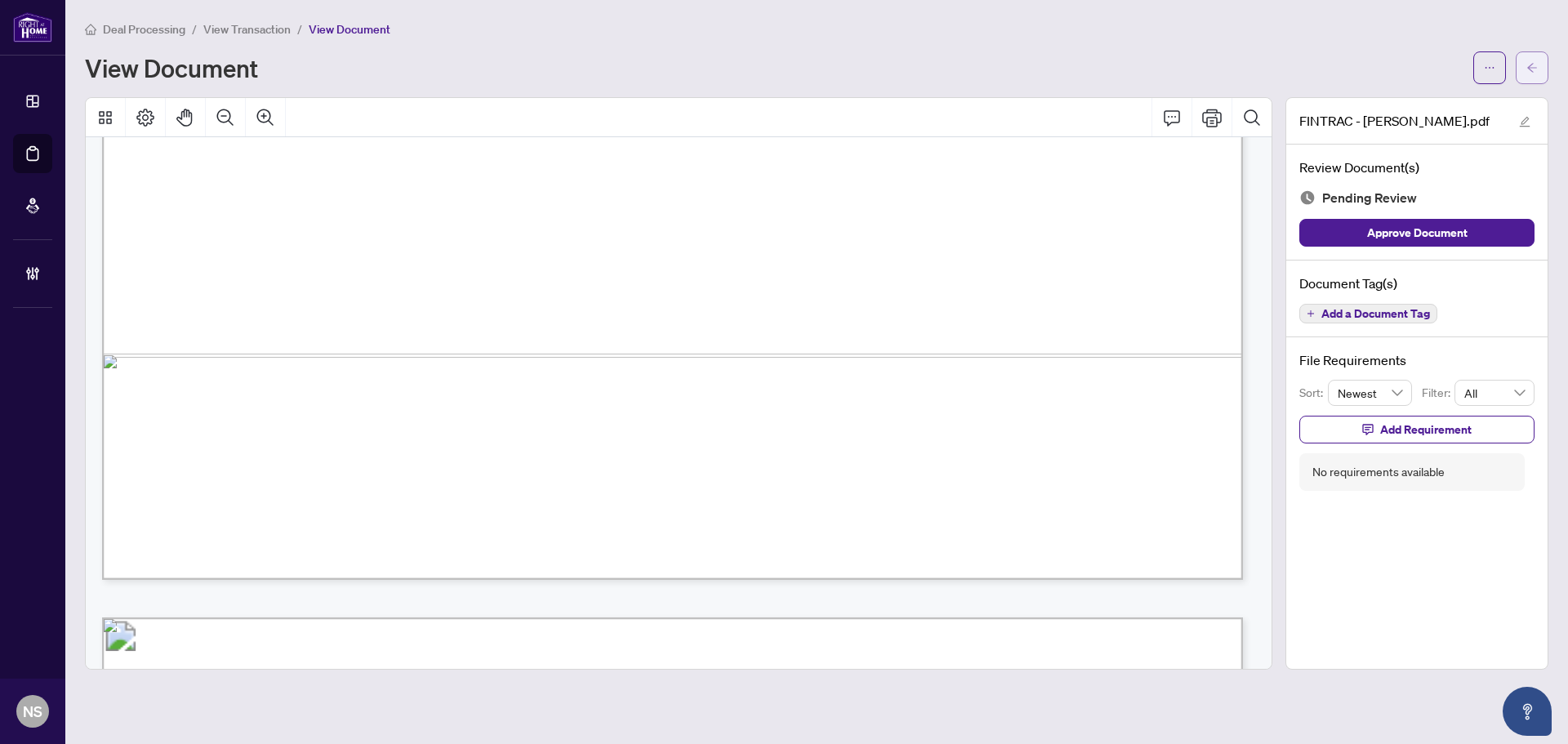
click at [1541, 71] on button "button" at bounding box center [1532, 68] width 33 height 33
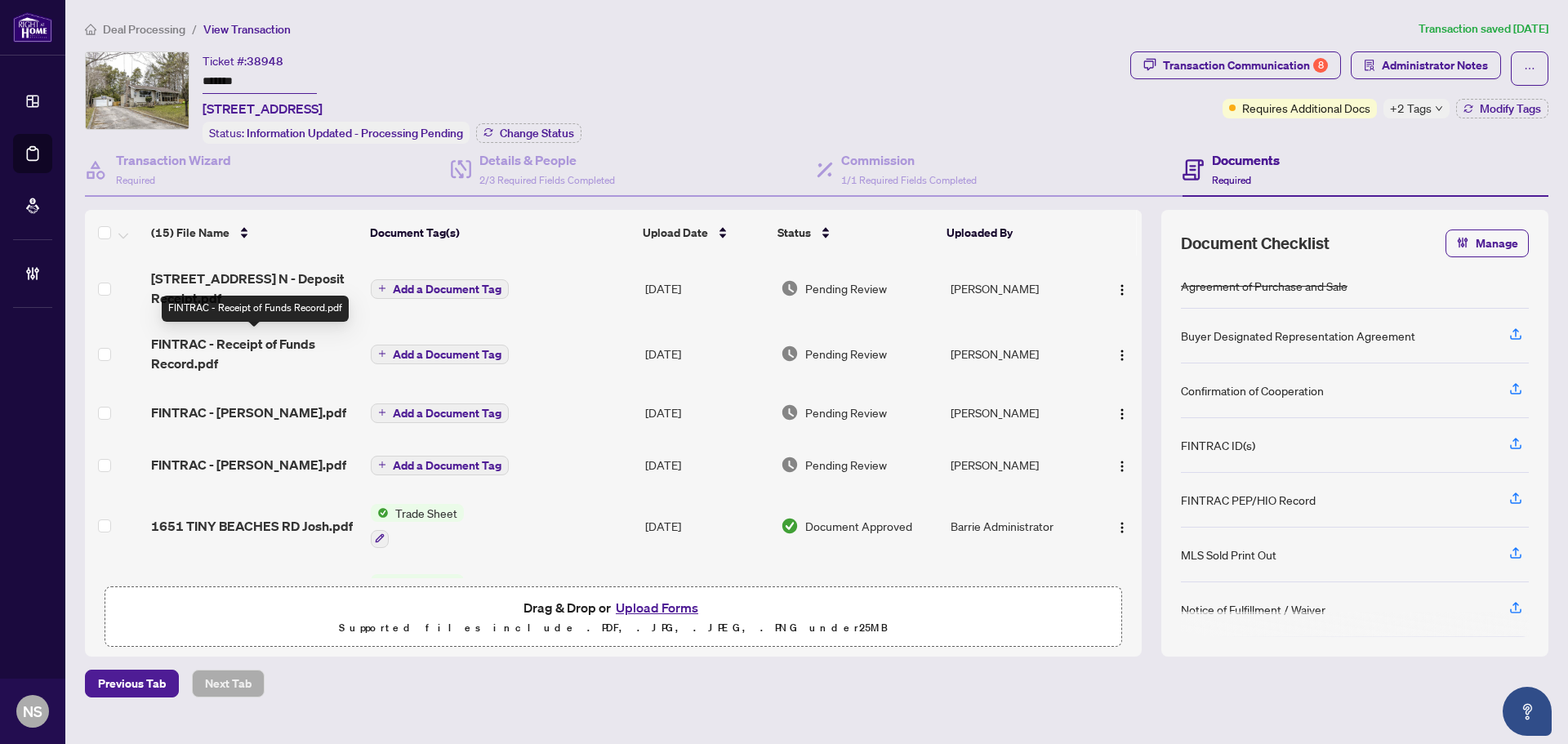
click at [235, 362] on span "FINTRAC - Receipt of Funds Record.pdf" at bounding box center [254, 353] width 207 height 39
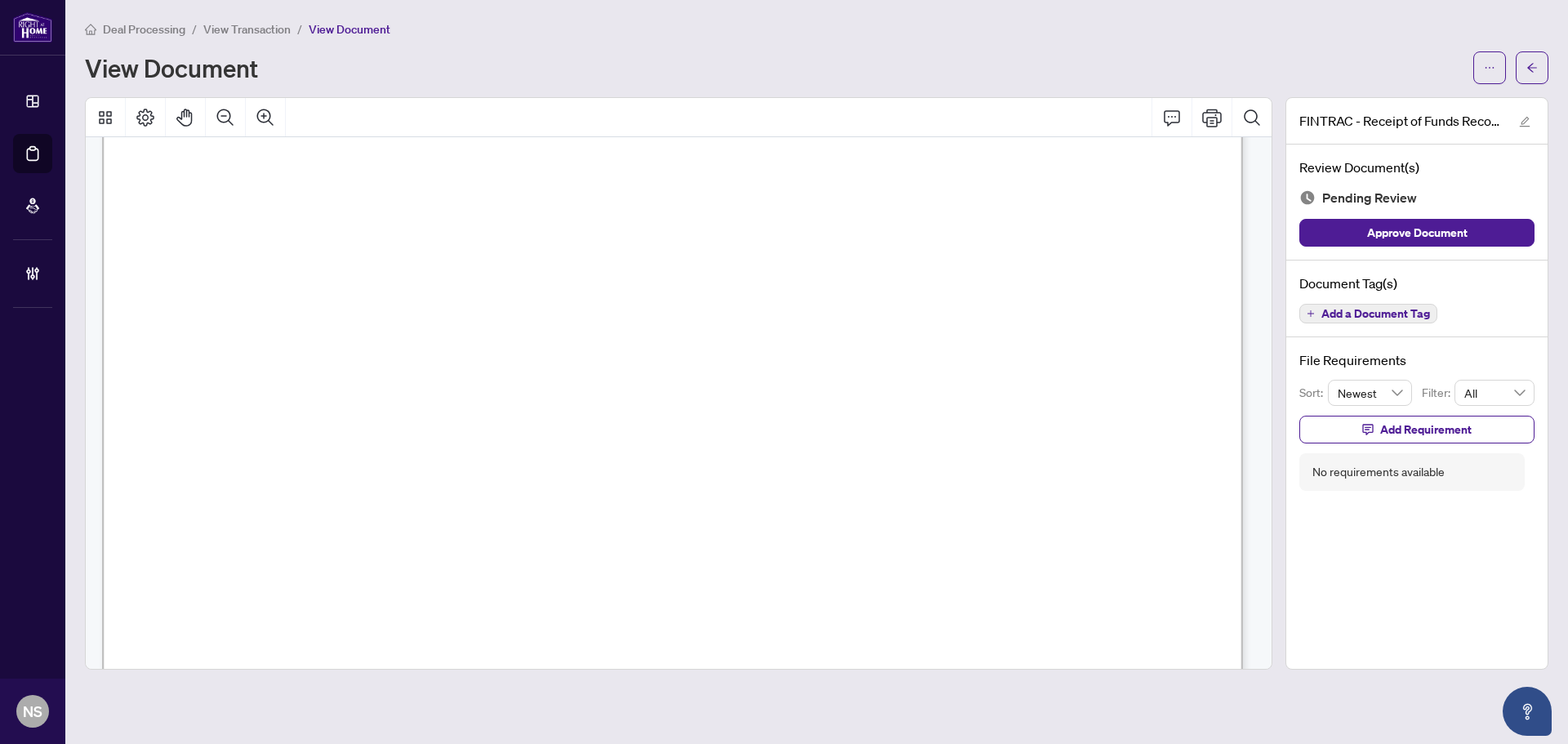
scroll to position [1635, 0]
drag, startPoint x: 679, startPoint y: 224, endPoint x: 974, endPoint y: 211, distance: 295.3
click at [973, 35] on p "Receipt of Funds Record This document has been prepared by The Canadian Real Es…" at bounding box center [1404, 35] width 2605 height 0
click at [562, 222] on span "transaction and that functions as an account for the Funds:" at bounding box center [360, 230] width 404 height 22
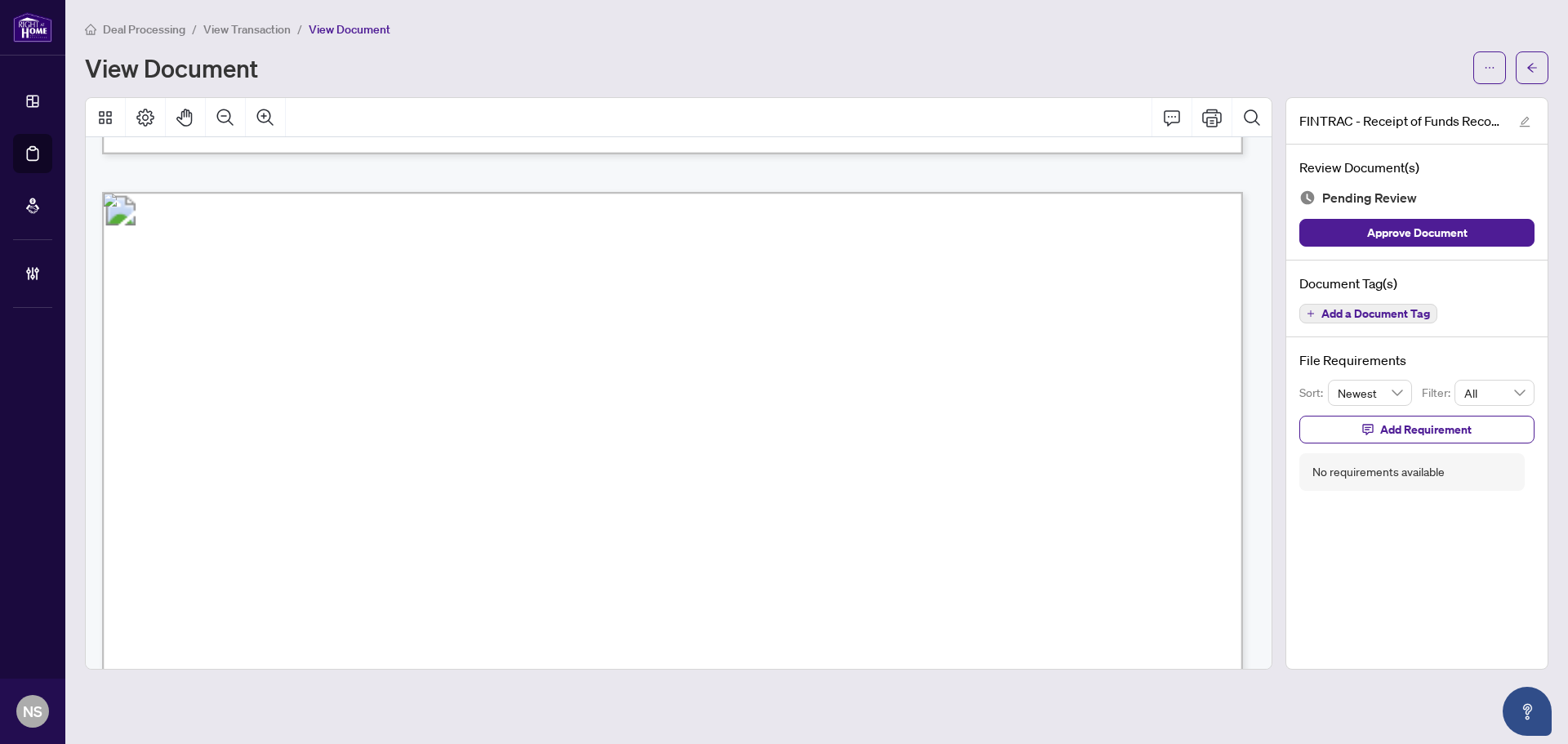
scroll to position [1471, 0]
click at [1533, 56] on span "button" at bounding box center [1532, 67] width 12 height 26
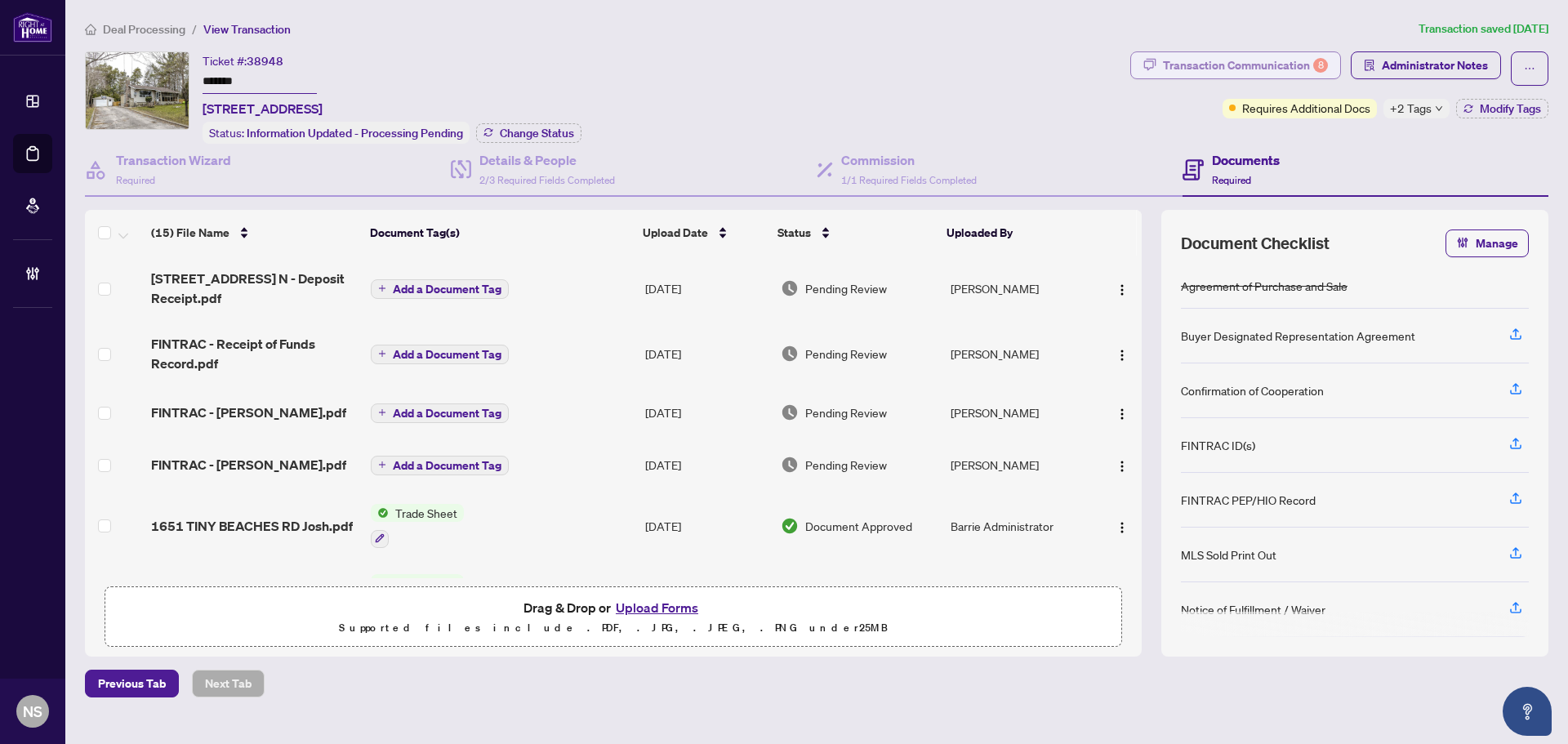
click at [1256, 64] on div "Transaction Communication 8" at bounding box center [1245, 65] width 165 height 26
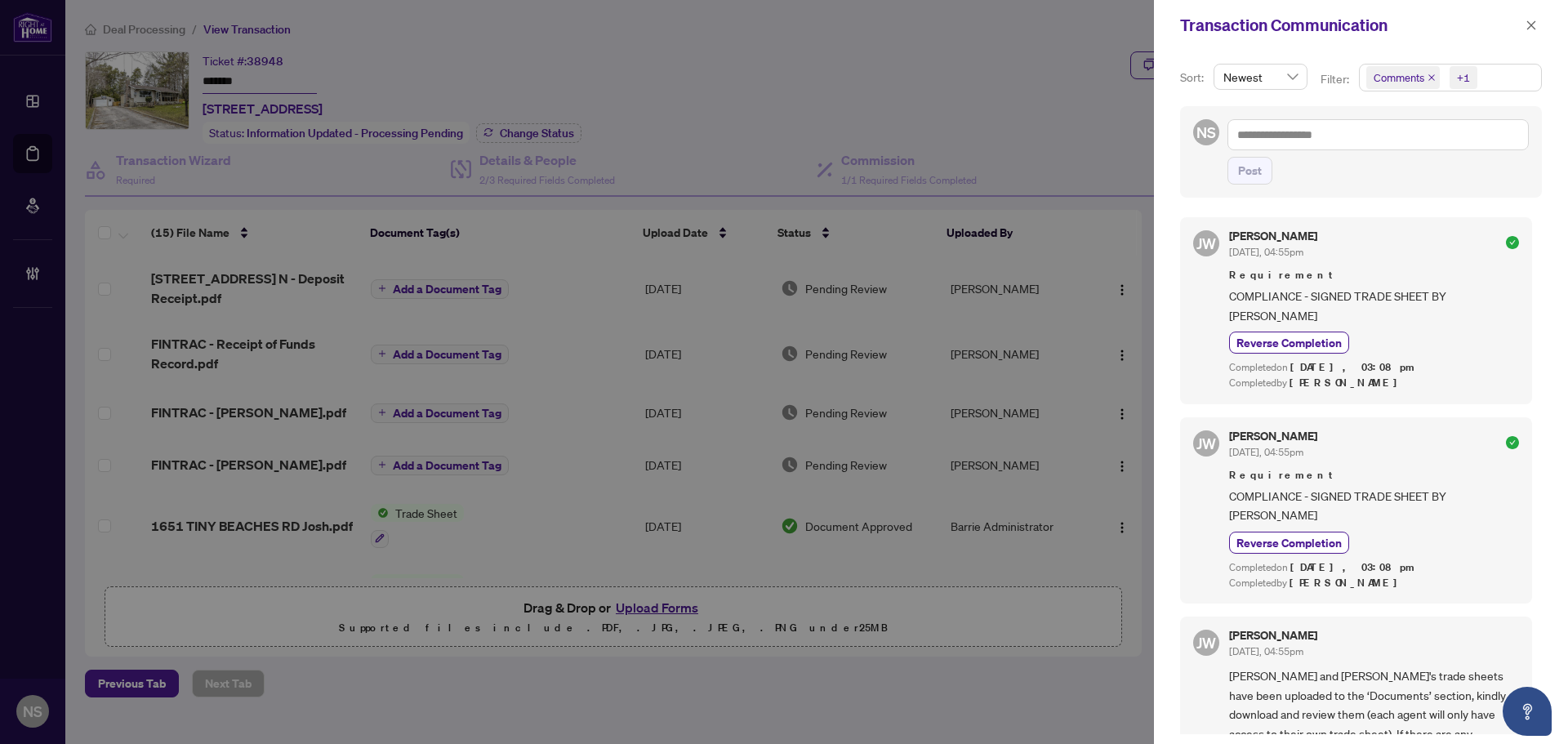
click at [1429, 76] on icon "close" at bounding box center [1431, 77] width 6 height 6
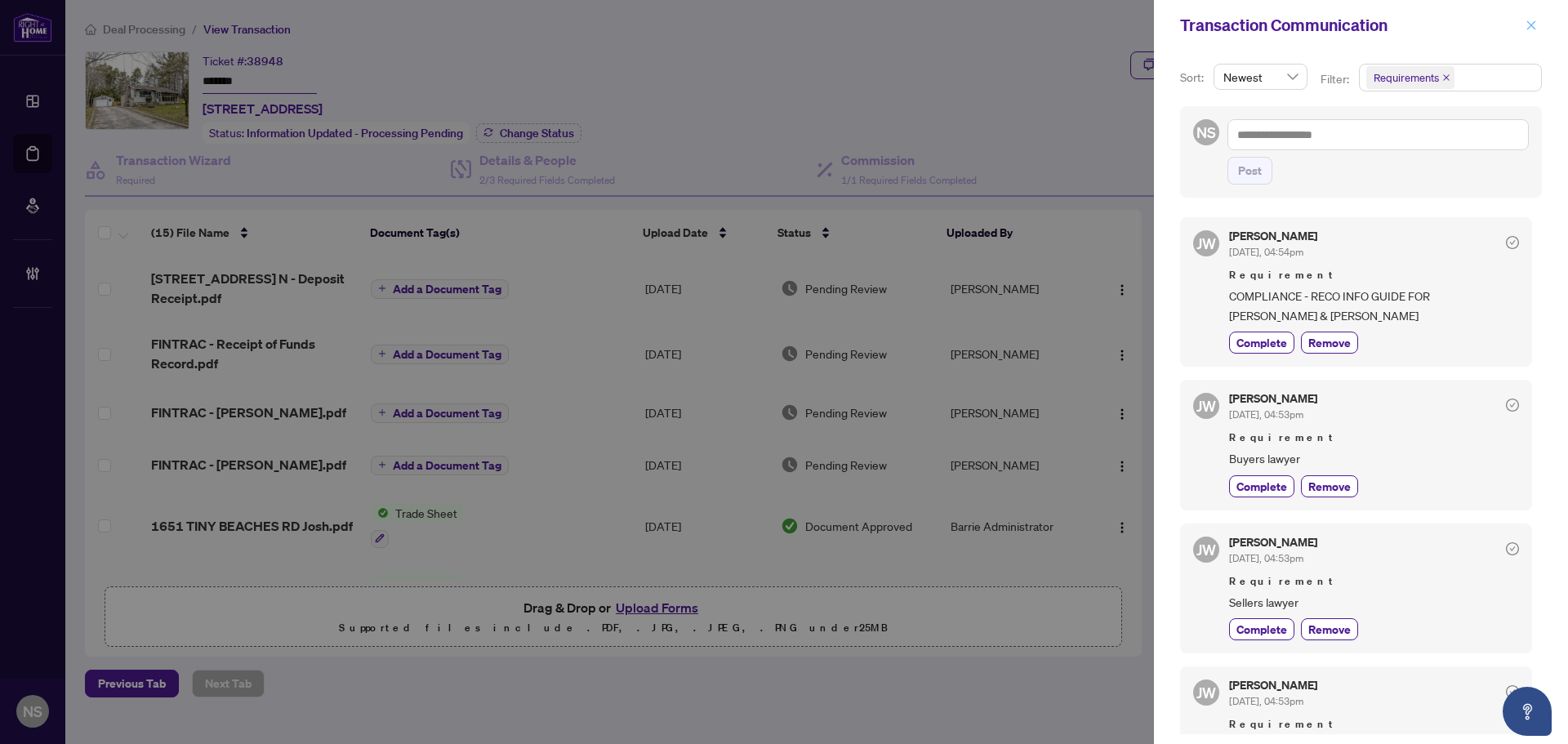
click at [1531, 25] on icon "close" at bounding box center [1532, 25] width 9 height 9
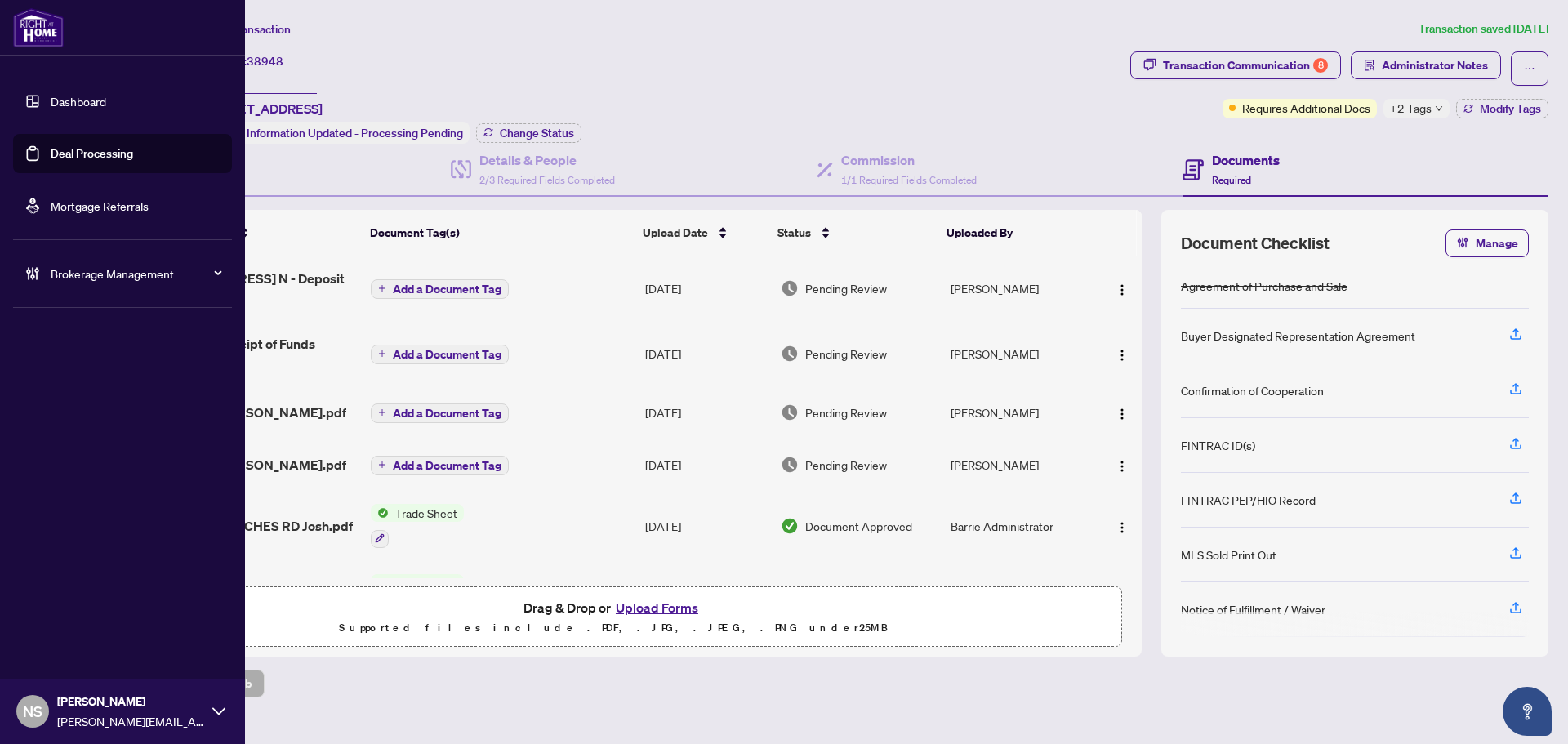
drag, startPoint x: 58, startPoint y: 147, endPoint x: 67, endPoint y: 148, distance: 9.1
click at [58, 147] on link "Deal Processing" at bounding box center [92, 154] width 83 height 15
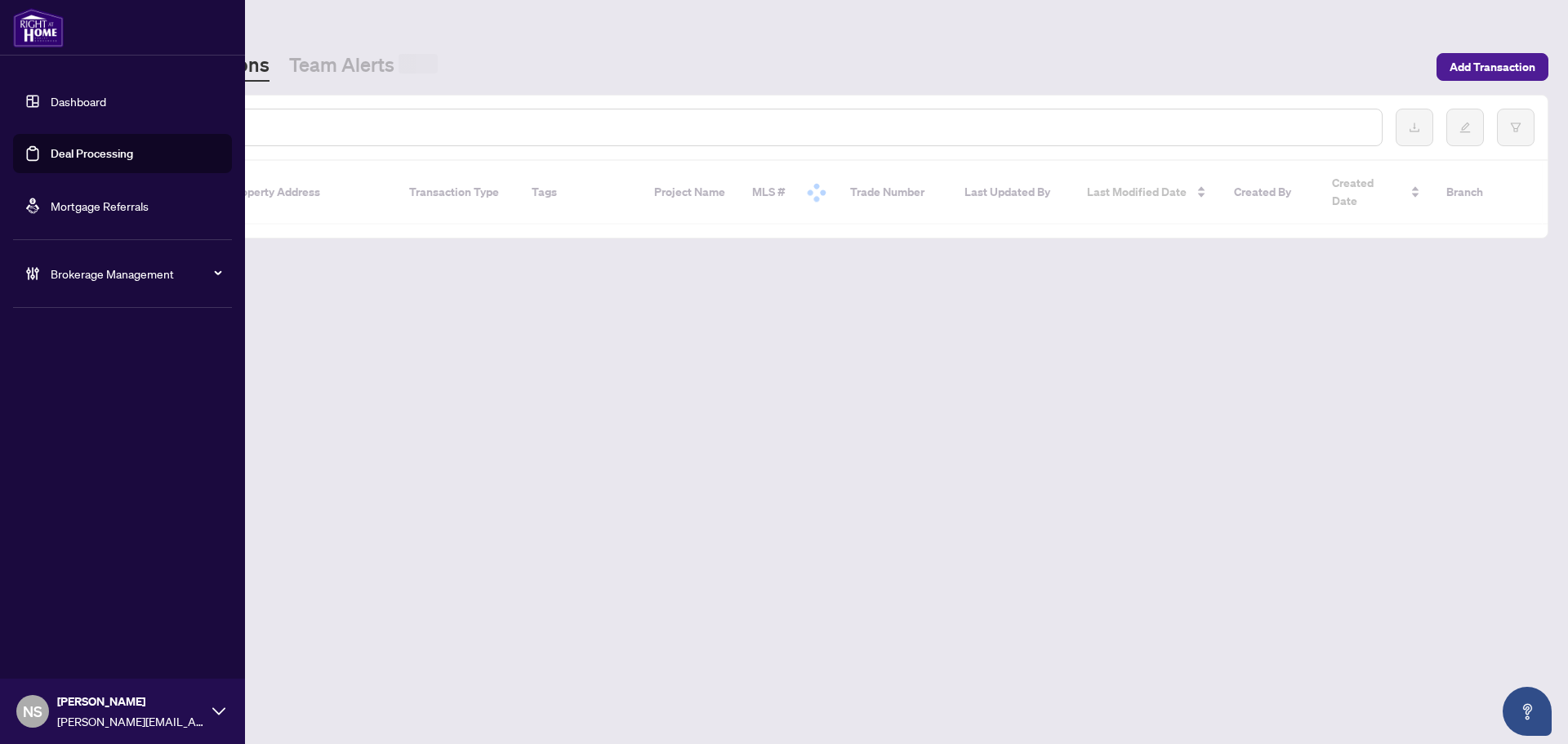
click at [278, 125] on input "text" at bounding box center [749, 127] width 1239 height 18
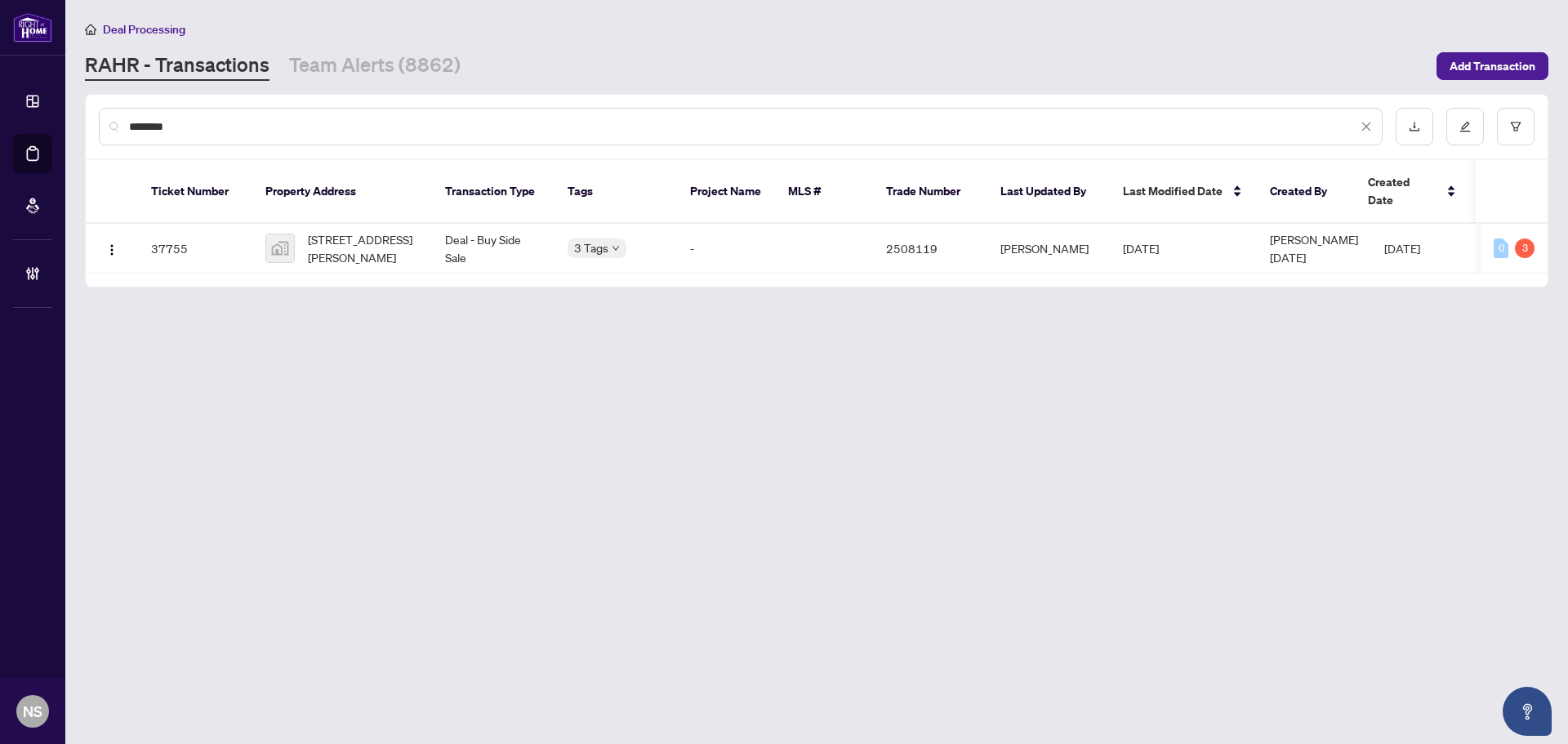
click at [177, 132] on input "********" at bounding box center [744, 127] width 1229 height 18
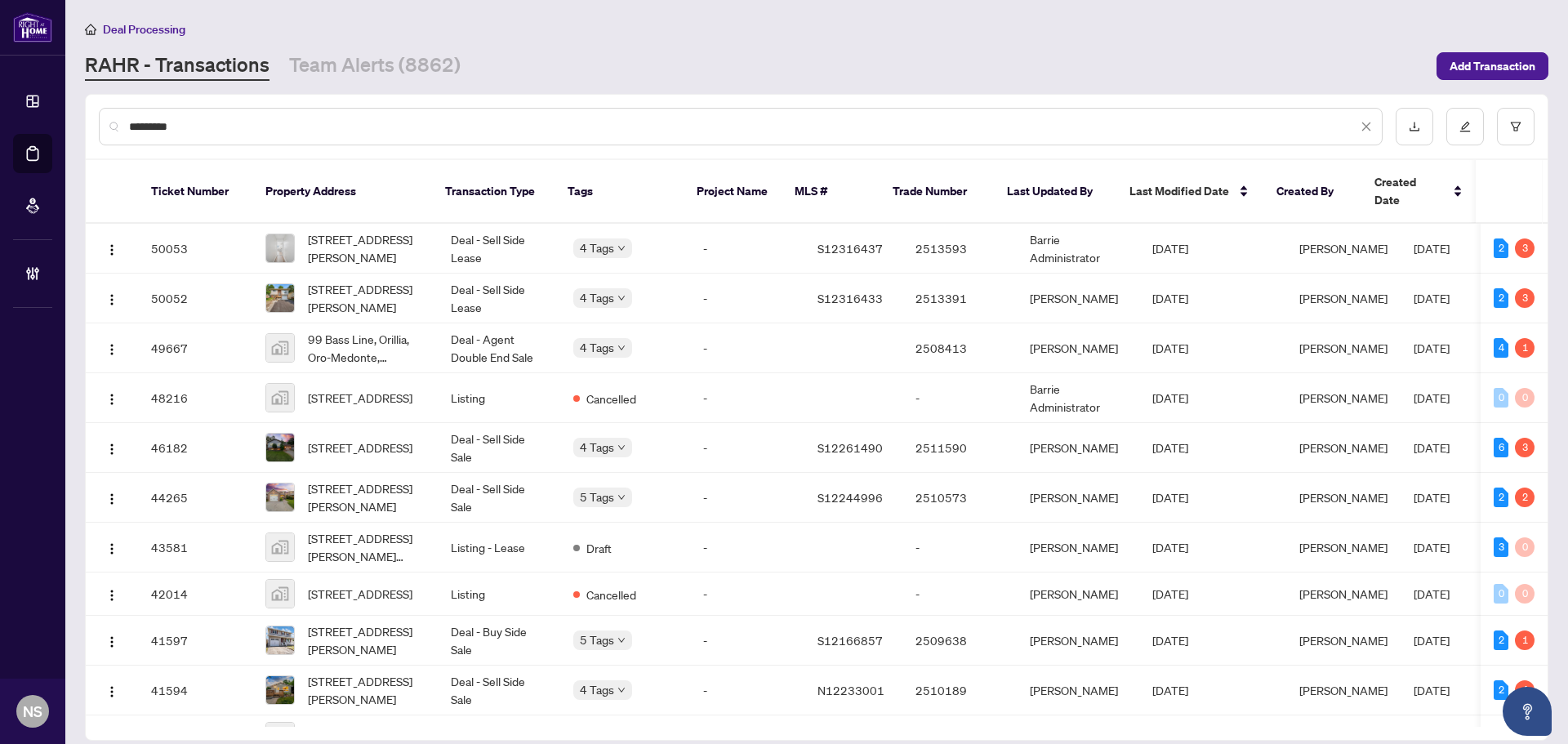
click at [237, 122] on input "*********" at bounding box center [744, 127] width 1229 height 18
click at [236, 122] on input "*********" at bounding box center [744, 127] width 1229 height 18
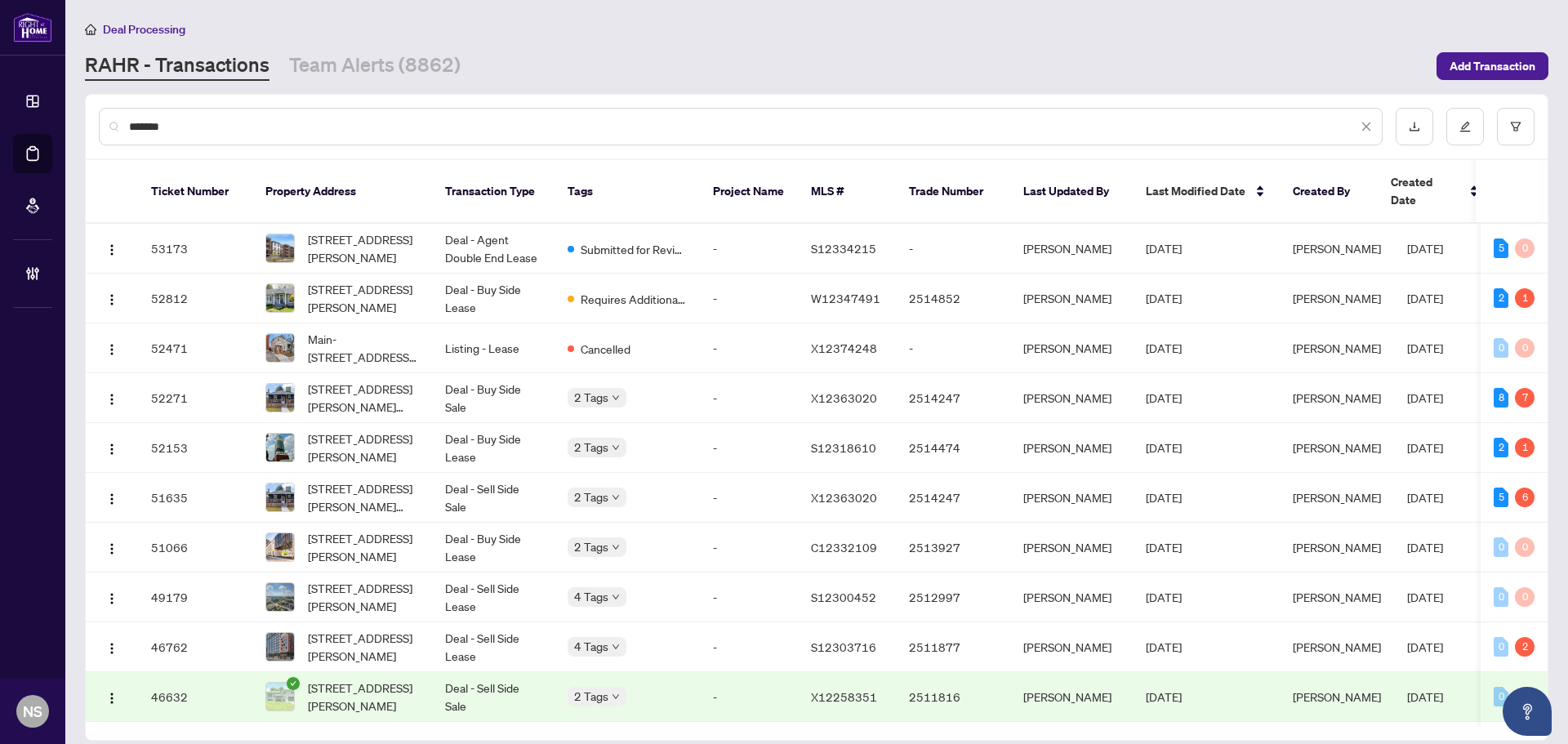
click at [199, 127] on input "*******" at bounding box center [744, 127] width 1229 height 18
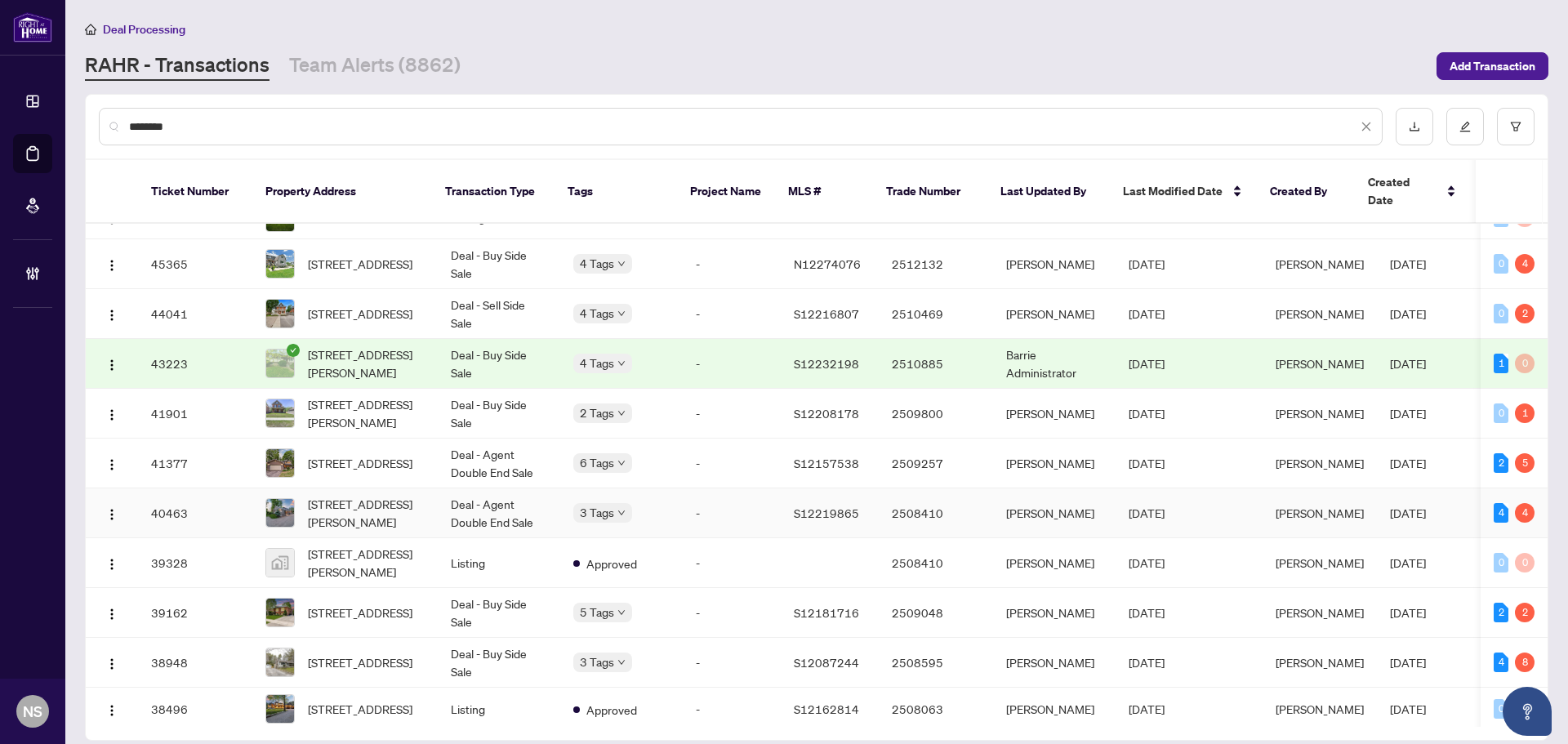
scroll to position [245, 0]
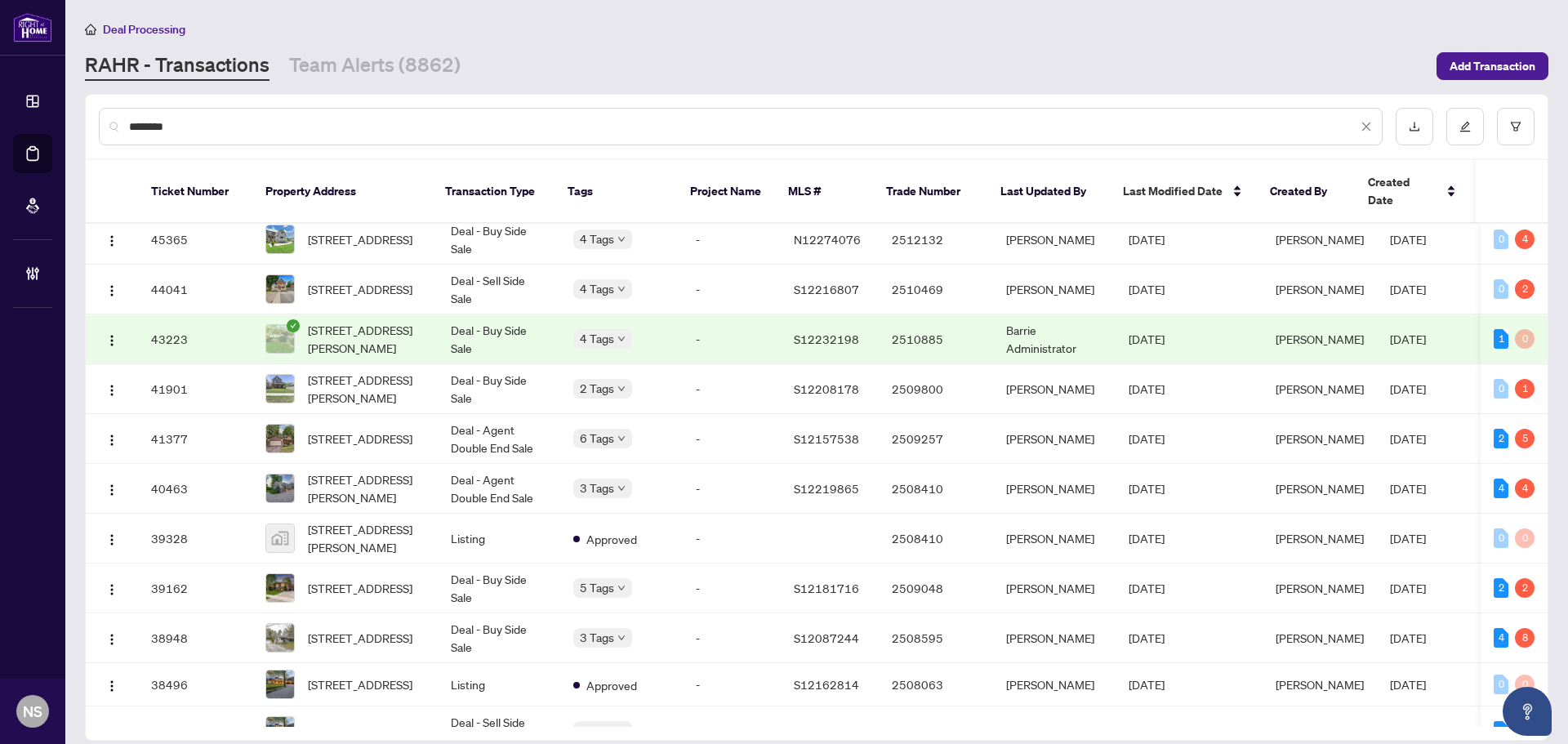
click at [289, 137] on div "********" at bounding box center [741, 126] width 1284 height 37
click at [282, 129] on input "********" at bounding box center [744, 127] width 1229 height 18
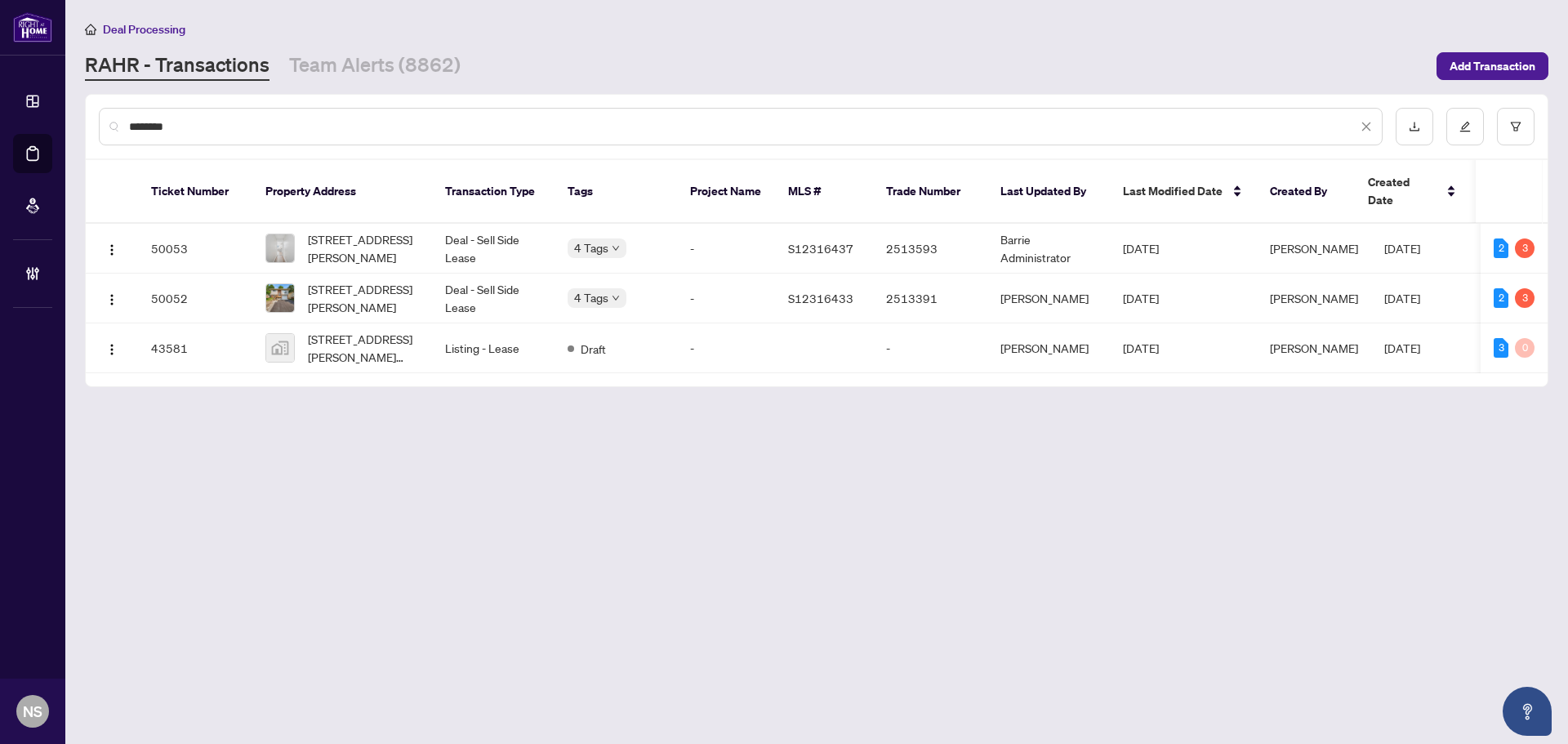
scroll to position [0, 0]
type input "********"
click at [345, 286] on span "[STREET_ADDRESS][PERSON_NAME]" at bounding box center [363, 298] width 111 height 36
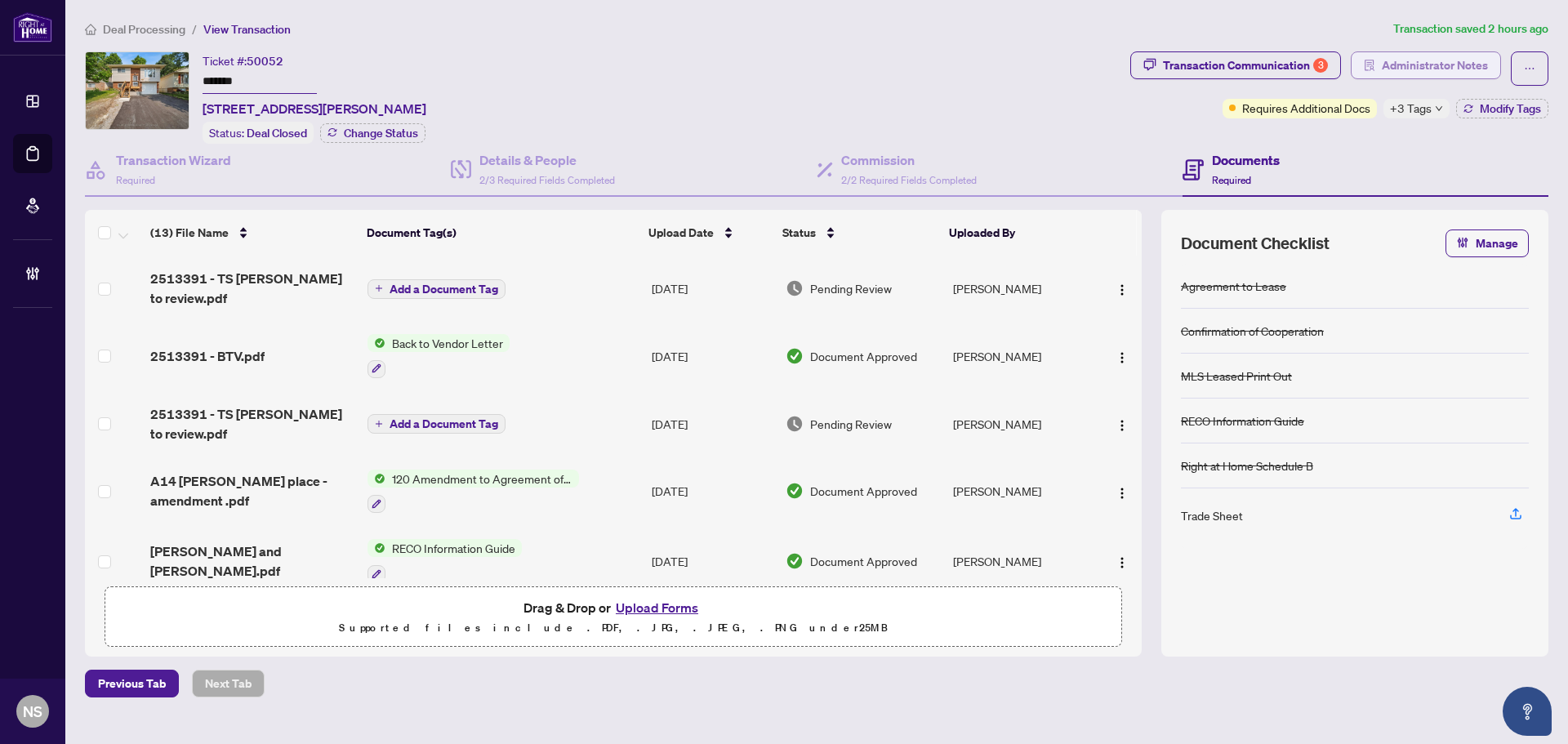
click at [1378, 62] on button "Administrator Notes" at bounding box center [1425, 66] width 150 height 28
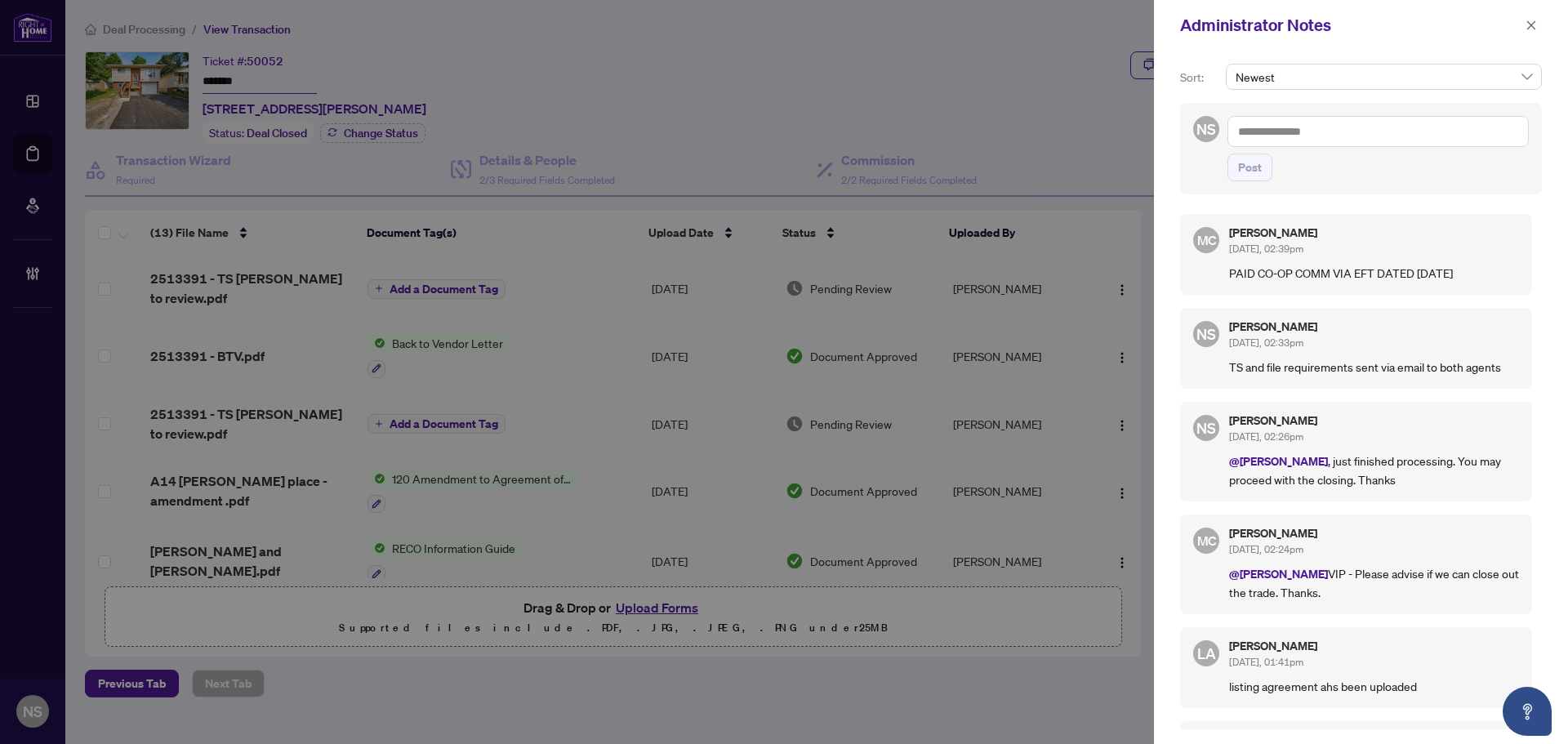
click at [1239, 274] on p "PAID CO-OP COMM VIA EFT DATED [DATE]" at bounding box center [1373, 273] width 290 height 18
click at [1332, 280] on p "PAID CO-OP COMM VIA EFT DATED [DATE]" at bounding box center [1373, 273] width 290 height 18
click at [1533, 21] on icon "close" at bounding box center [1531, 25] width 12 height 12
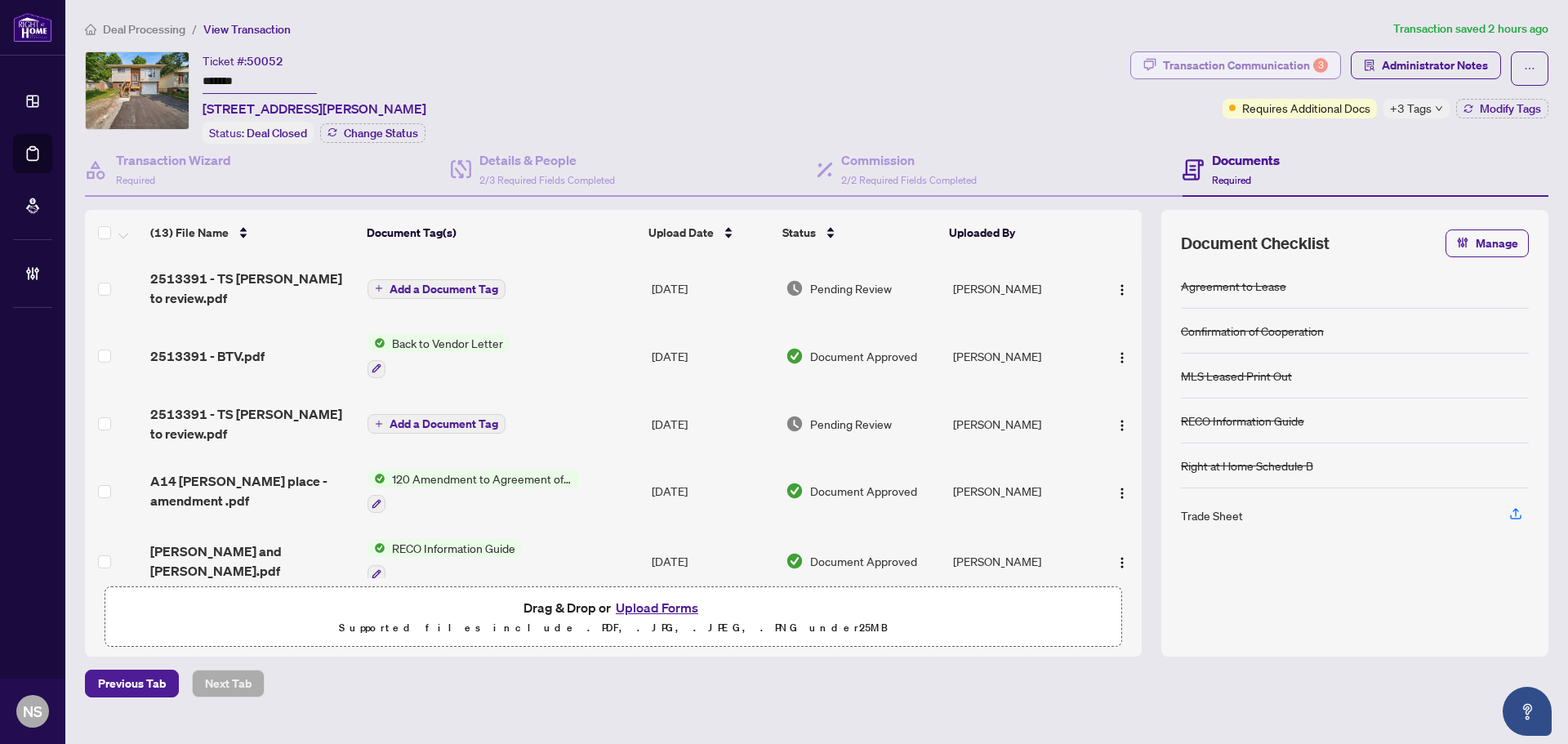
click at [1294, 56] on div "Transaction Communication 3" at bounding box center [1245, 65] width 165 height 26
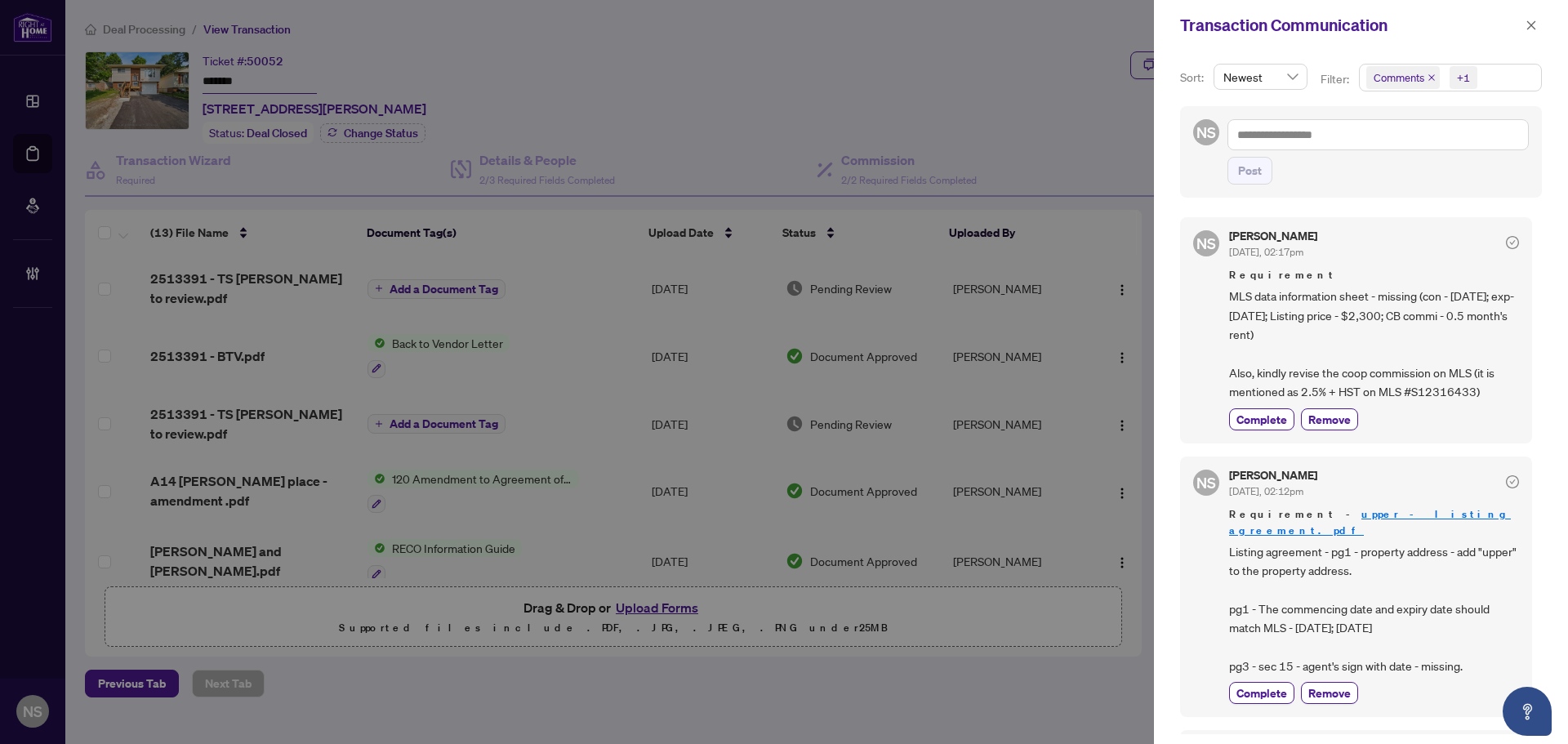
click at [1522, 41] on div "Transaction Communication" at bounding box center [1361, 25] width 414 height 51
click at [1522, 30] on button "button" at bounding box center [1531, 25] width 21 height 20
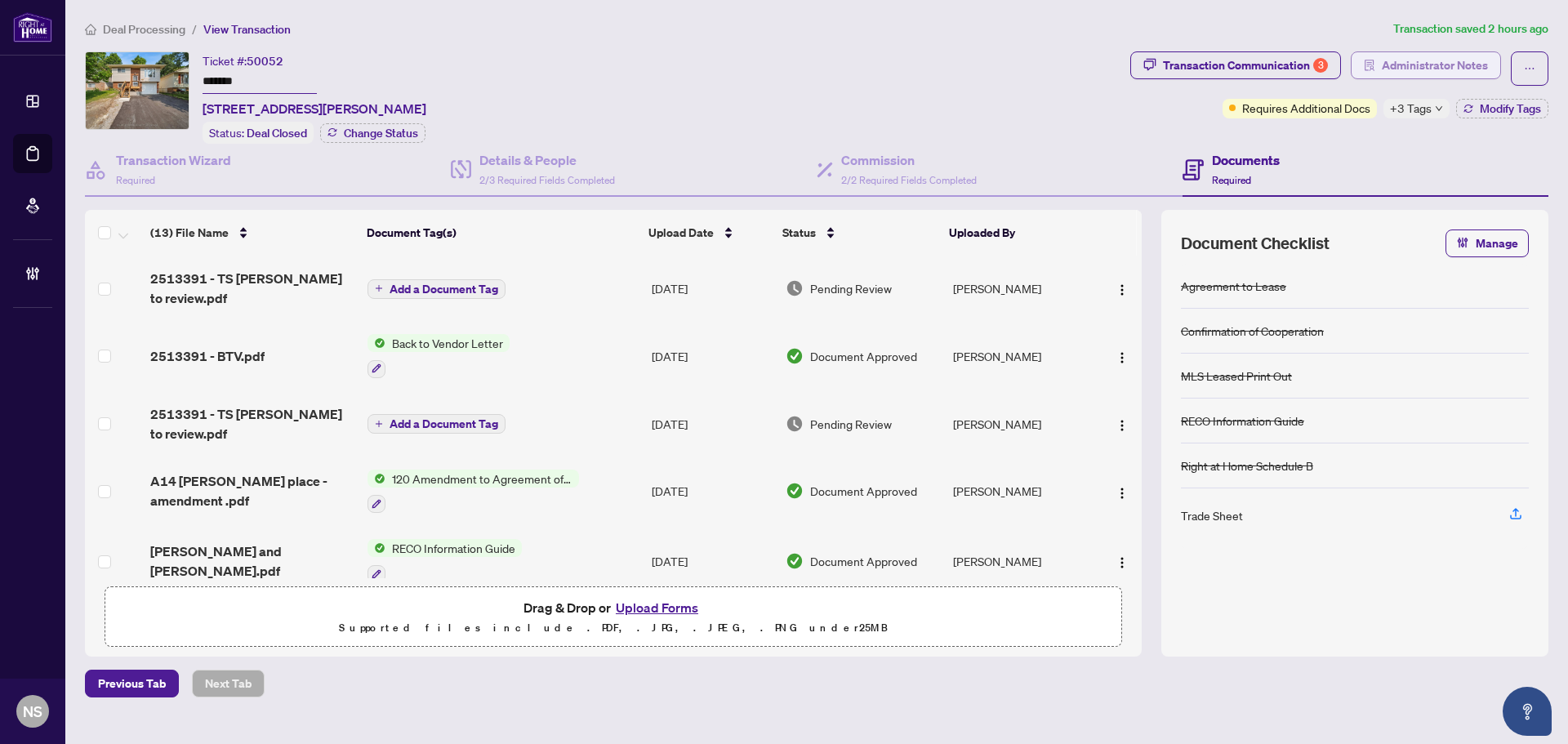
click at [1441, 55] on span "Administrator Notes" at bounding box center [1434, 65] width 106 height 26
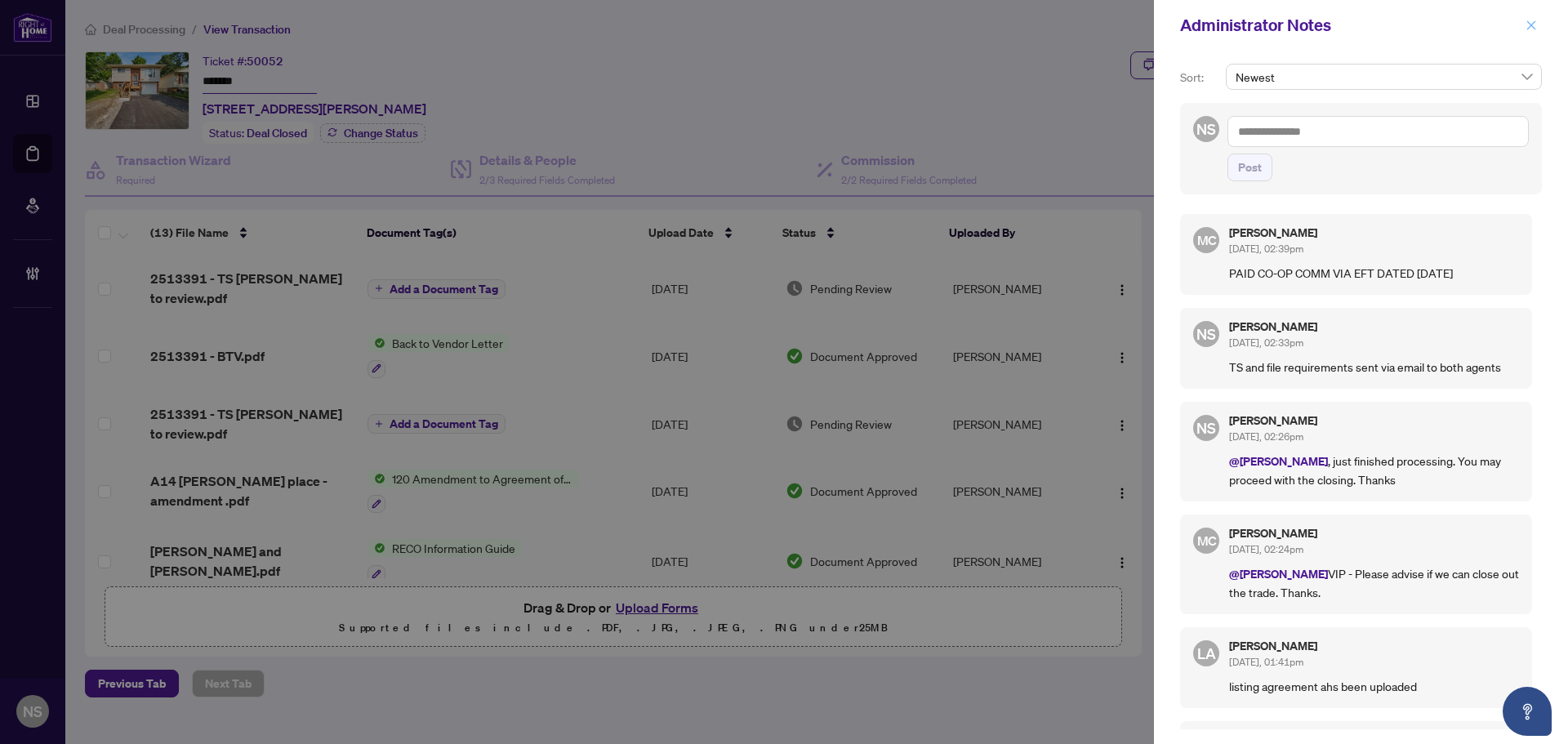
click at [1536, 26] on icon "close" at bounding box center [1531, 25] width 12 height 12
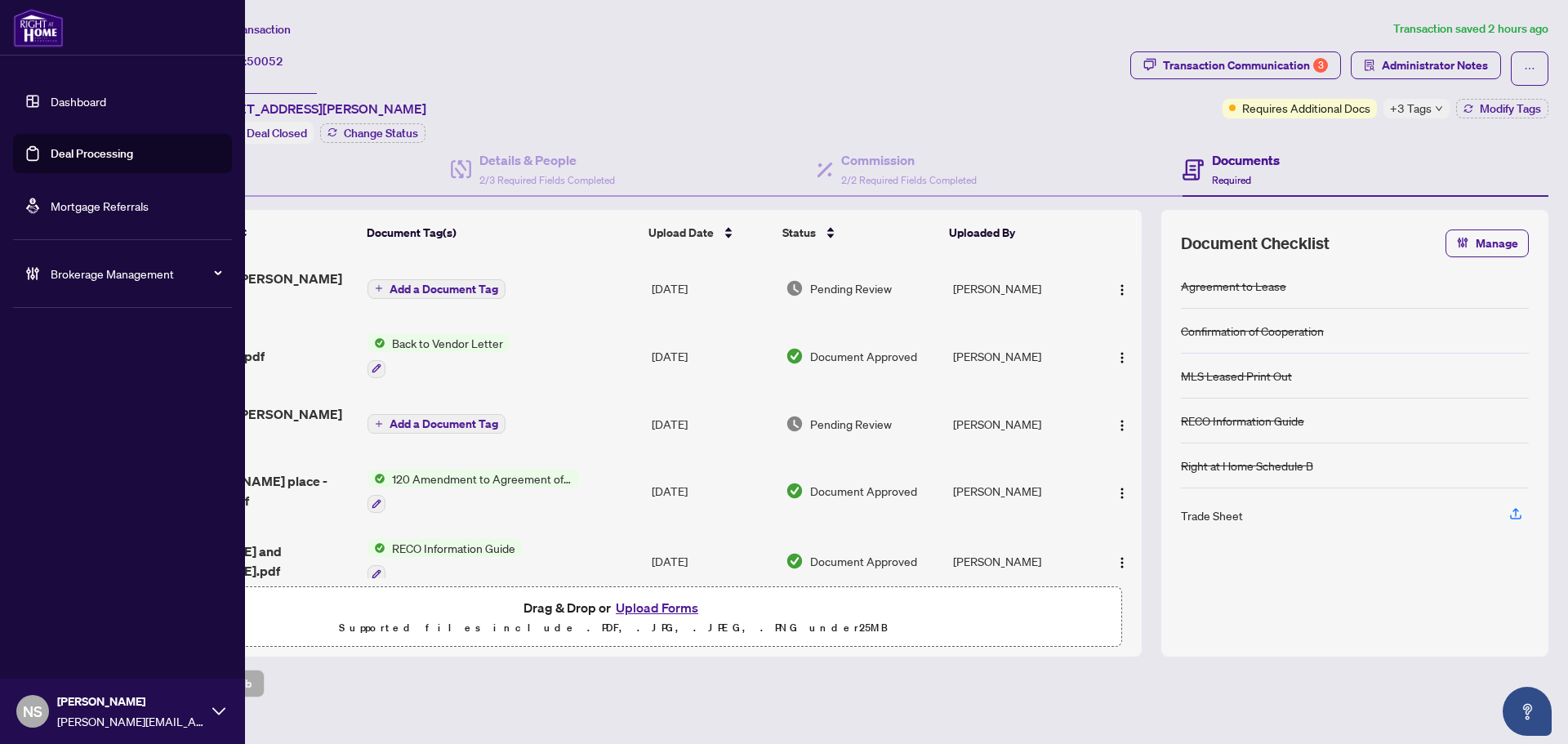
click at [84, 158] on link "Deal Processing" at bounding box center [92, 154] width 83 height 15
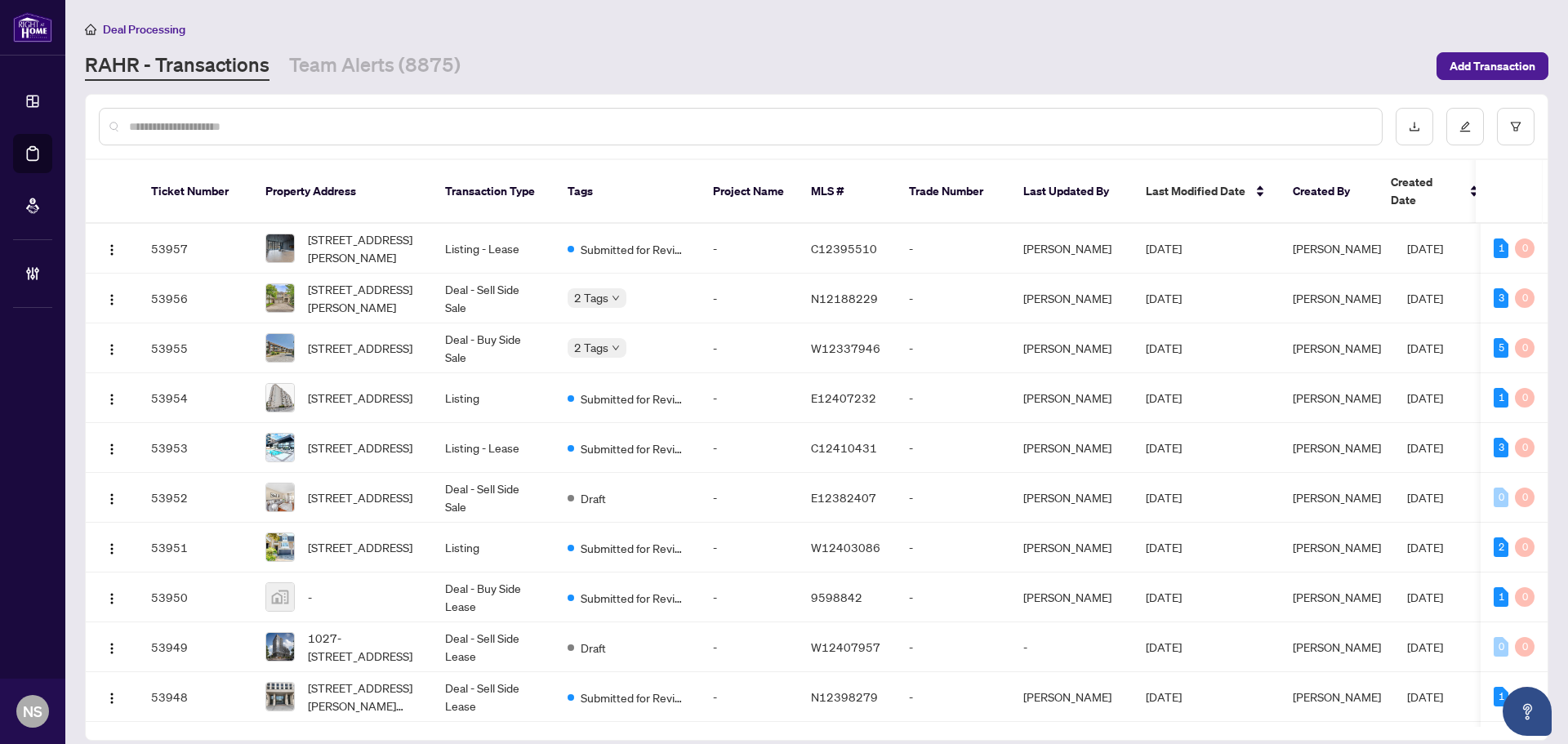
click at [303, 127] on input "text" at bounding box center [749, 127] width 1239 height 18
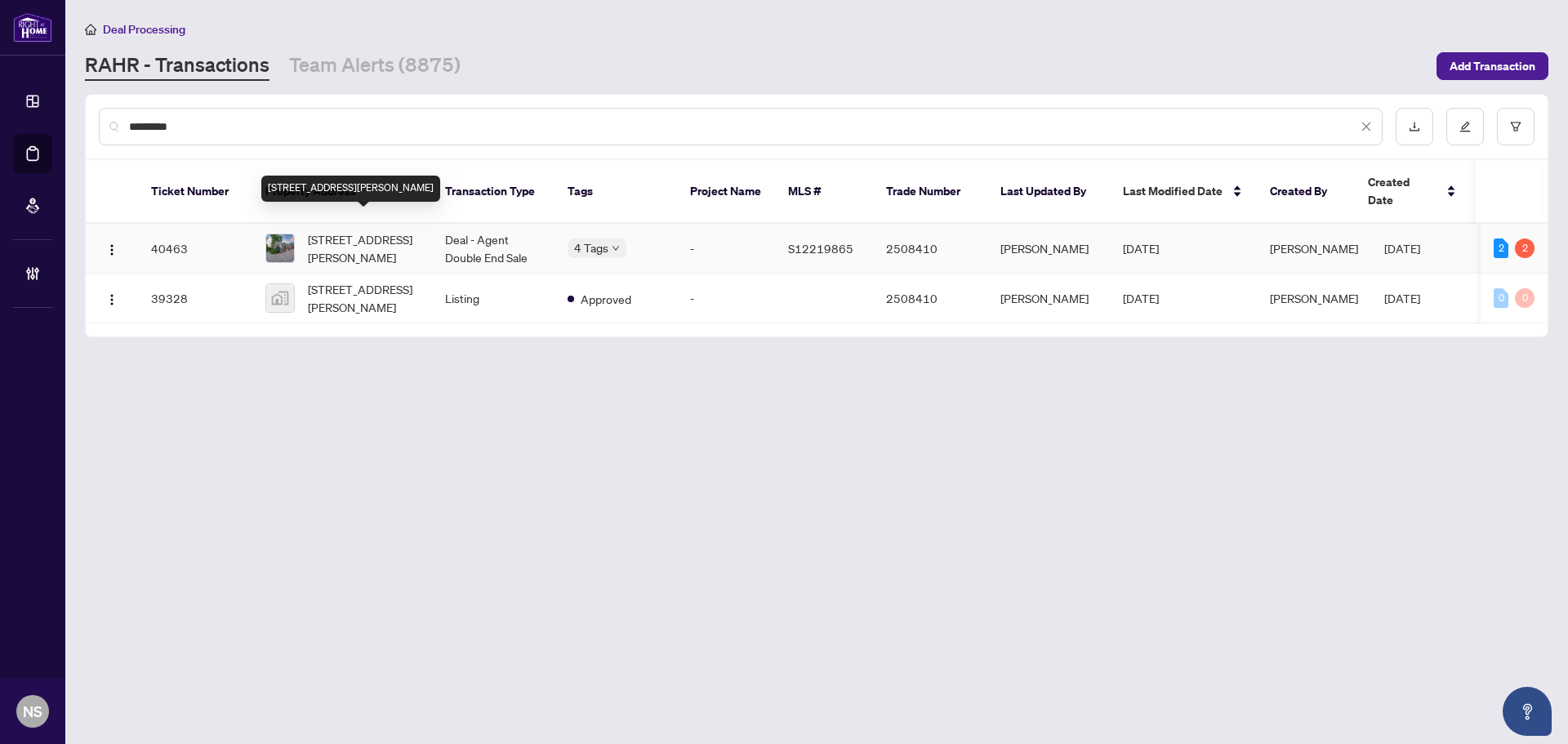
type input "*********"
click at [394, 234] on span "[STREET_ADDRESS][PERSON_NAME]" at bounding box center [363, 248] width 111 height 36
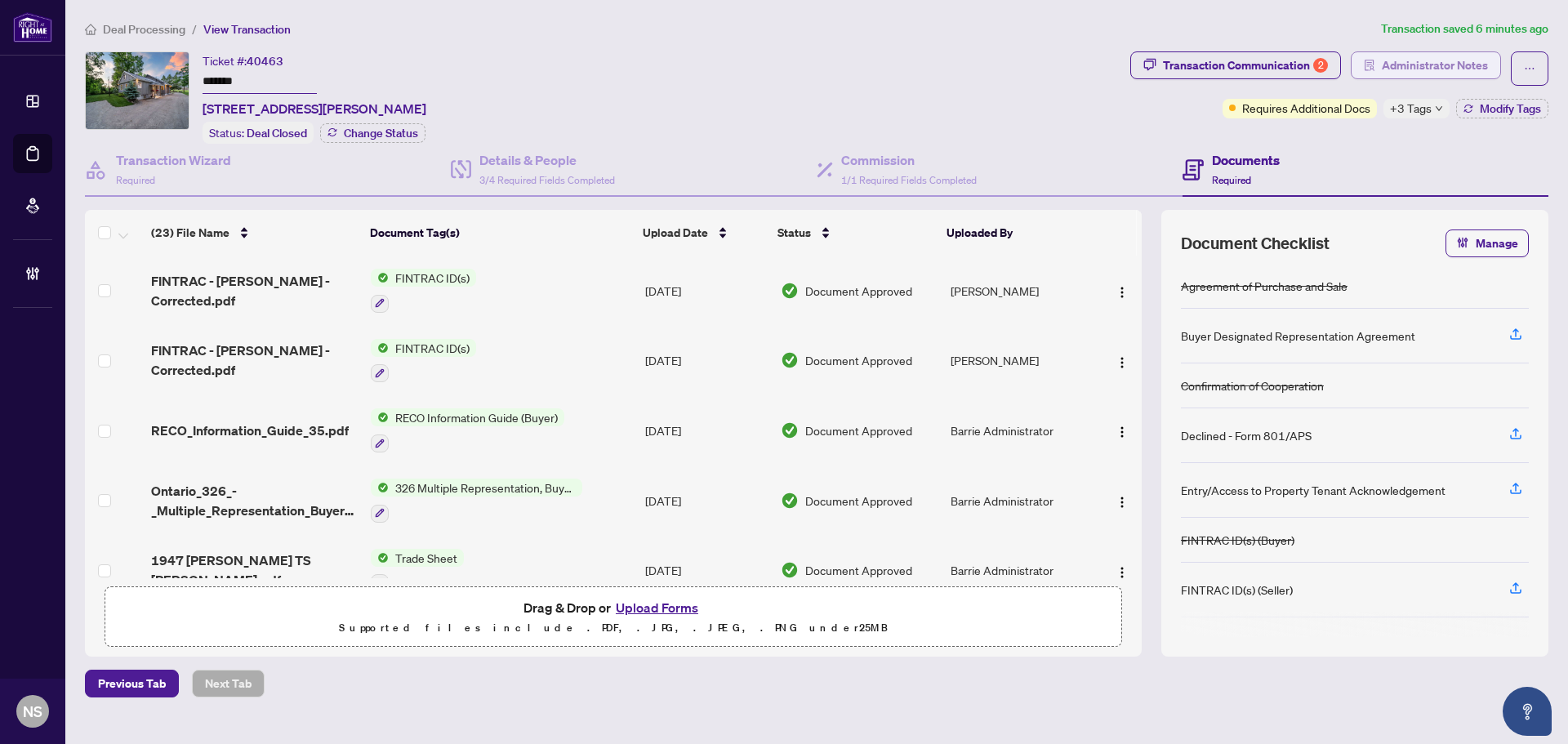
click at [1428, 67] on span "Administrator Notes" at bounding box center [1434, 65] width 106 height 26
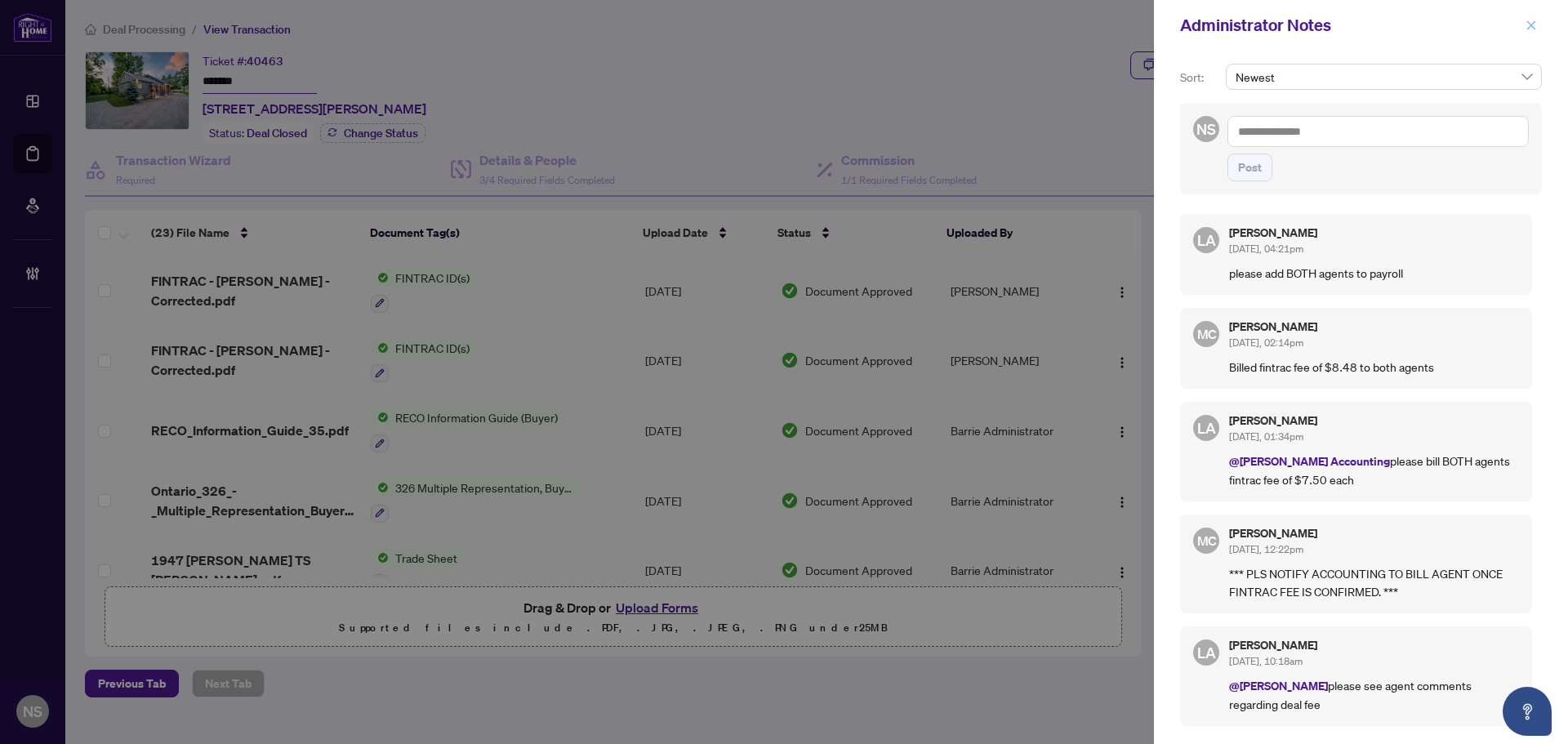
click at [1531, 16] on span "button" at bounding box center [1531, 25] width 12 height 26
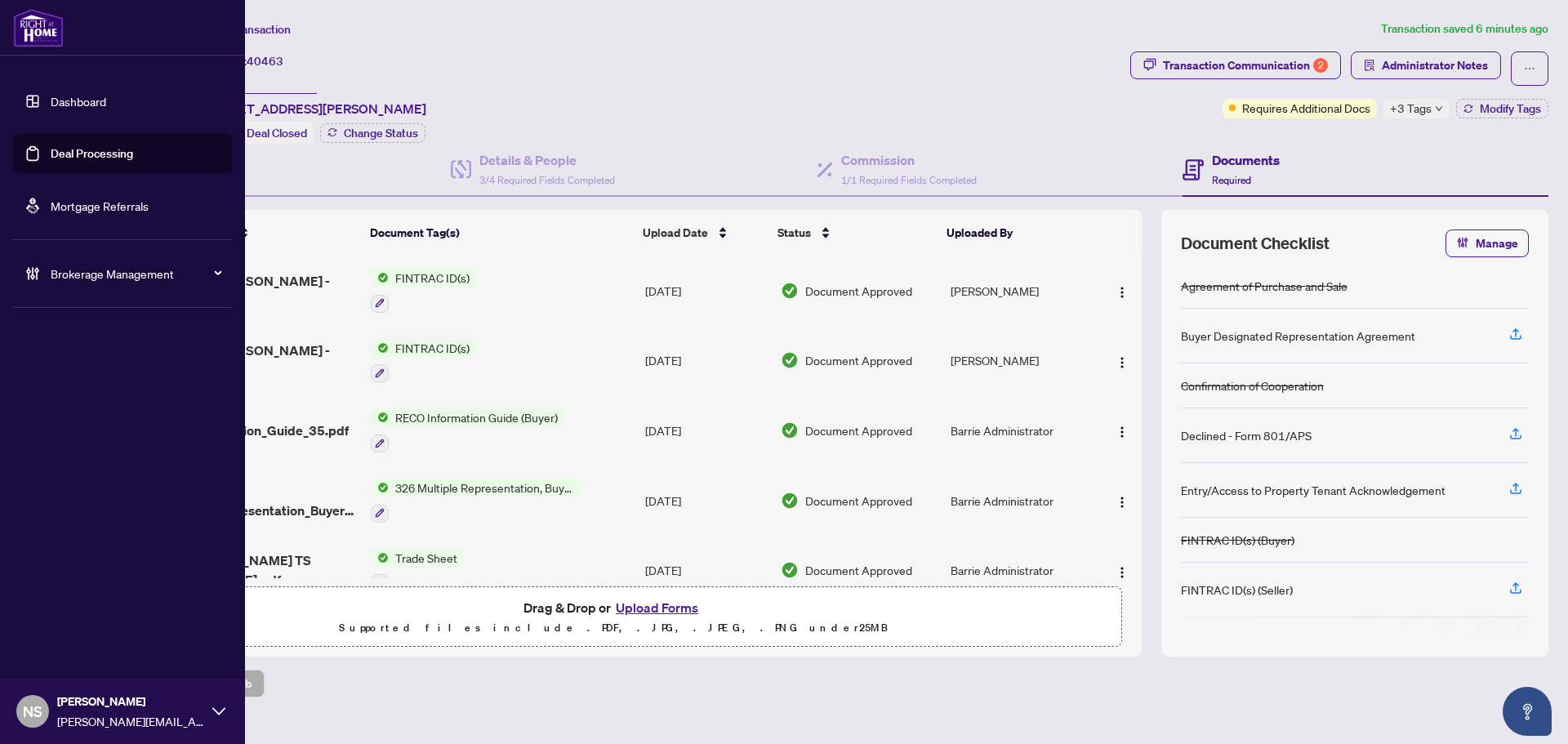
click at [87, 148] on link "Deal Processing" at bounding box center [92, 154] width 83 height 15
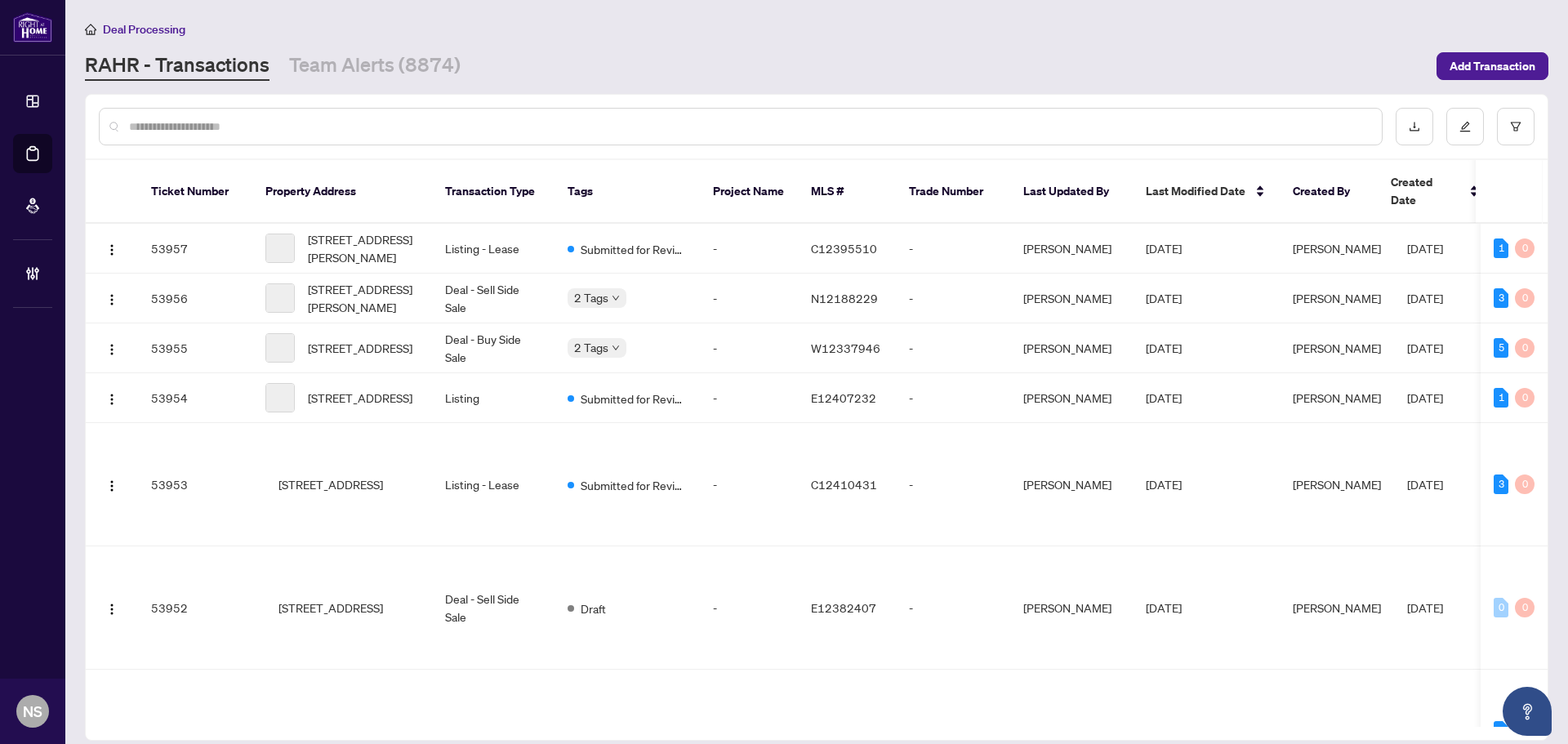
click at [273, 116] on div at bounding box center [741, 126] width 1284 height 37
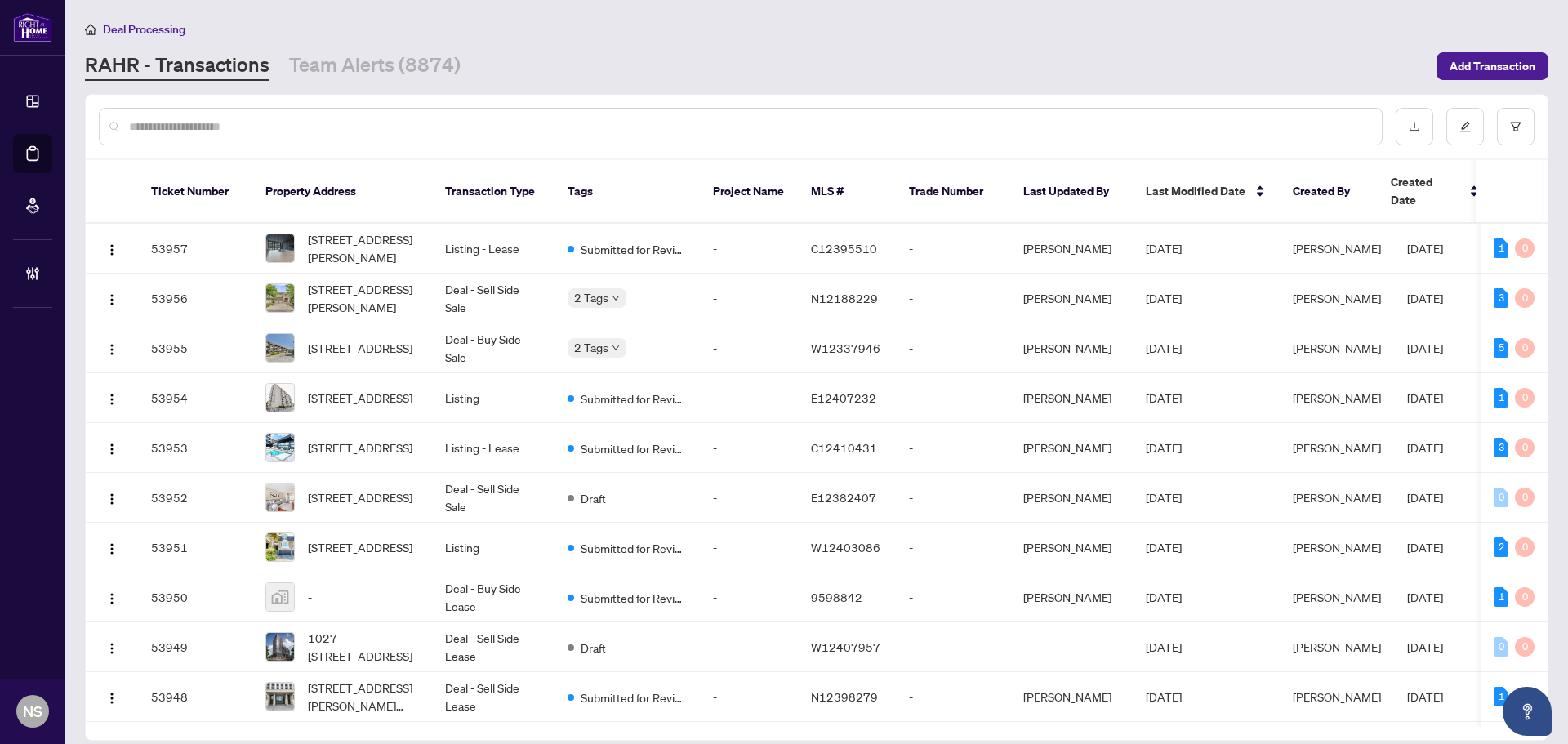
click at [267, 125] on input "text" at bounding box center [749, 127] width 1239 height 18
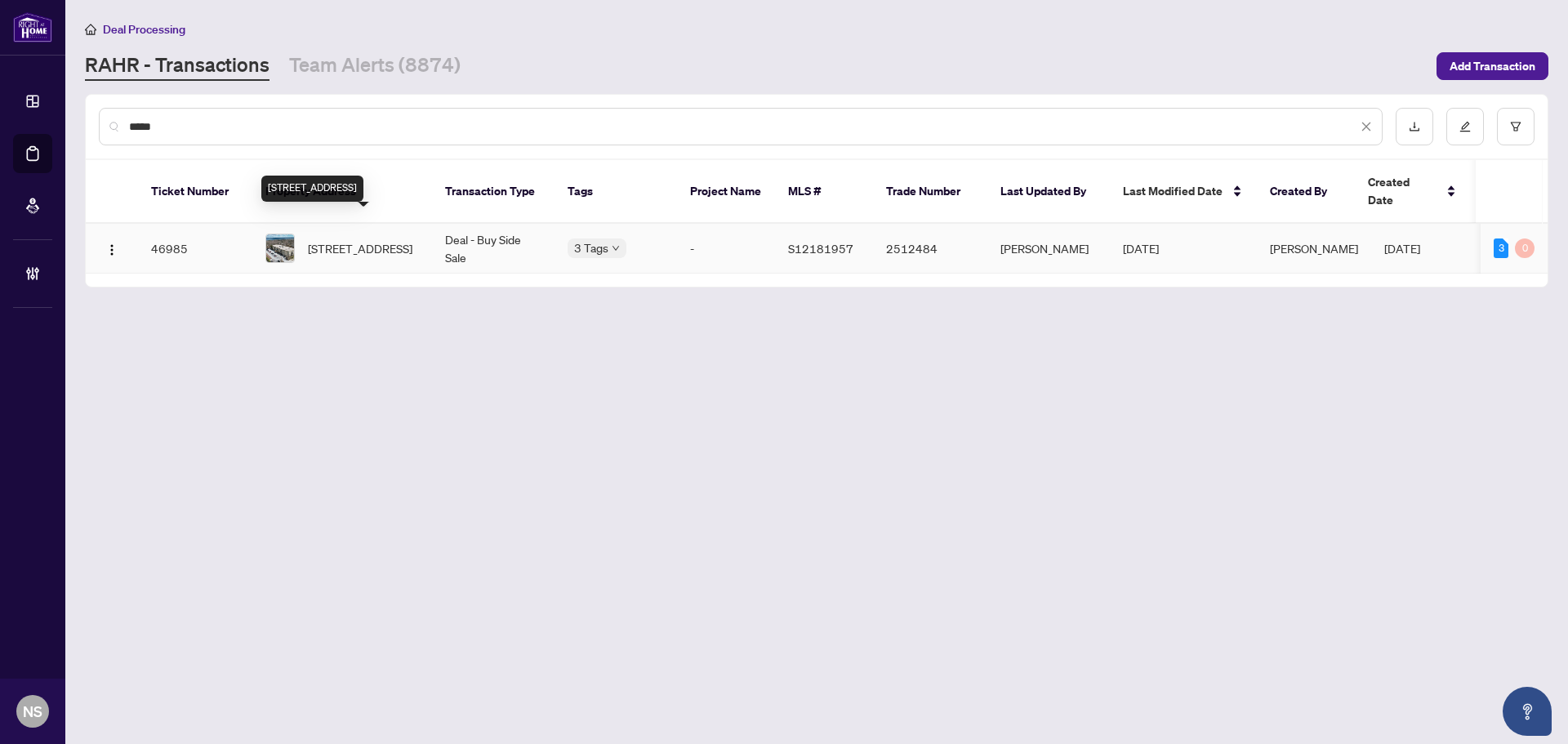
type input "*****"
click at [336, 240] on span "[STREET_ADDRESS]" at bounding box center [359, 249] width 105 height 18
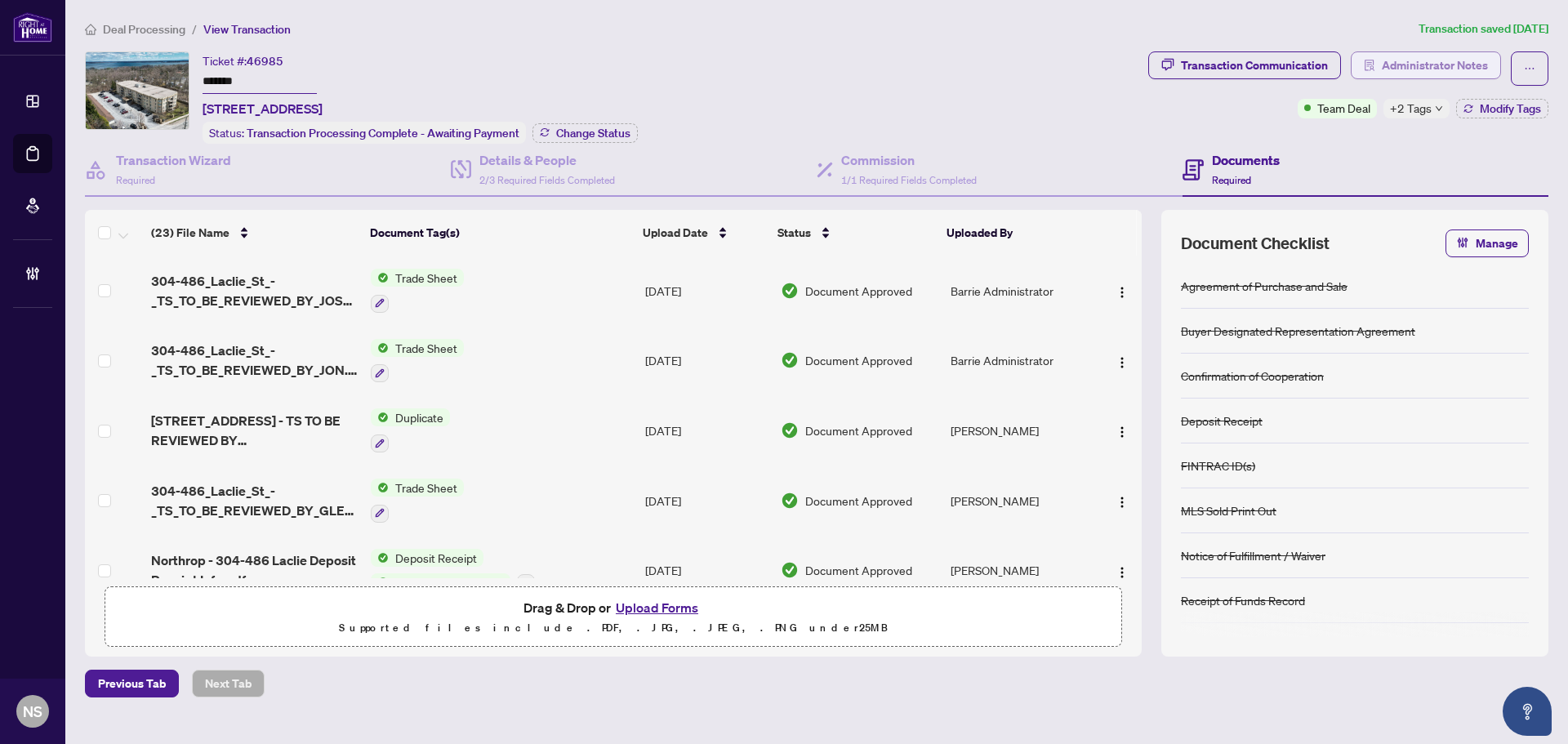
click at [1450, 67] on span "Administrator Notes" at bounding box center [1434, 65] width 106 height 26
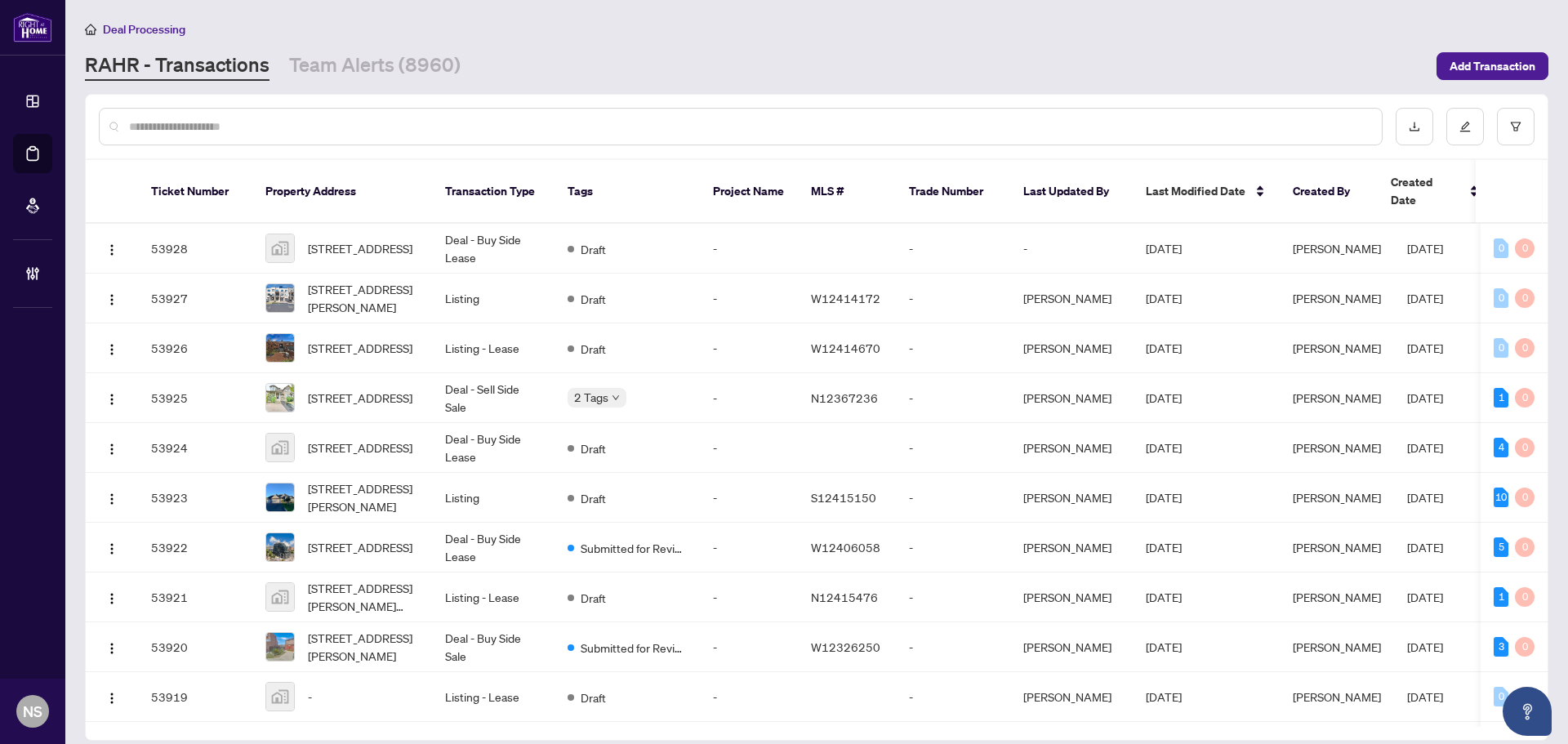
click at [182, 125] on input "text" at bounding box center [749, 127] width 1239 height 18
click at [414, 113] on div at bounding box center [741, 126] width 1284 height 37
click at [410, 124] on input "text" at bounding box center [749, 127] width 1239 height 18
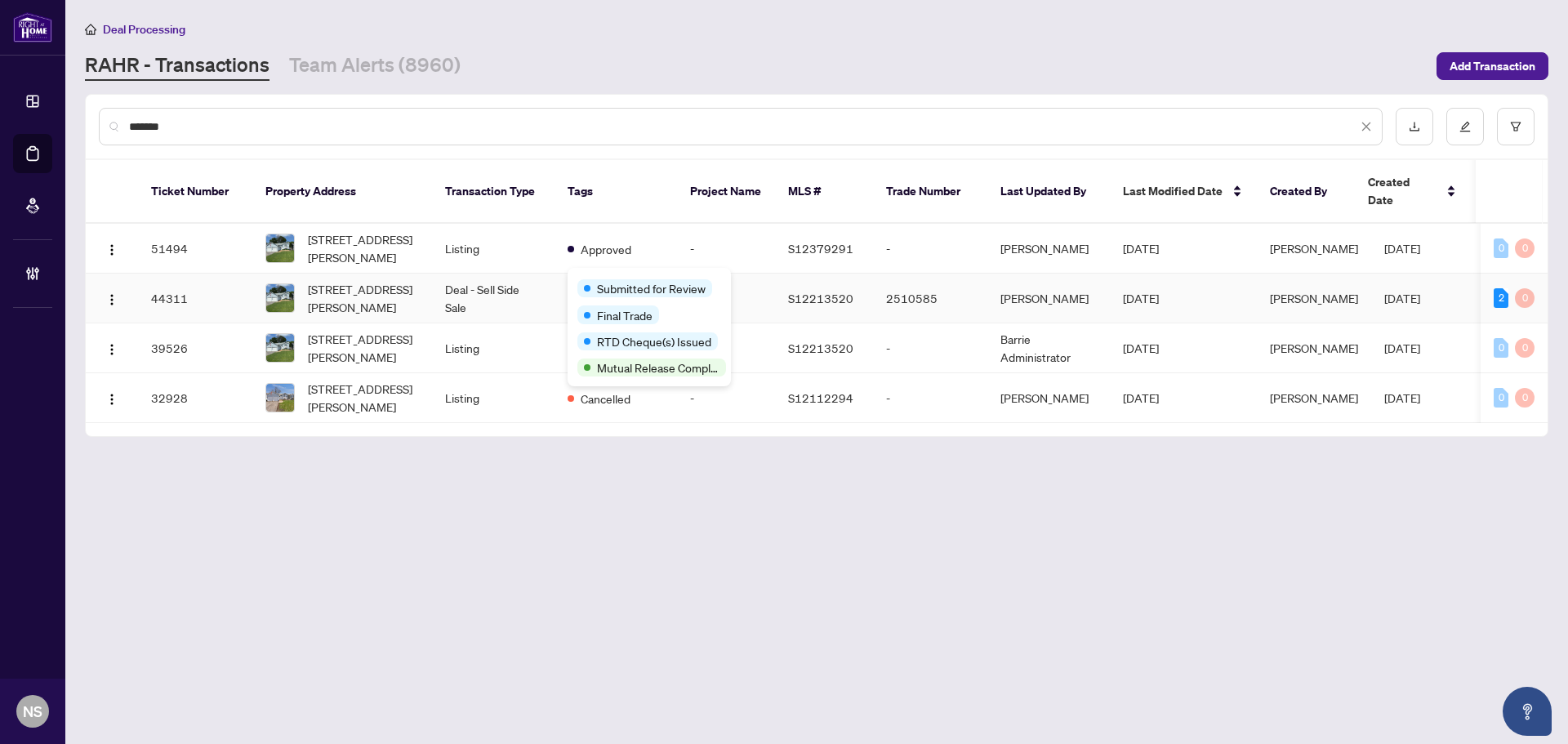
type input "*******"
click at [395, 280] on span "42 Byrnes Cres, Penetanguishene, Ontario L9M 1V9, Canada" at bounding box center [363, 298] width 111 height 36
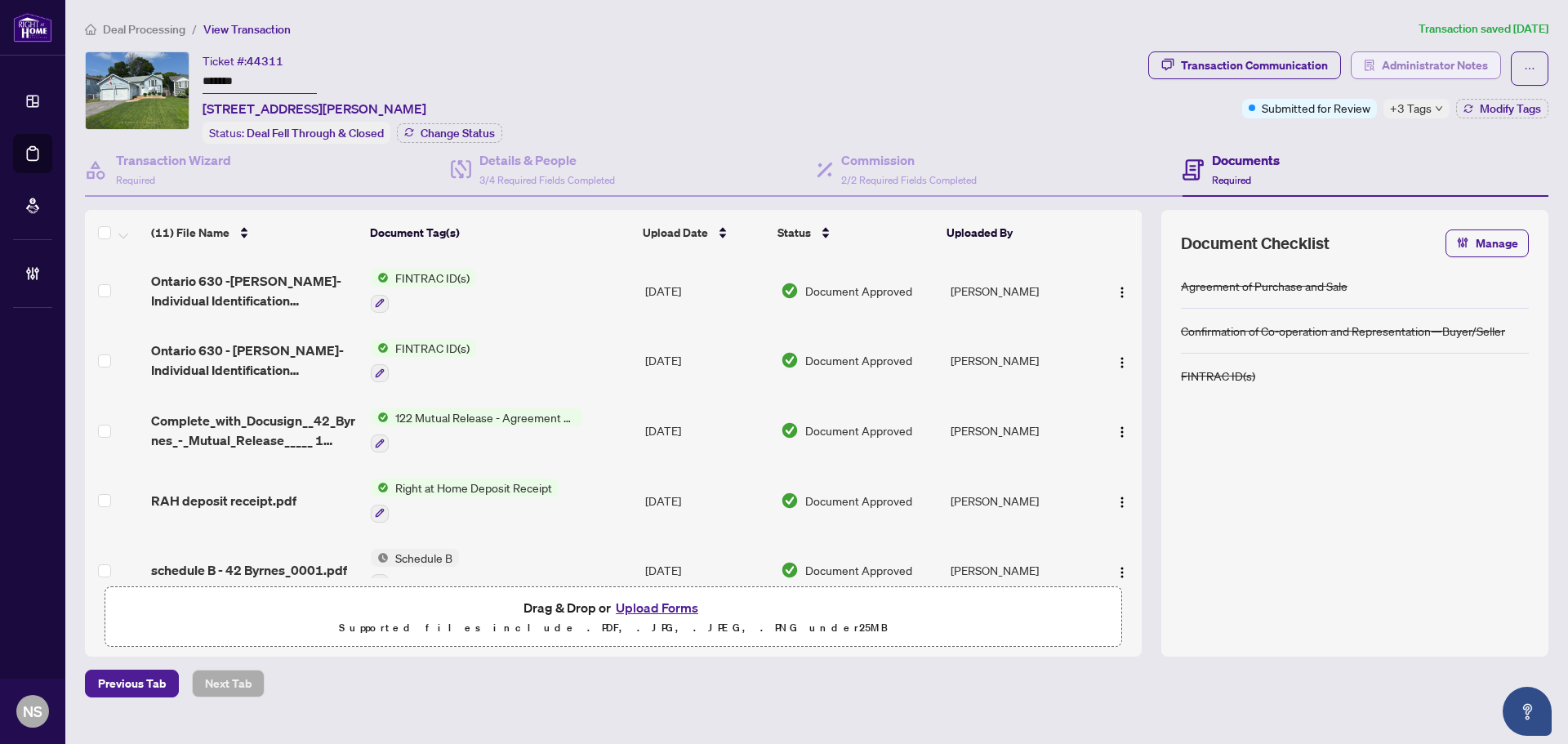
click at [1449, 59] on span "Administrator Notes" at bounding box center [1434, 65] width 106 height 26
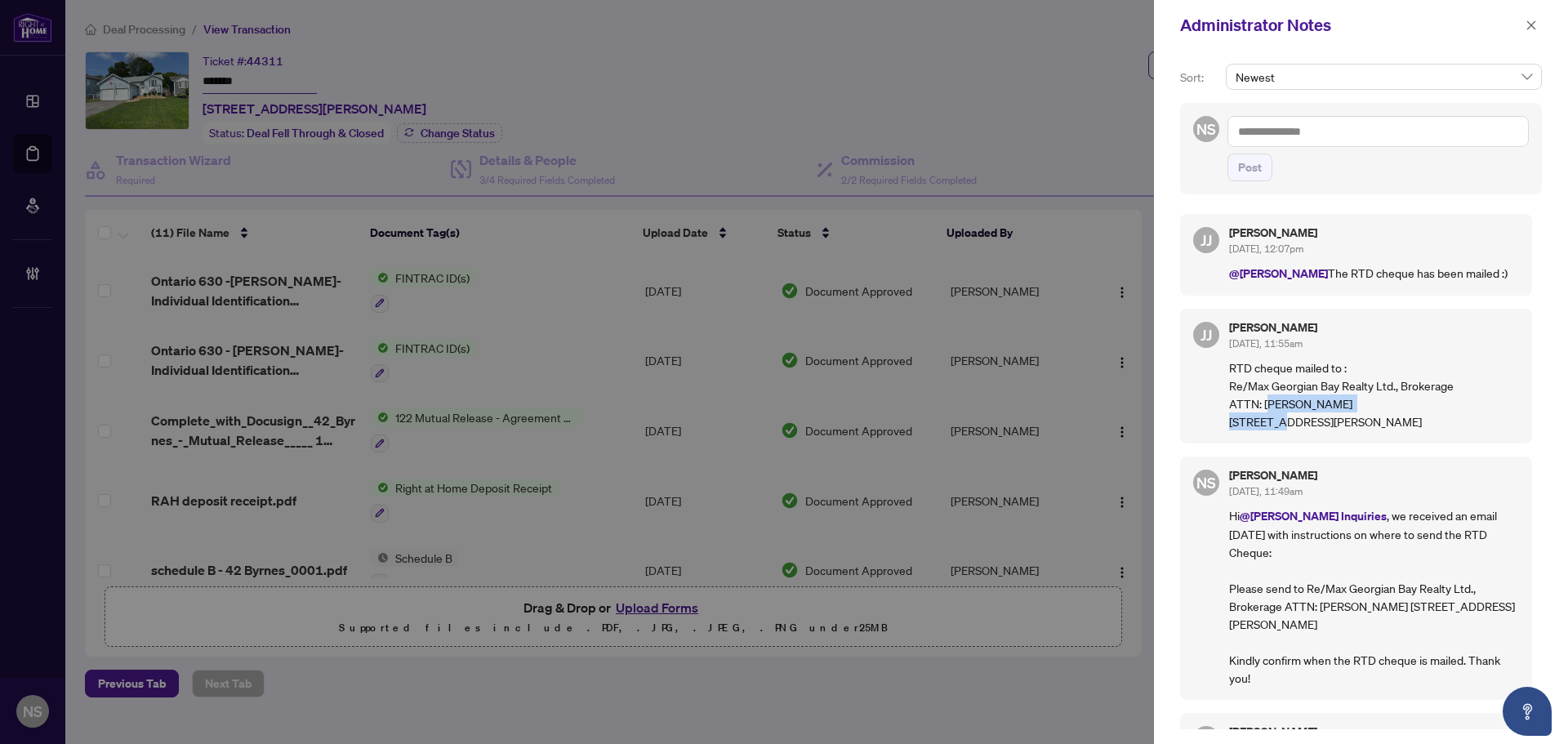
drag, startPoint x: 1269, startPoint y: 406, endPoint x: 1383, endPoint y: 418, distance: 114.6
click at [1383, 418] on p "RTD cheque mailed to : Re/Max Georgian Bay Realty Ltd., Brokerage ATTN: KEVIN E…" at bounding box center [1373, 394] width 290 height 72
click at [1376, 431] on p "RTD cheque mailed to : Re/Max Georgian Bay Realty Ltd., Brokerage ATTN: KEVIN E…" at bounding box center [1373, 394] width 290 height 72
drag, startPoint x: 1287, startPoint y: 464, endPoint x: 1203, endPoint y: 366, distance: 129.1
click at [1203, 366] on div "JJ Jamila Johnson Sep/15/2025, 11:55am RTD cheque mailed to : Re/Max Georgian B…" at bounding box center [1356, 376] width 352 height 135
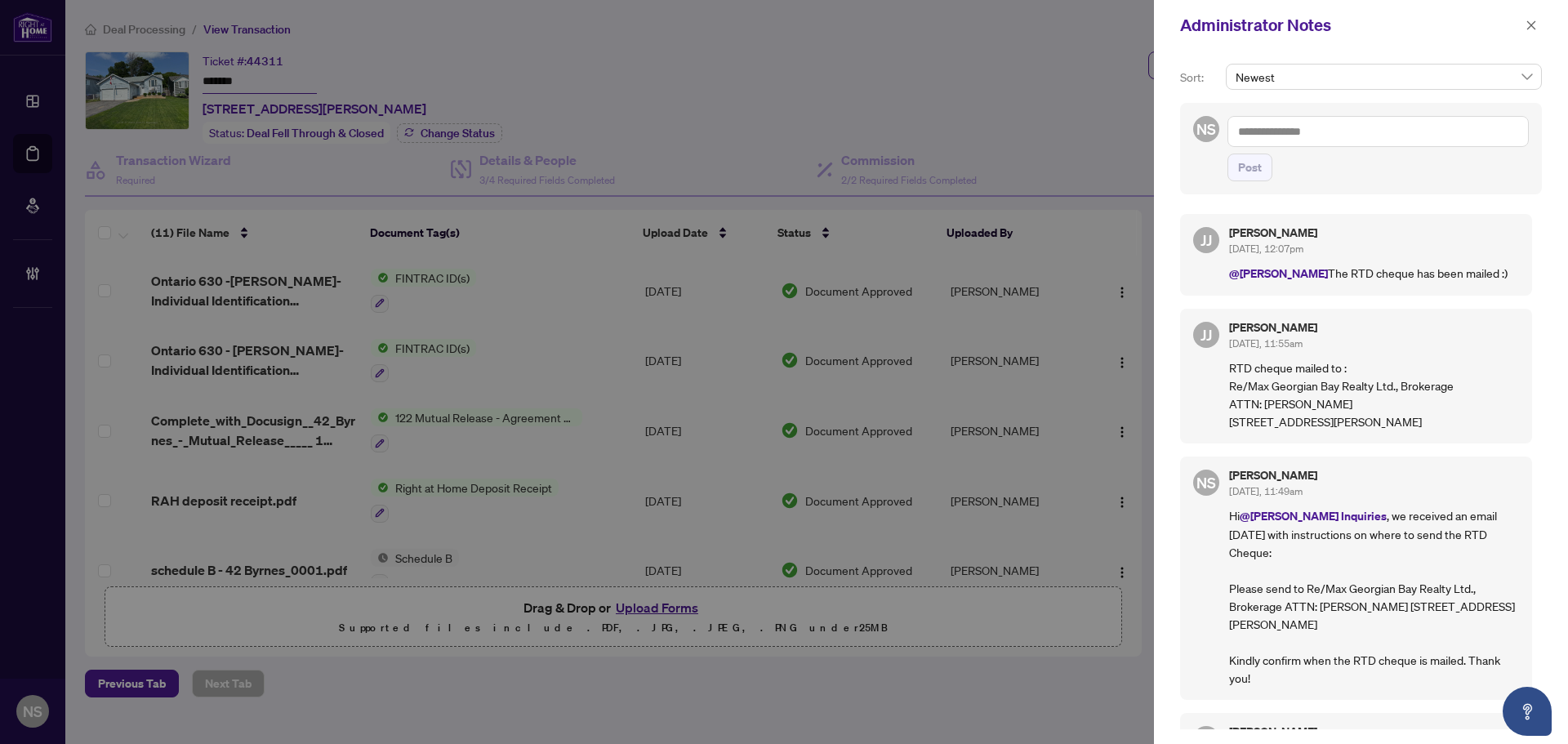
click at [1251, 367] on p "RTD cheque mailed to : Re/Max Georgian Bay Realty Ltd., Brokerage ATTN: KEVIN E…" at bounding box center [1373, 394] width 290 height 72
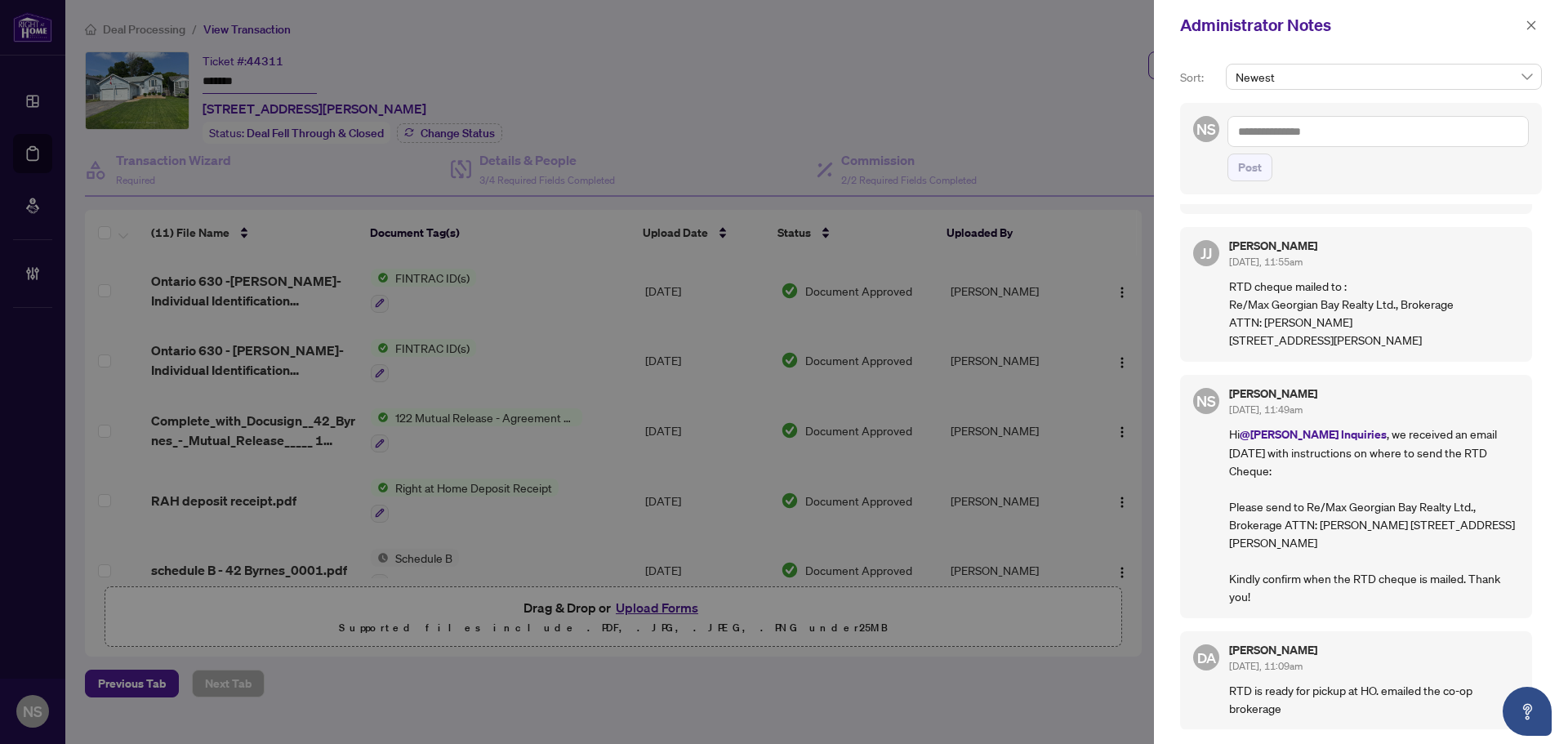
click at [895, 66] on div at bounding box center [784, 372] width 1568 height 744
click at [1529, 24] on icon "close" at bounding box center [1532, 25] width 9 height 9
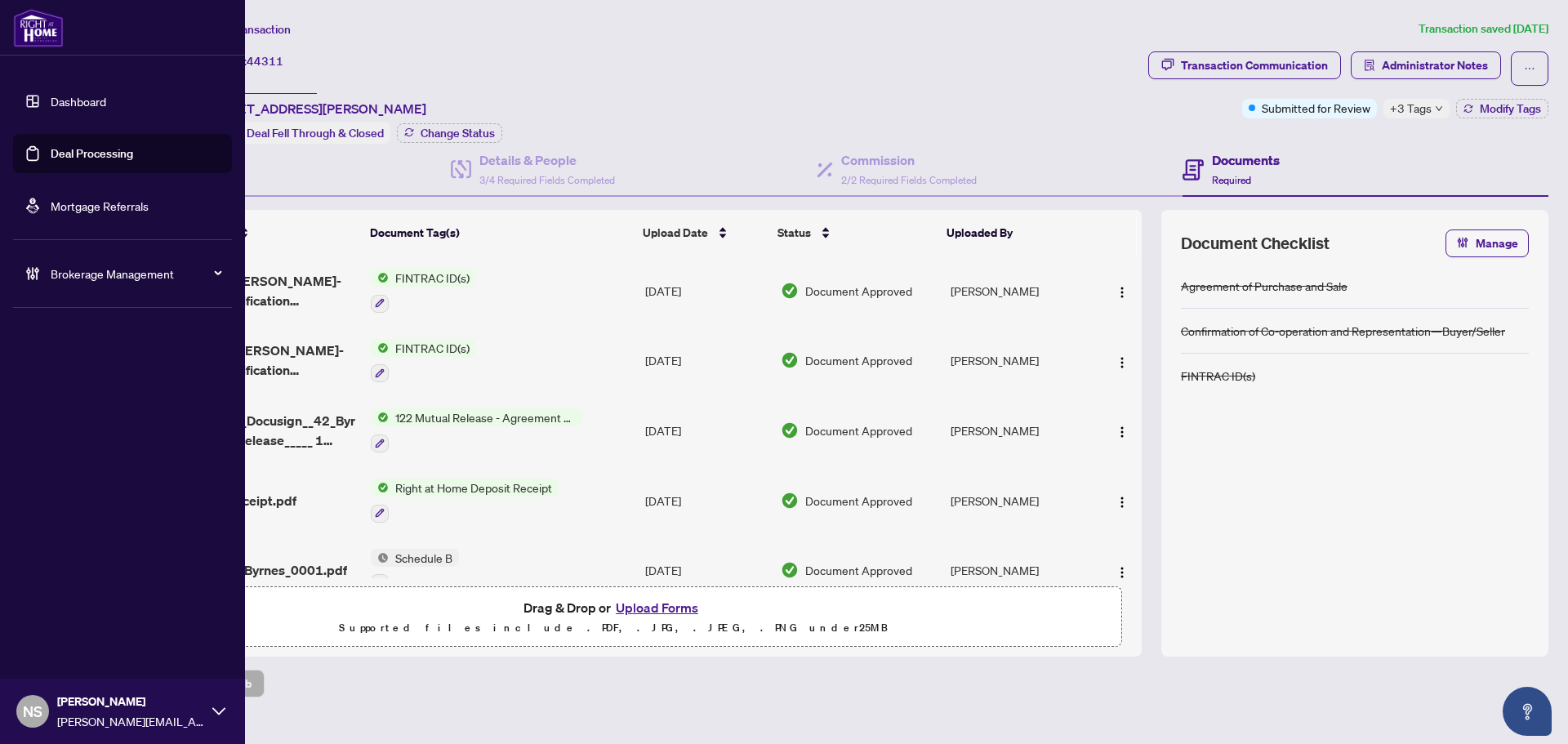
click at [51, 150] on link "Deal Processing" at bounding box center [92, 154] width 83 height 15
